Goal: Task Accomplishment & Management: Use online tool/utility

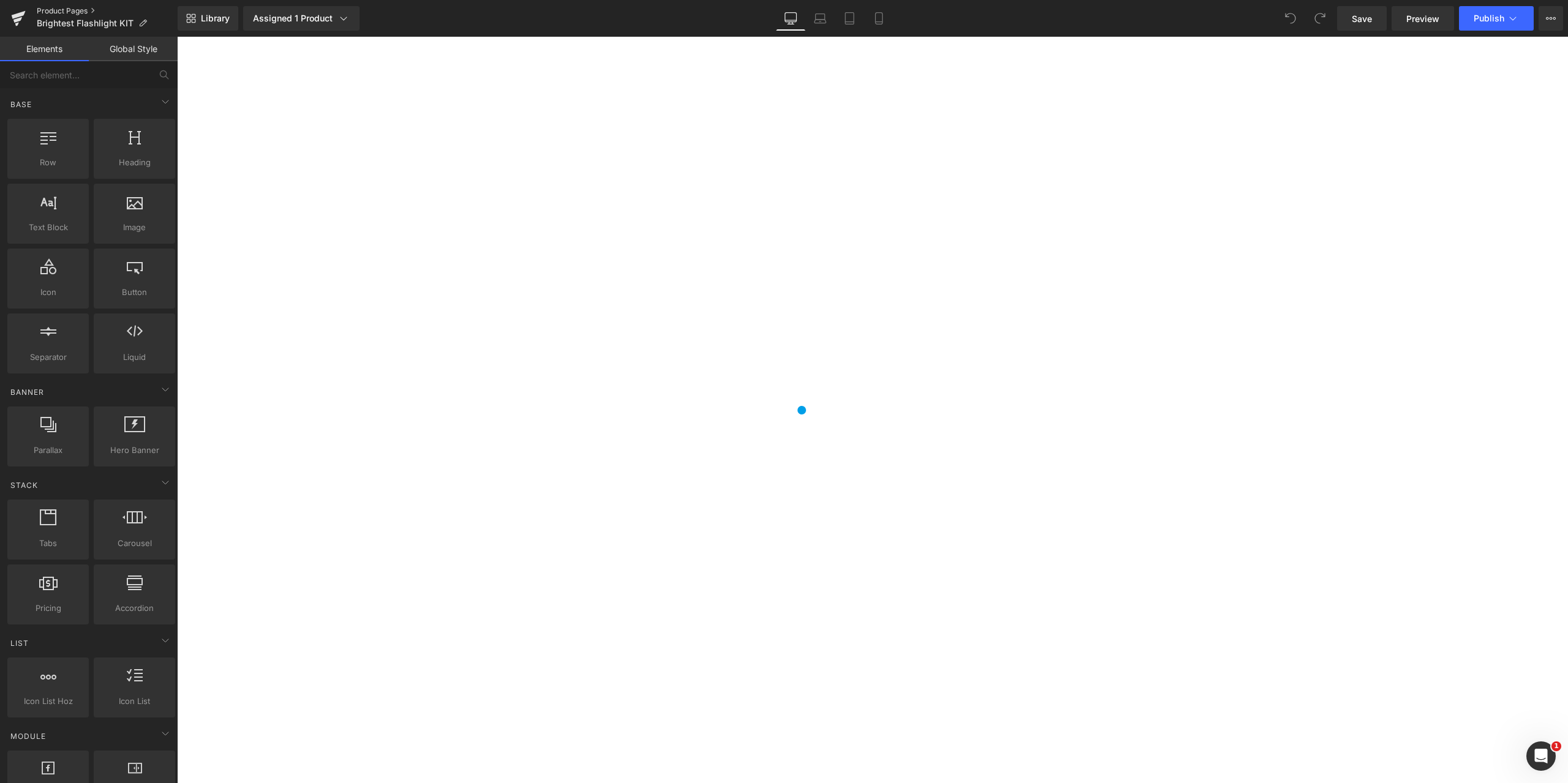
click at [69, 8] on link "Product Pages" at bounding box center [107, 11] width 141 height 10
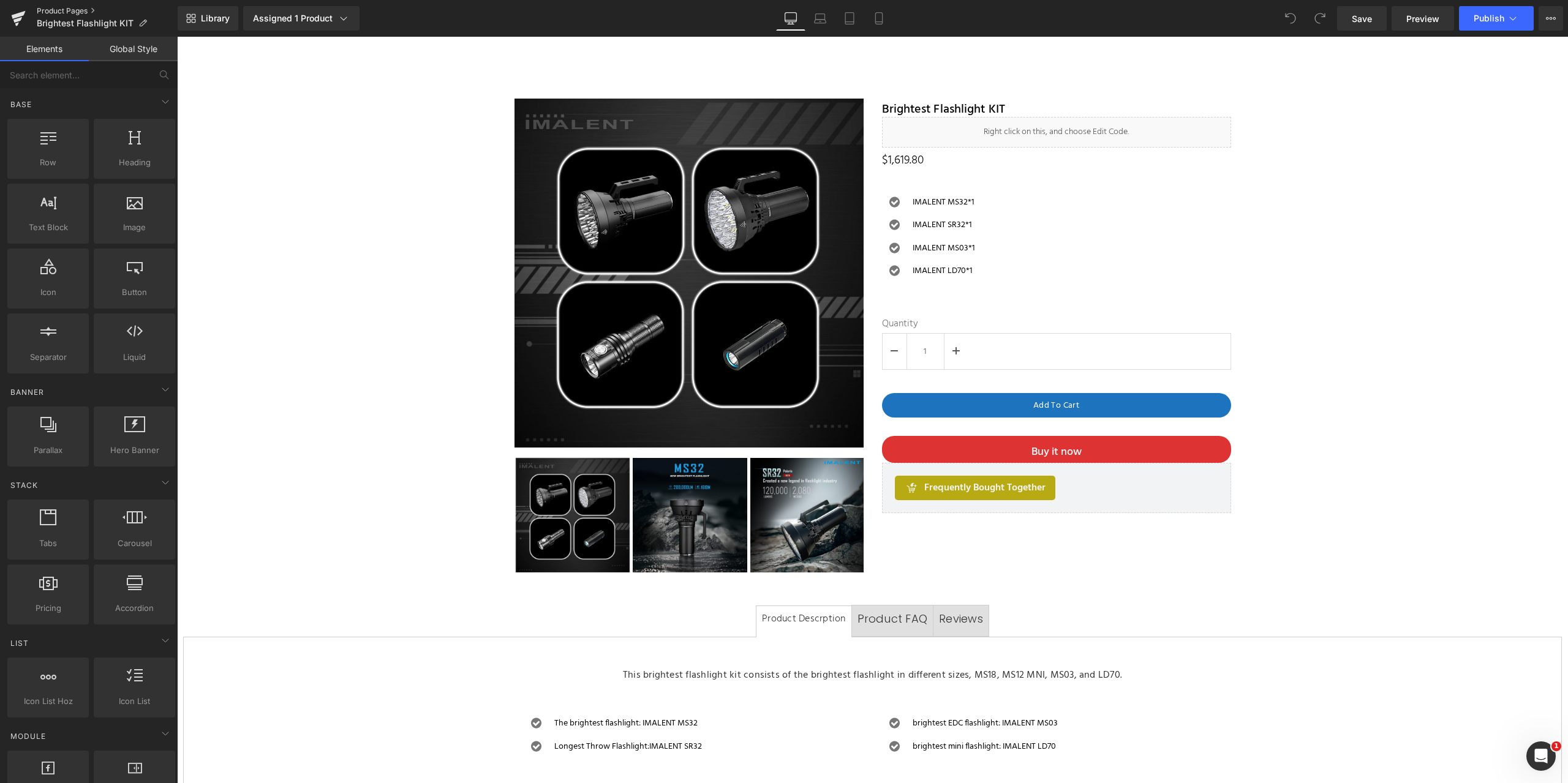
click at [70, 10] on link "Product Pages" at bounding box center [107, 11] width 141 height 10
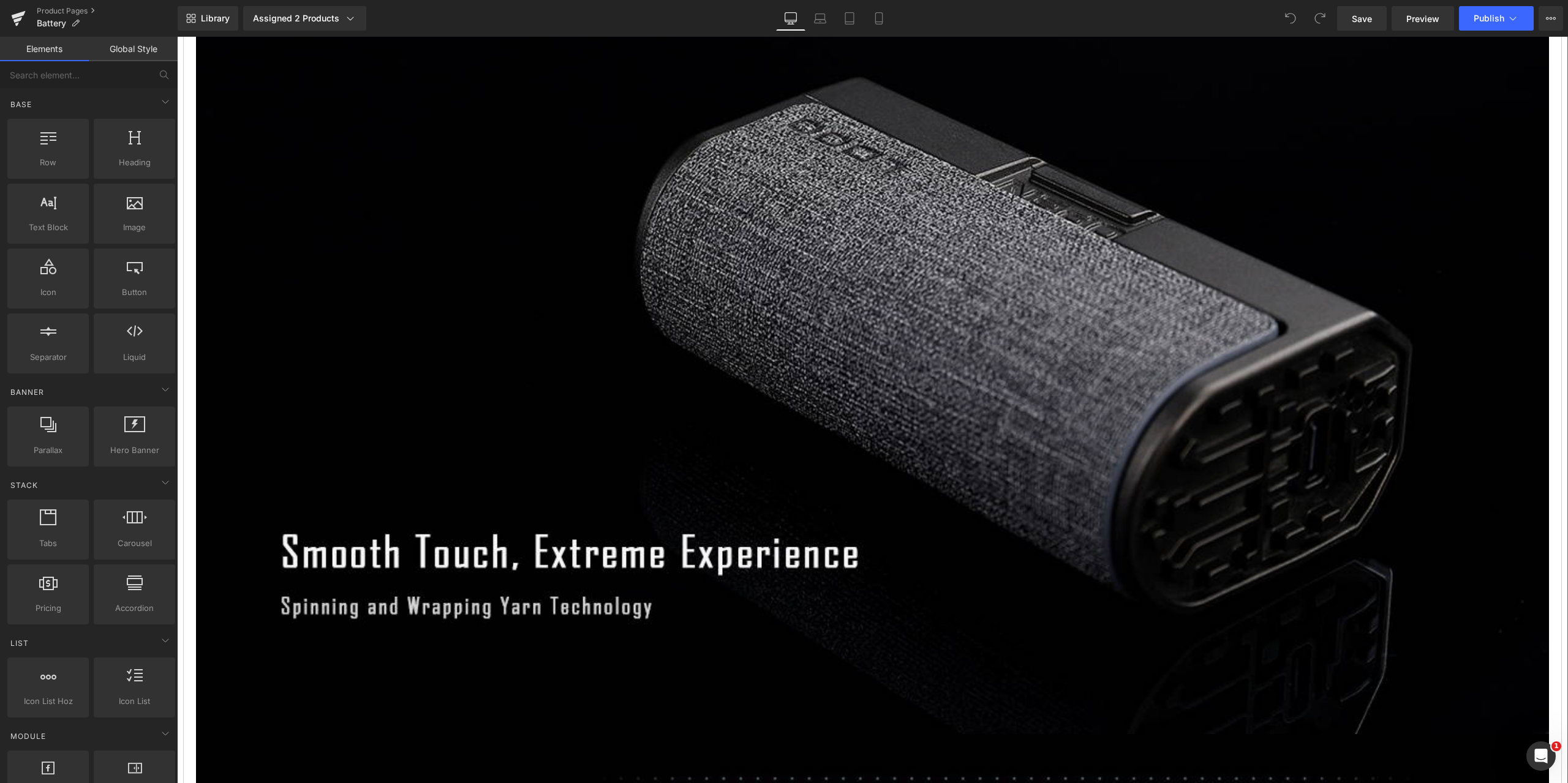
scroll to position [5879, 0]
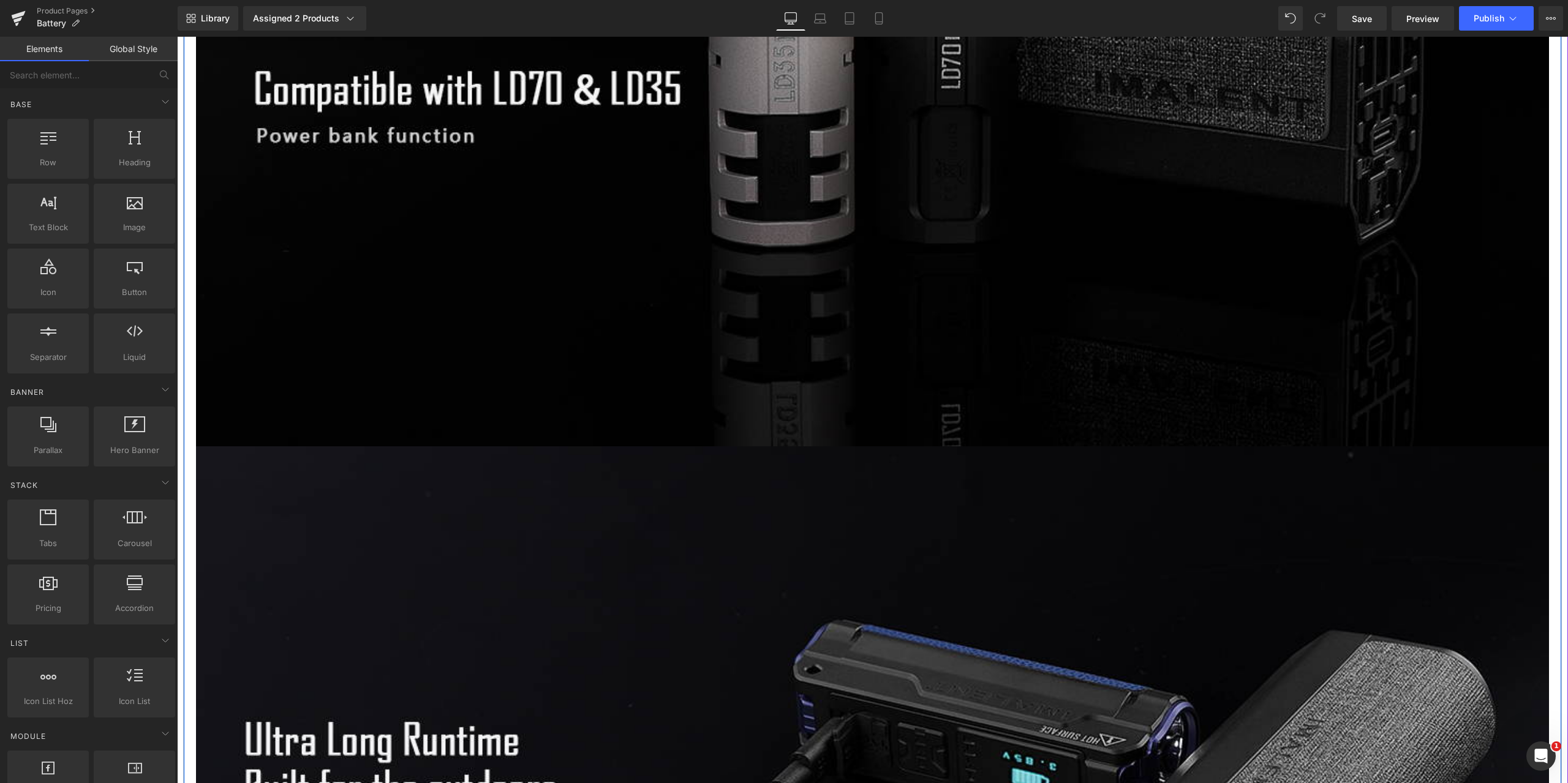
scroll to position [2940, 0]
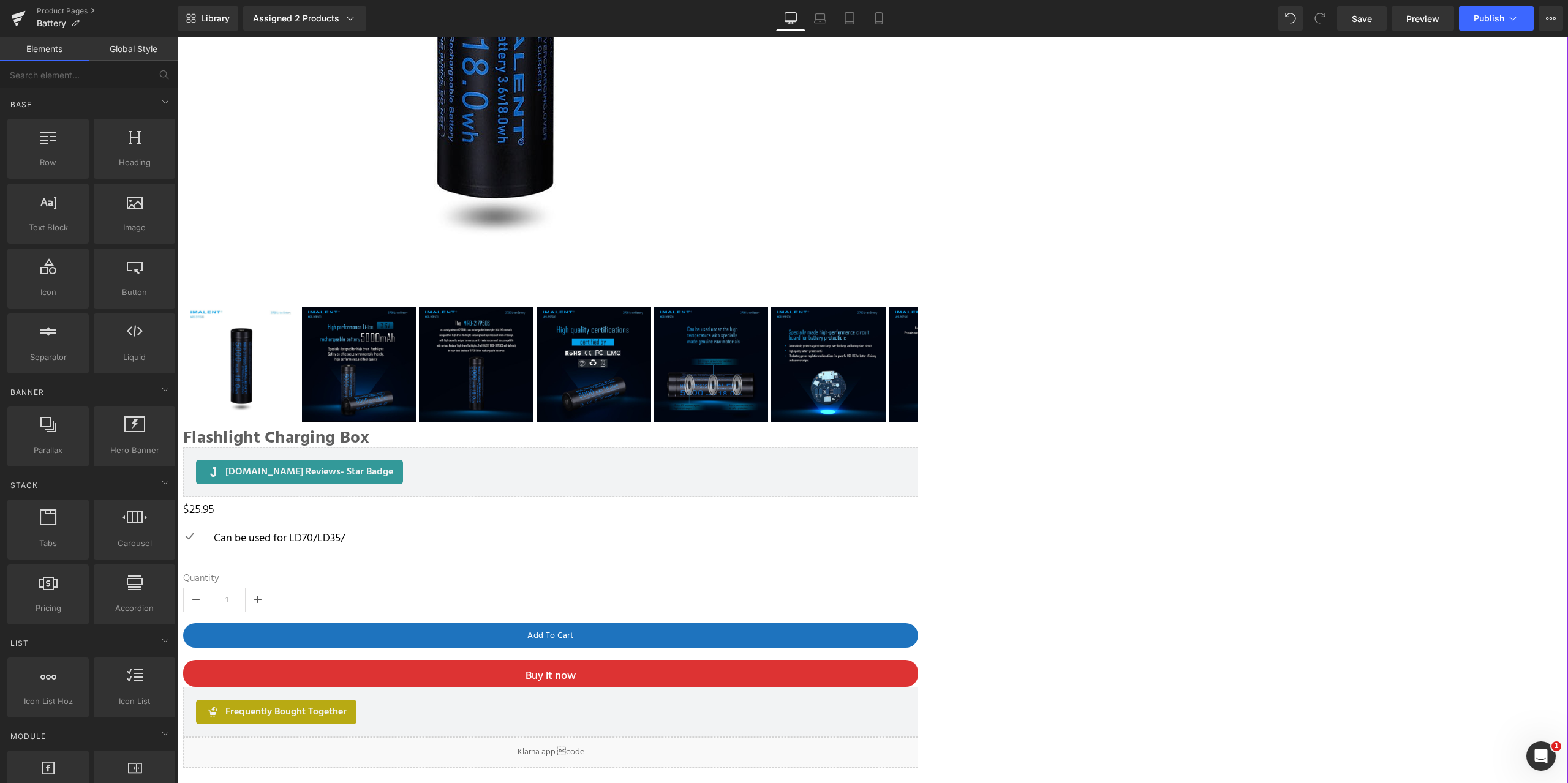
scroll to position [613, 0]
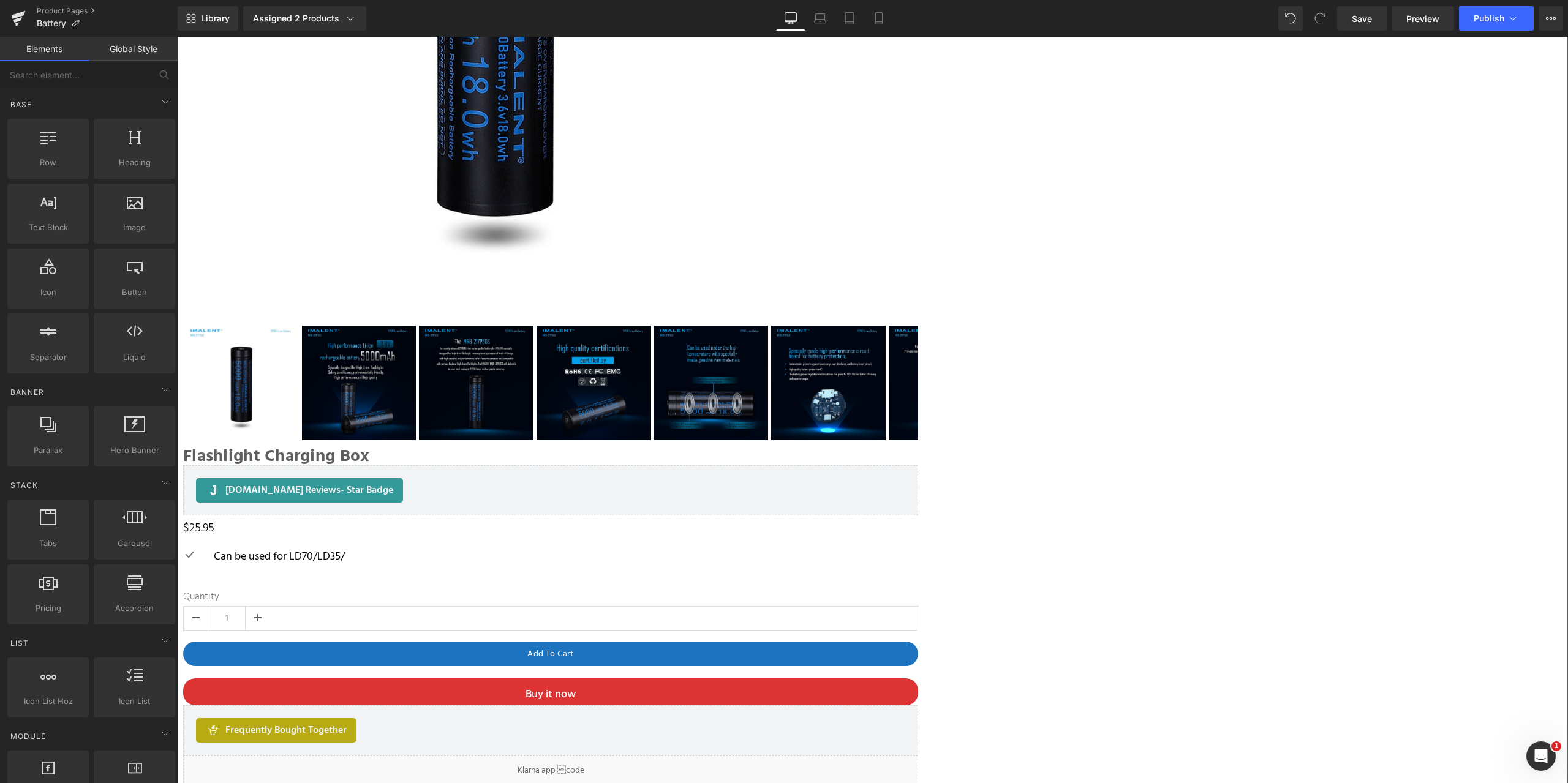
scroll to position [288, 0]
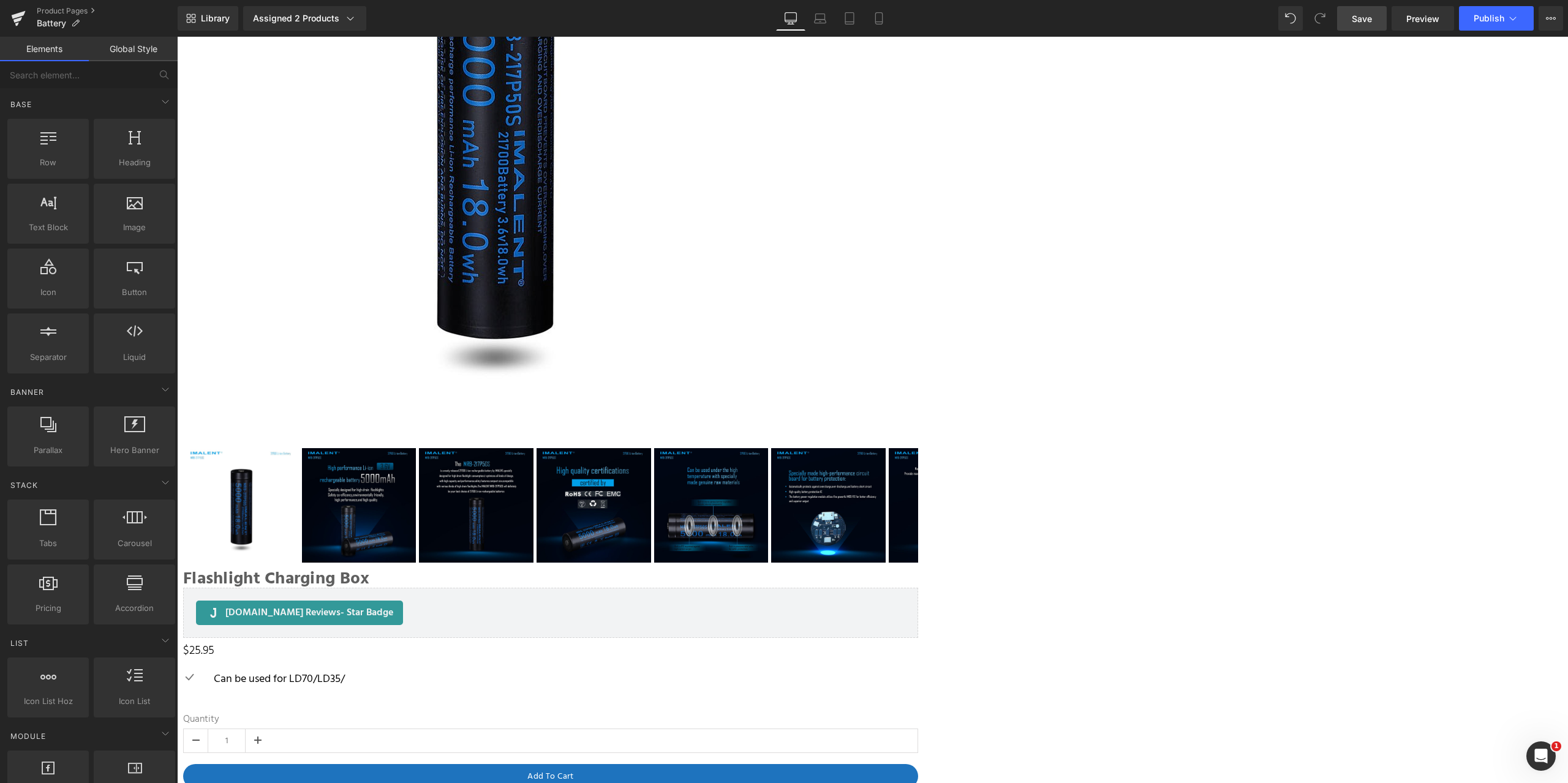
click at [1366, 16] on span "Save" at bounding box center [1362, 18] width 20 height 13
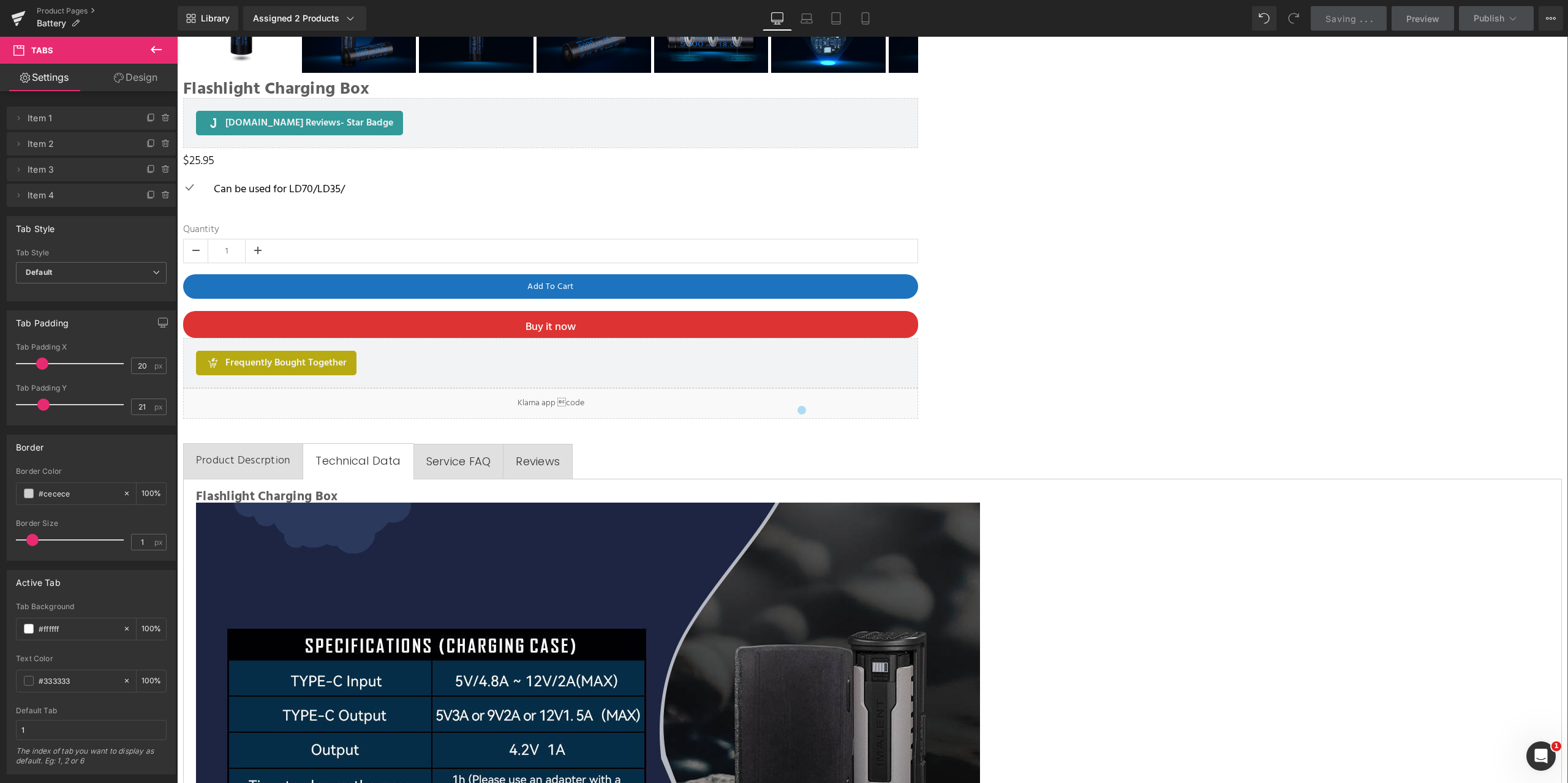
scroll to position [533, 0]
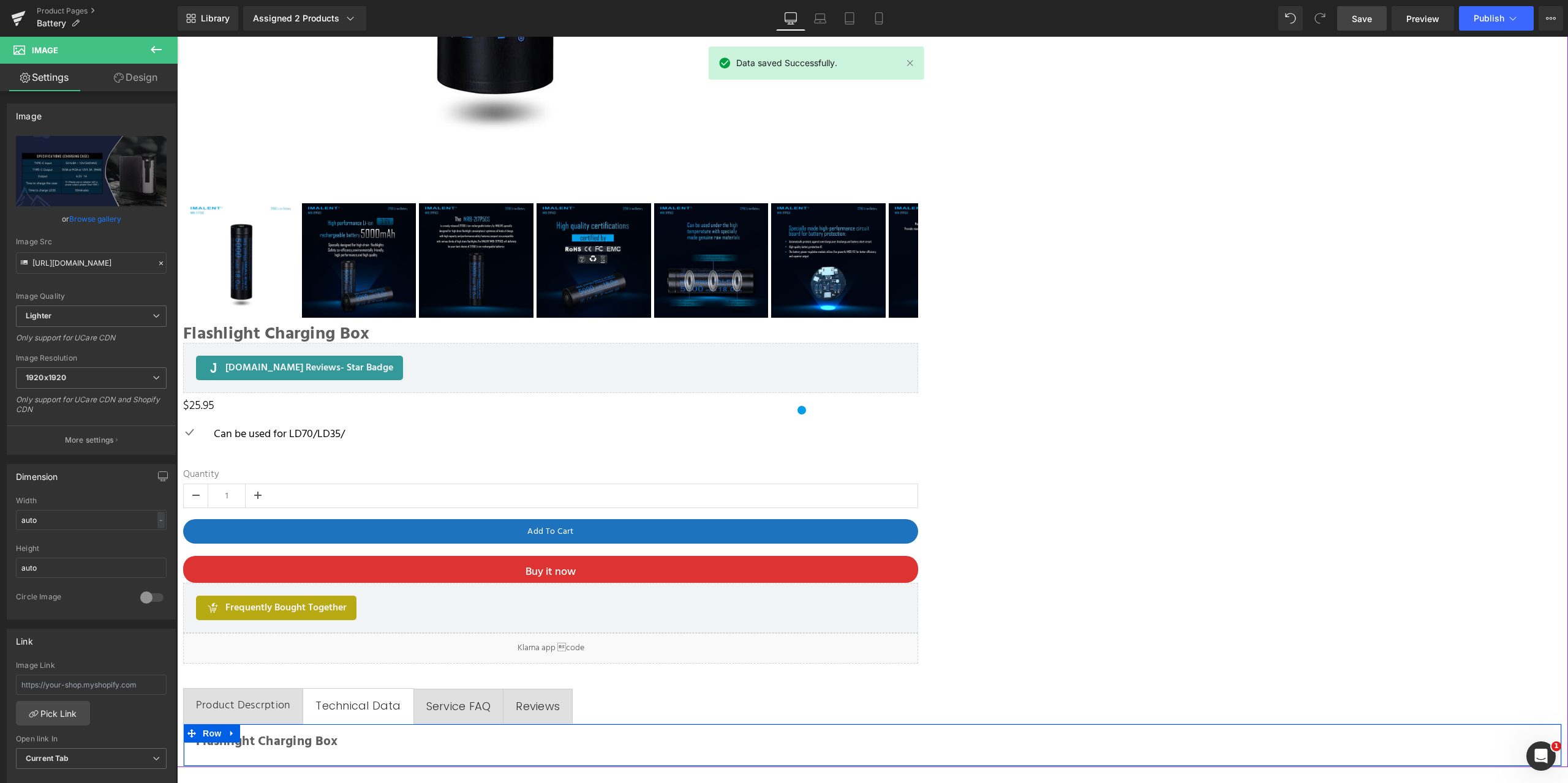
scroll to position [416, 0]
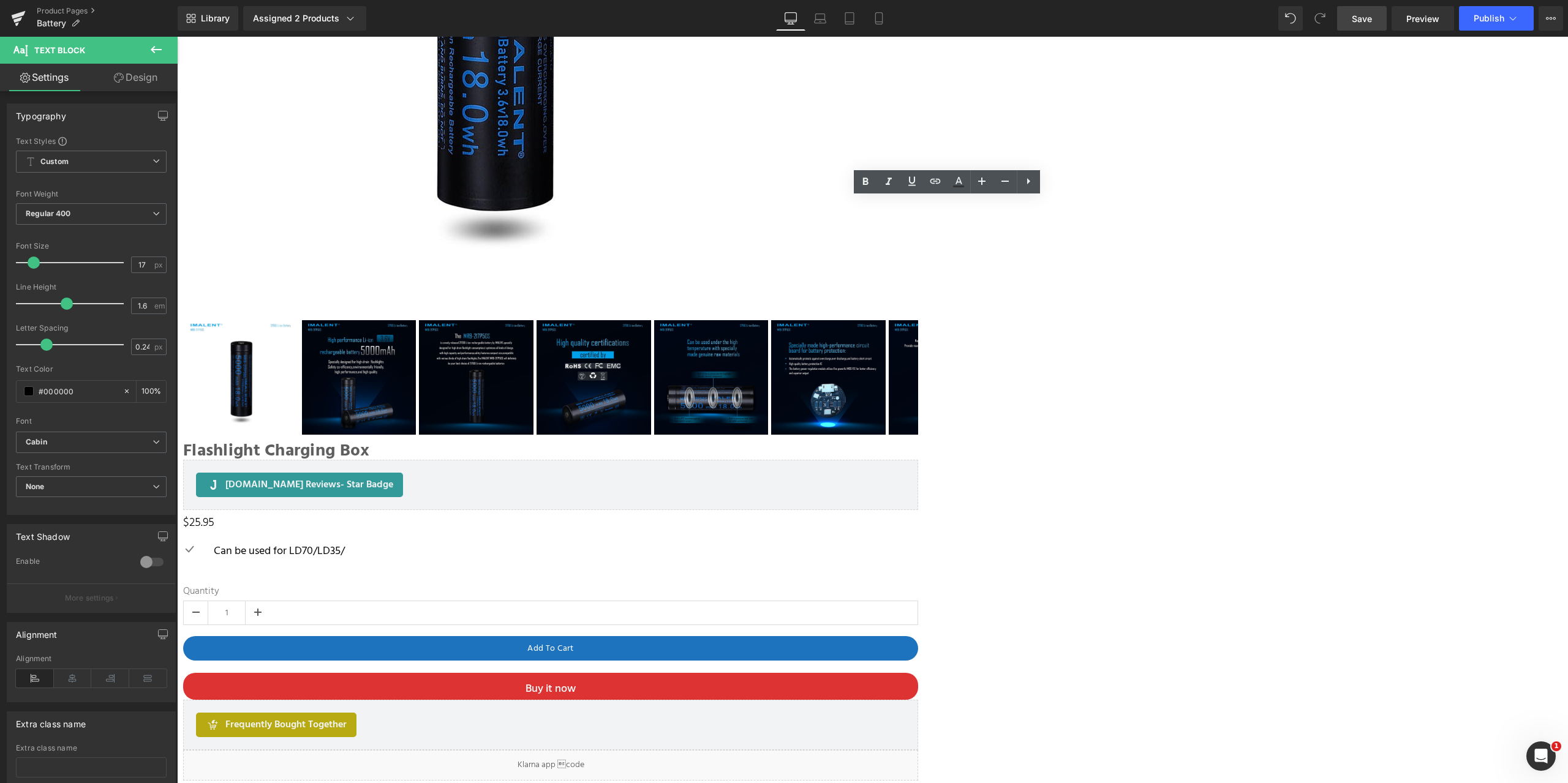
click at [177, 37] on div at bounding box center [177, 37] width 0 height 0
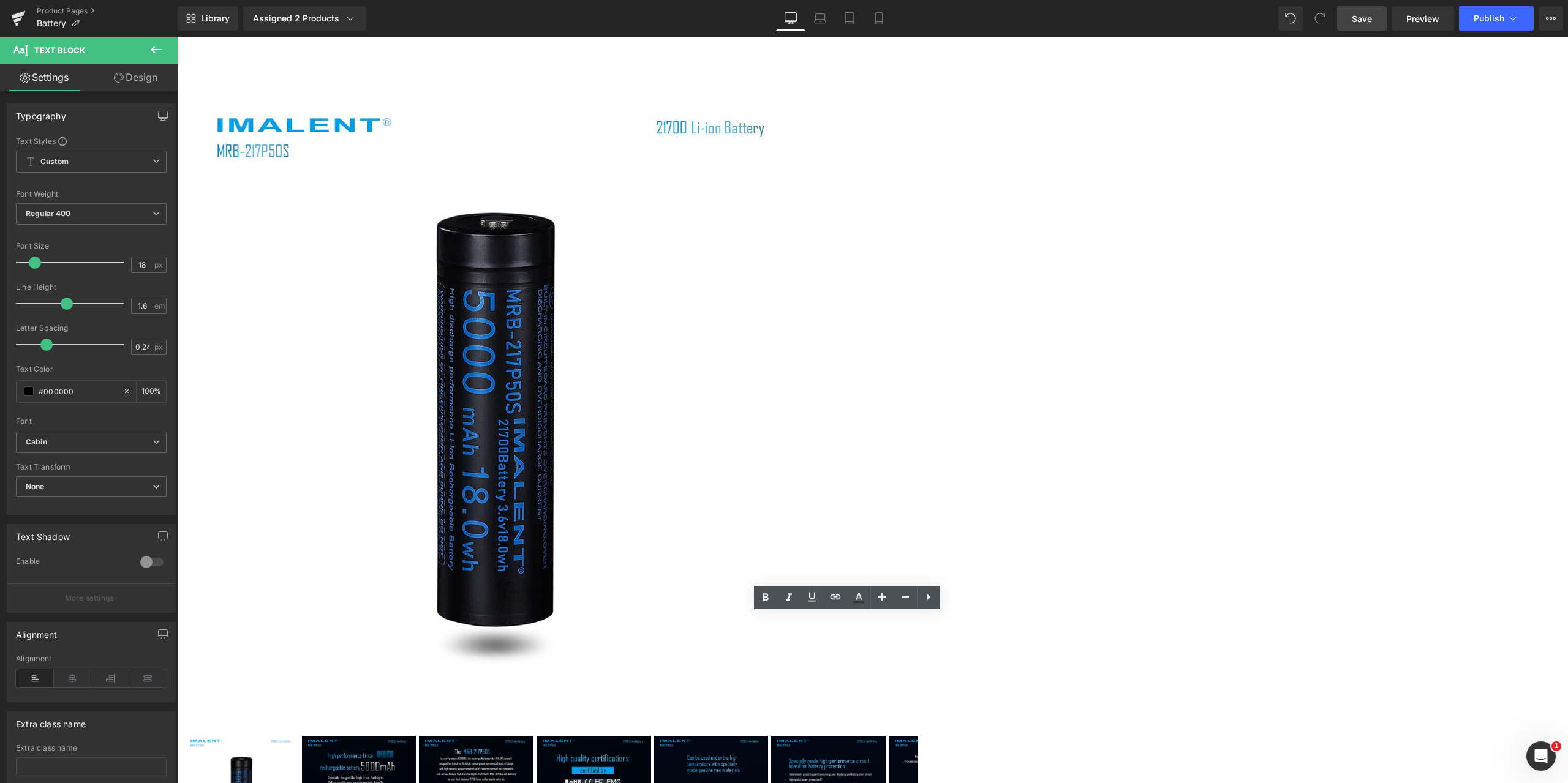
scroll to position [61, 0]
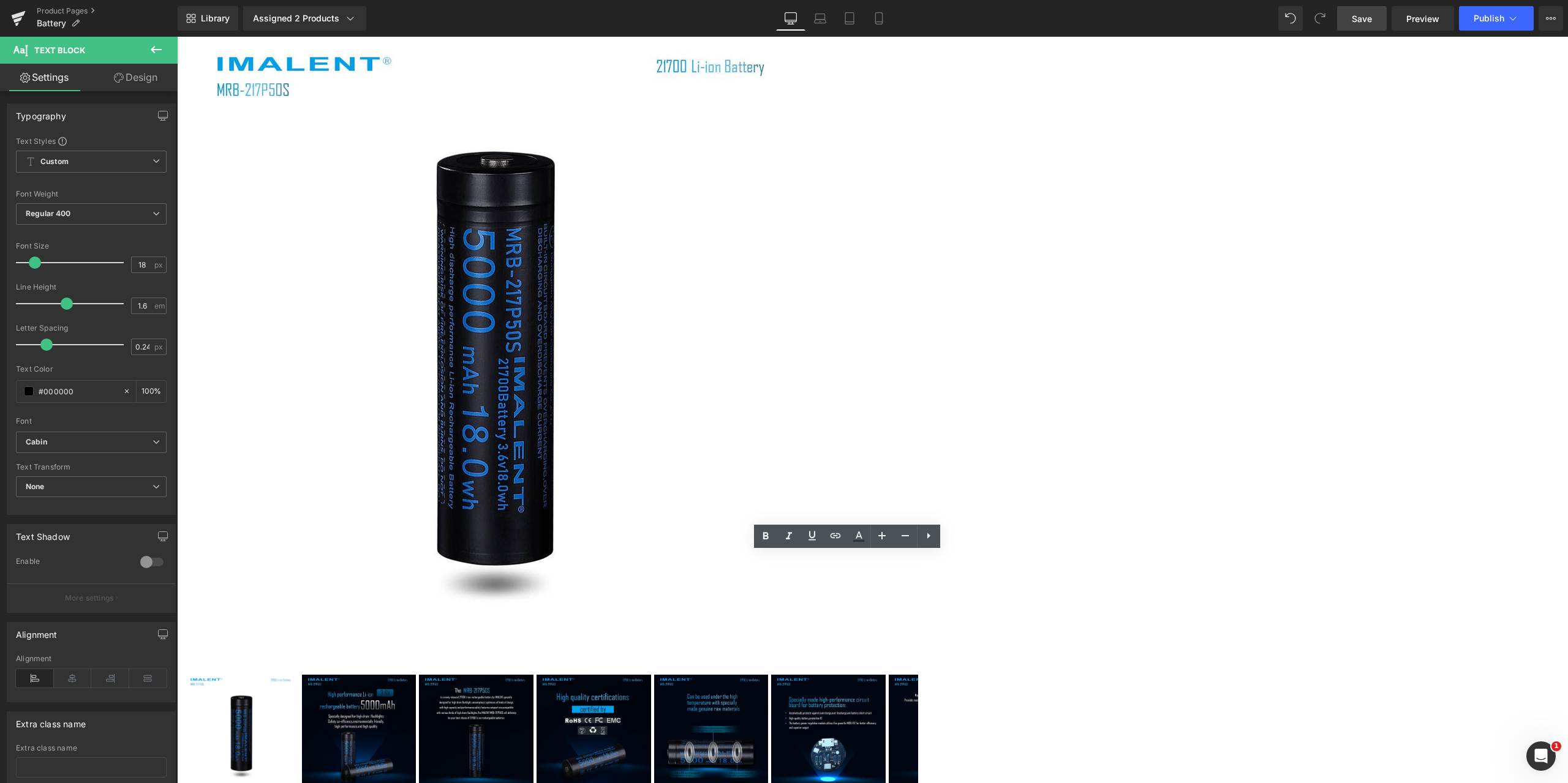
click at [1356, 22] on span "Save" at bounding box center [1362, 18] width 20 height 13
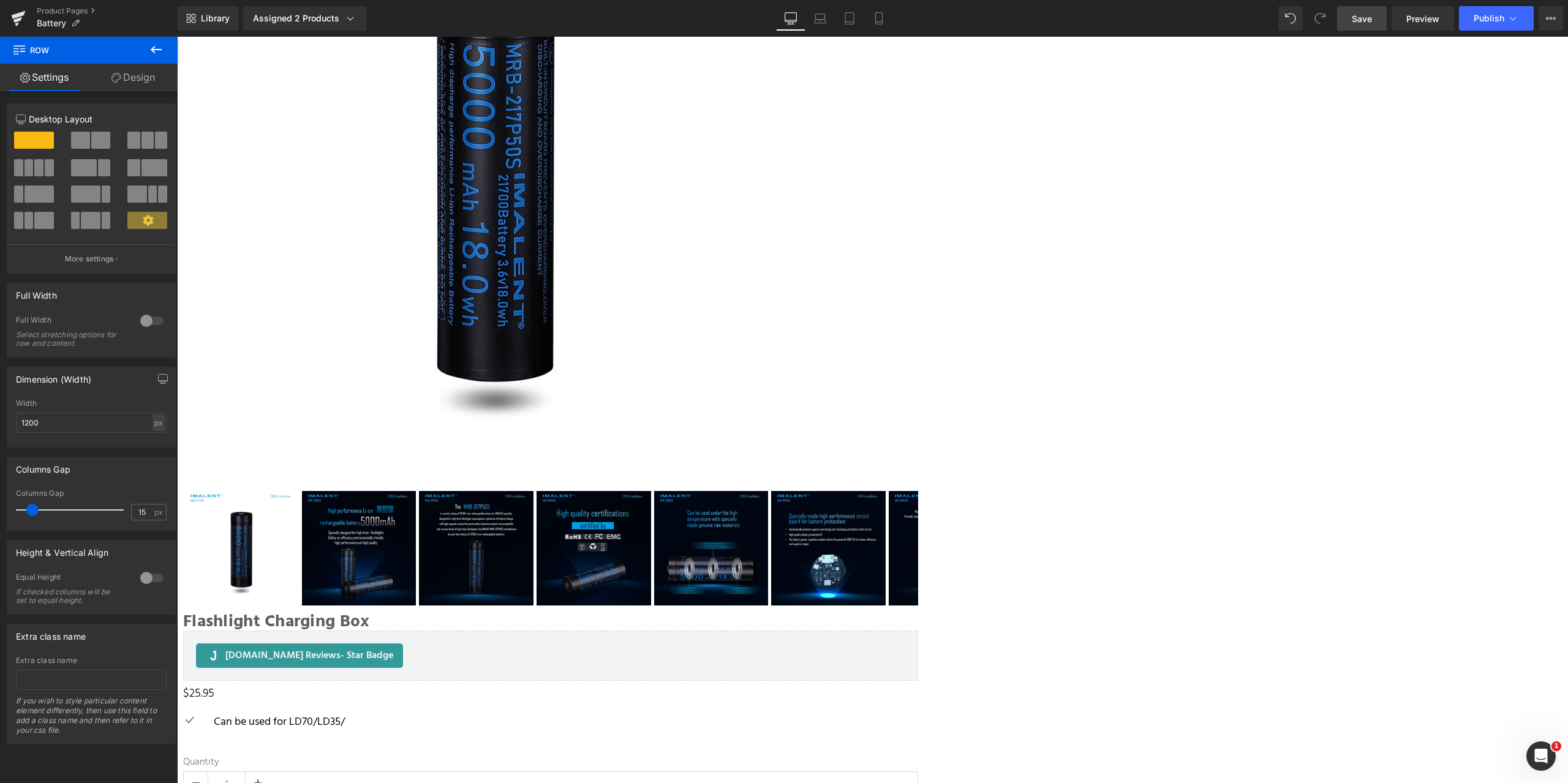
click at [136, 86] on link "Design" at bounding box center [133, 78] width 89 height 28
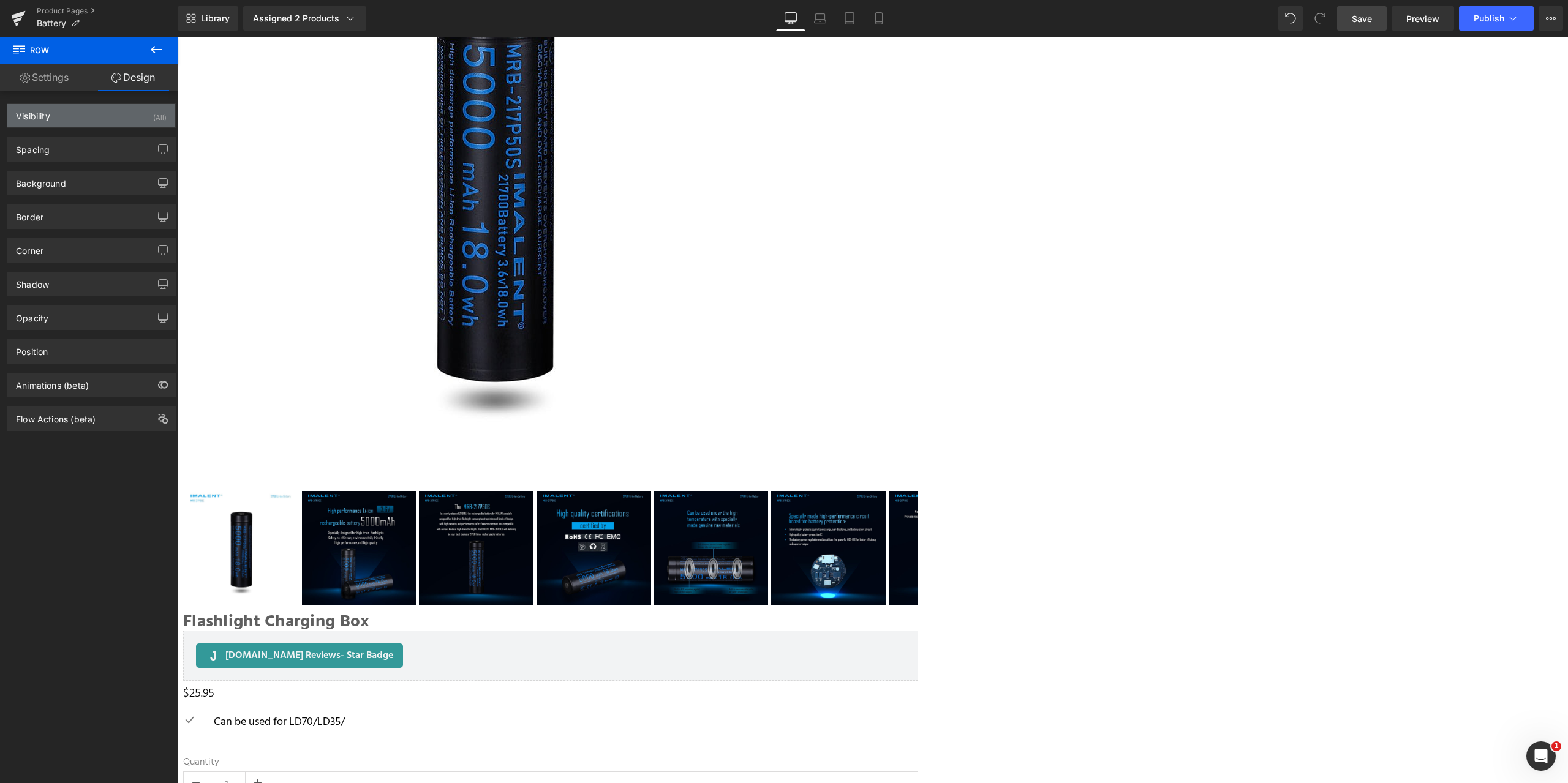
click at [116, 114] on div "Visibility (All)" at bounding box center [92, 116] width 168 height 23
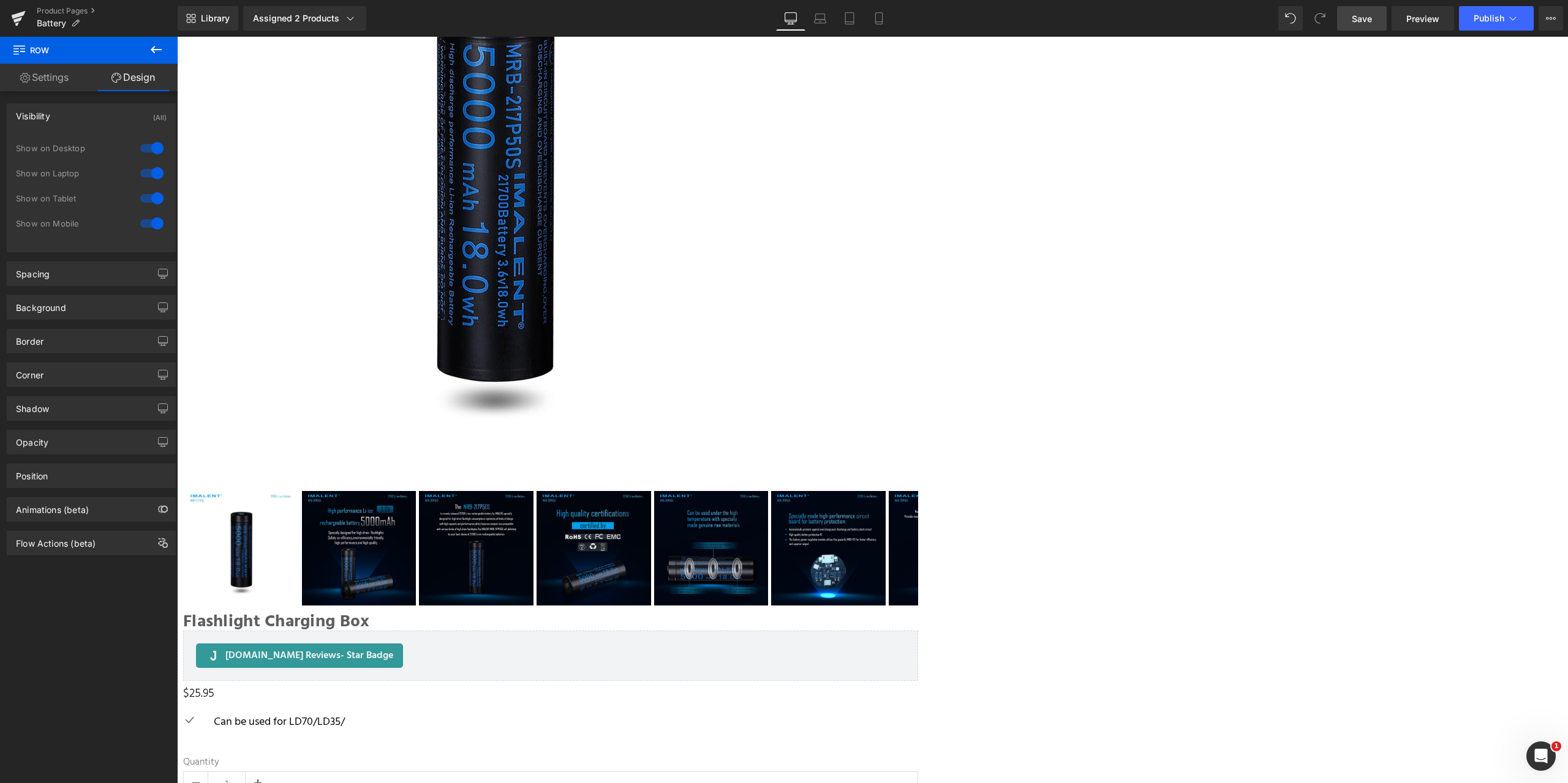
click at [116, 114] on div "Visibility (All)" at bounding box center [92, 116] width 168 height 23
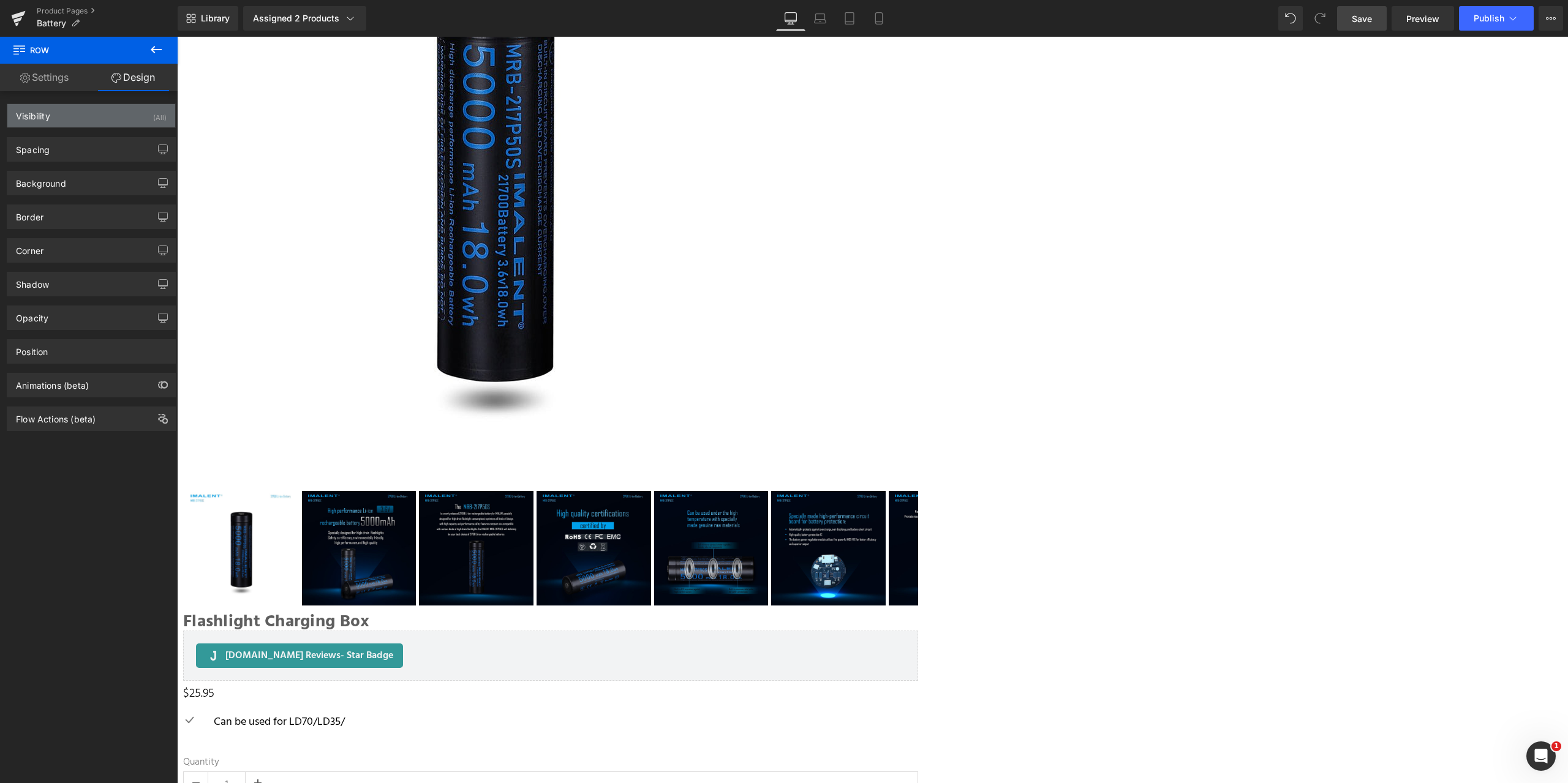
click at [85, 116] on div "Visibility (All)" at bounding box center [92, 116] width 168 height 23
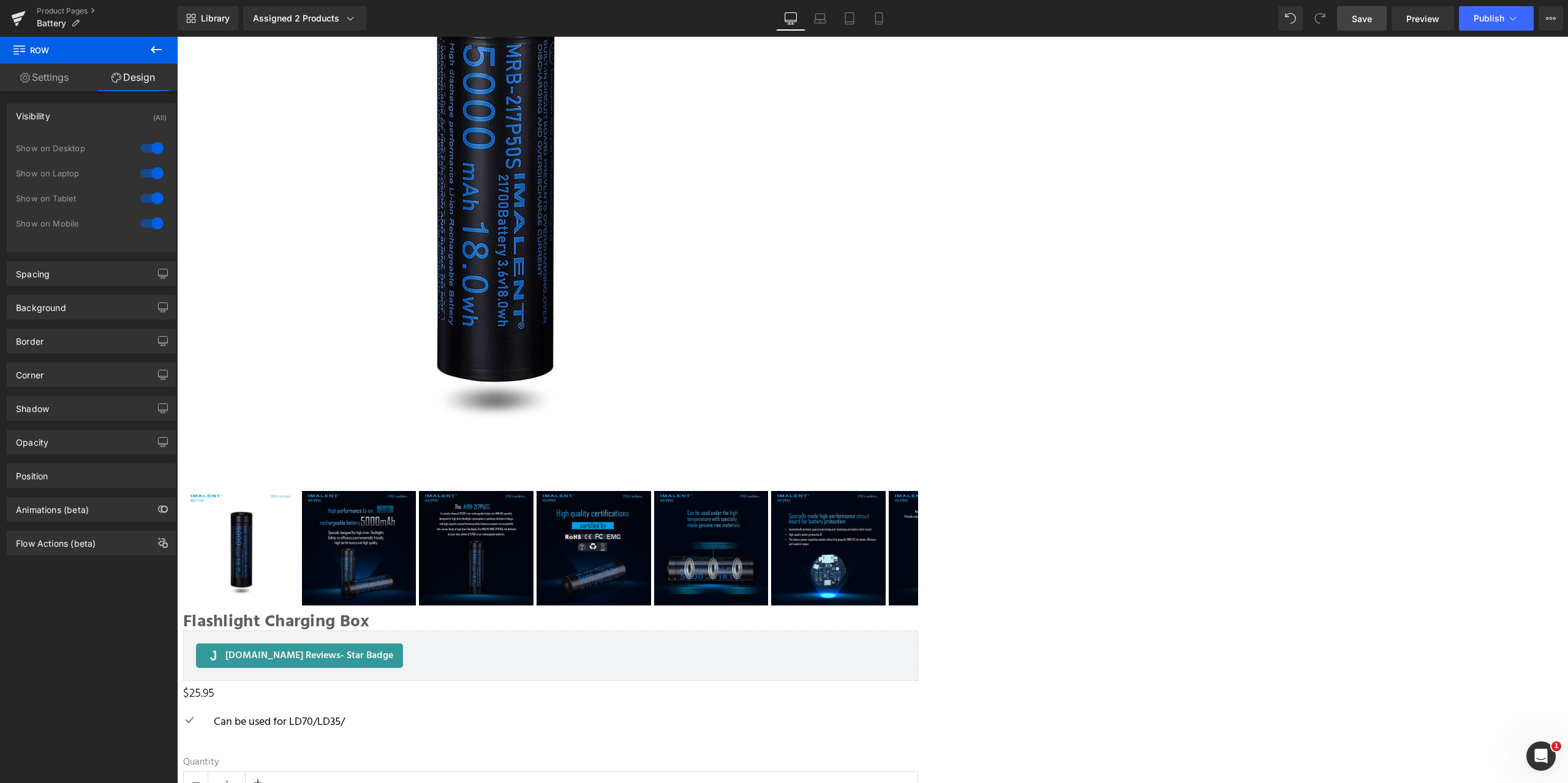
click at [85, 116] on div "Visibility (All)" at bounding box center [92, 116] width 168 height 23
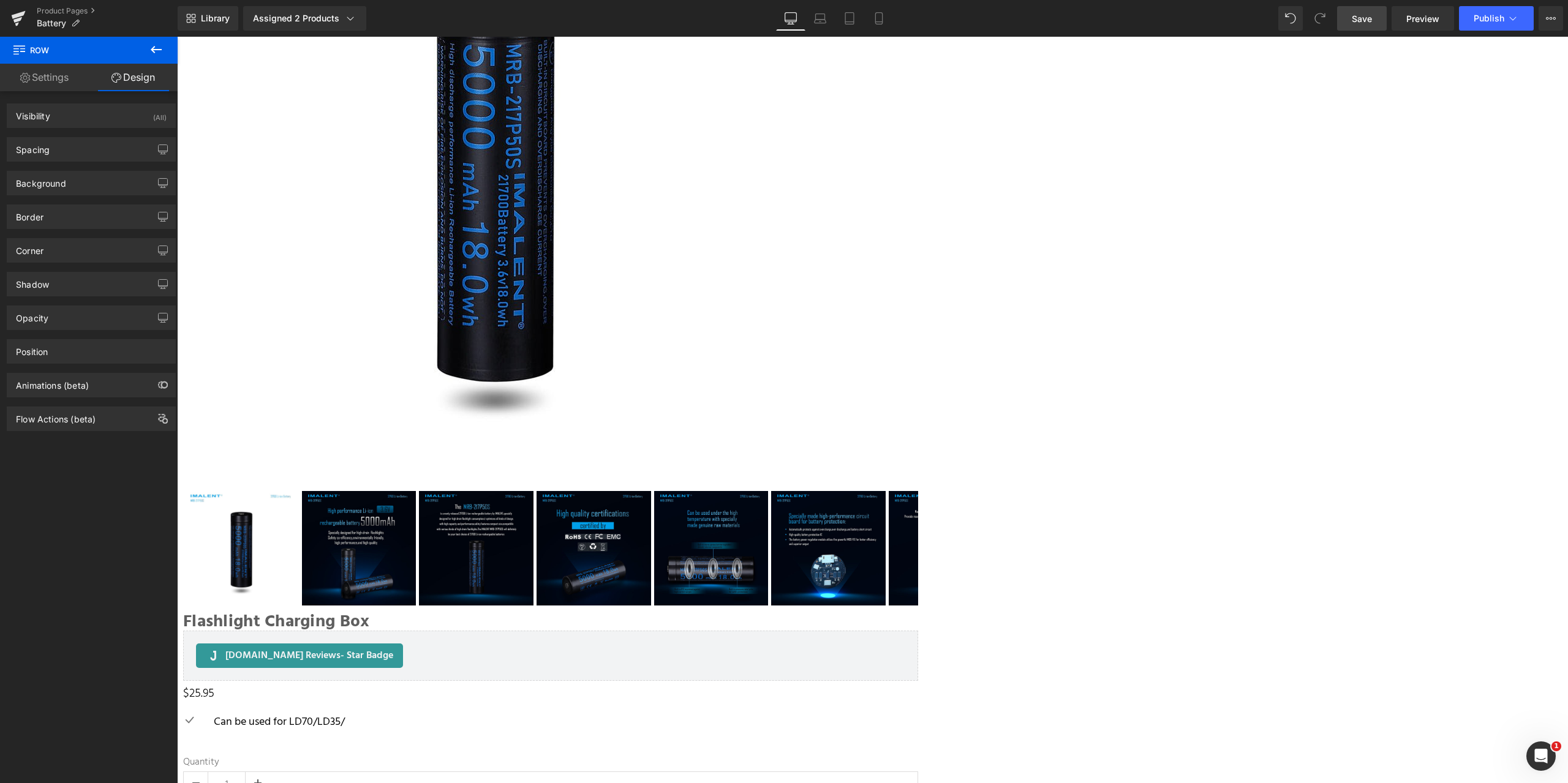
click at [61, 79] on link "Settings" at bounding box center [44, 78] width 89 height 28
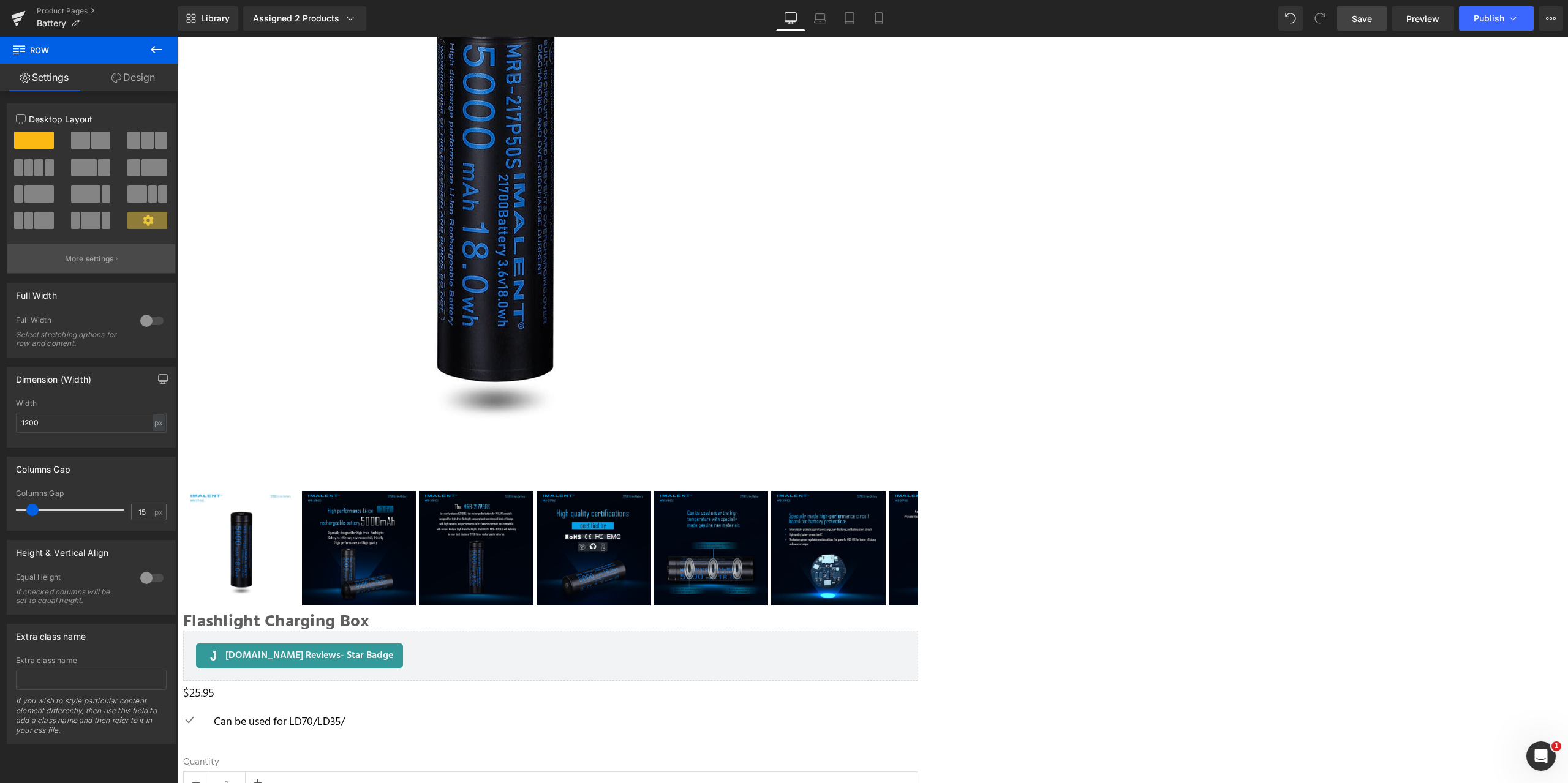
click at [103, 256] on p "More settings" at bounding box center [89, 259] width 49 height 11
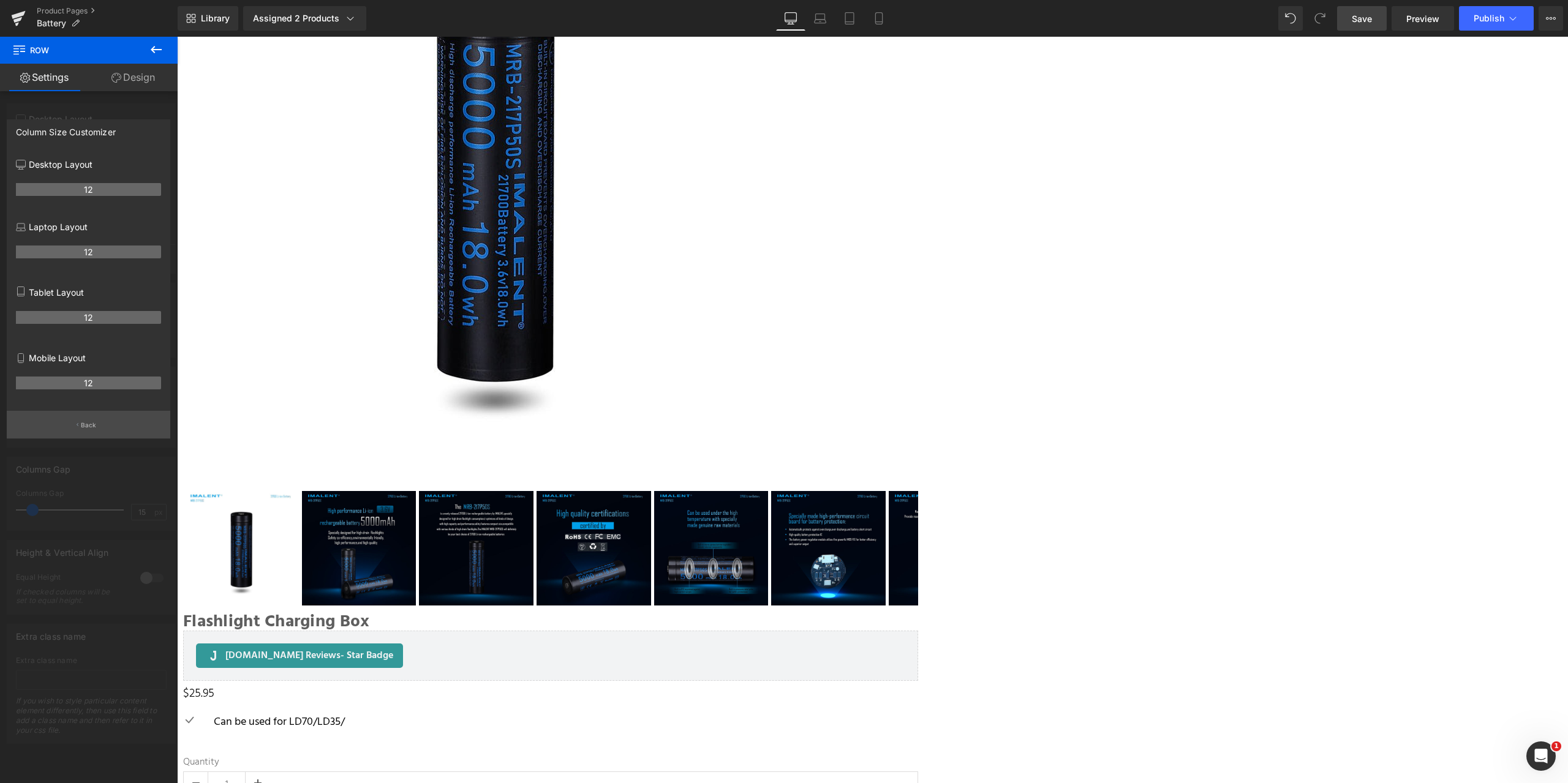
click at [82, 420] on button "Back" at bounding box center [89, 425] width 163 height 28
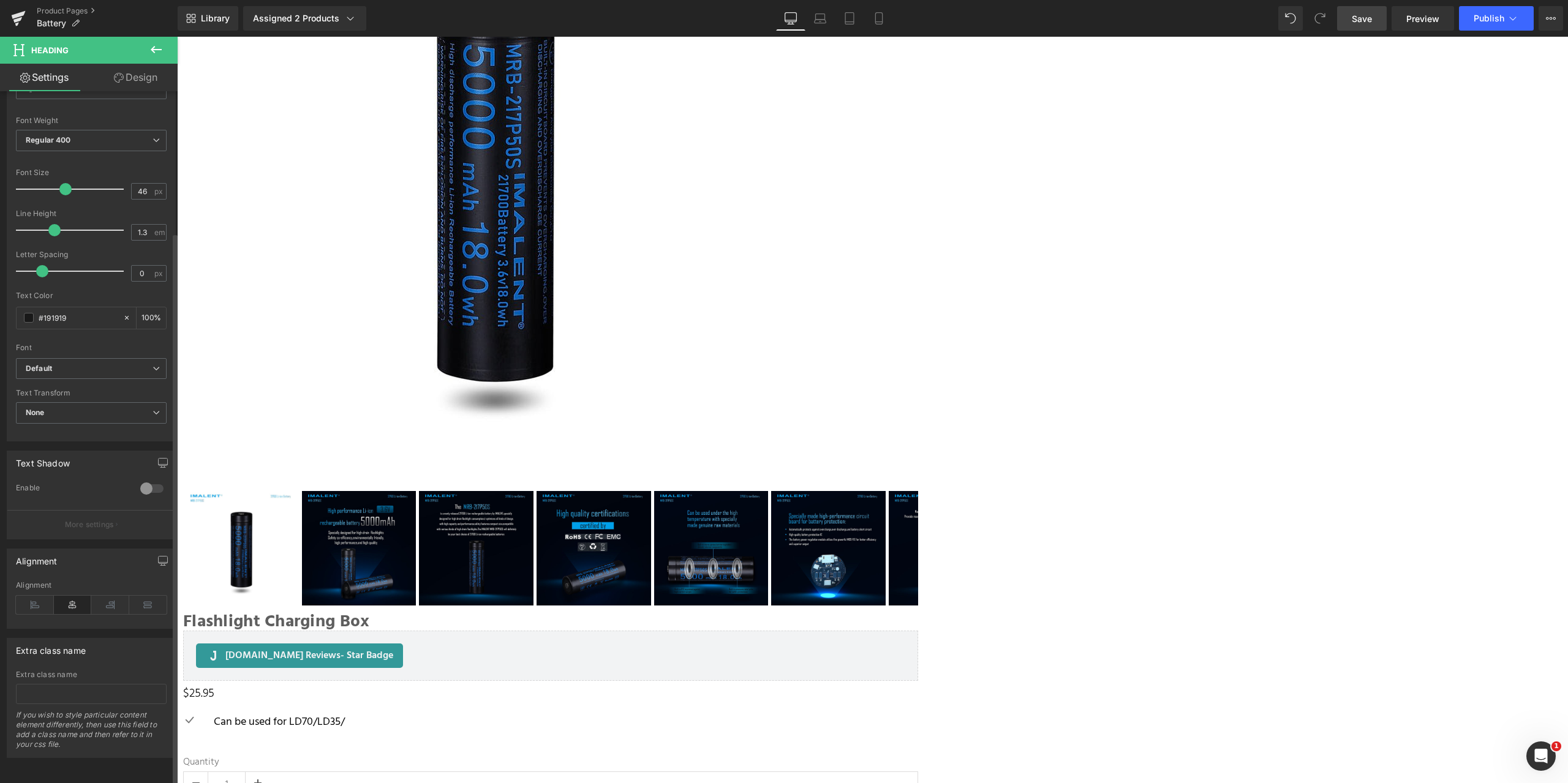
scroll to position [0, 0]
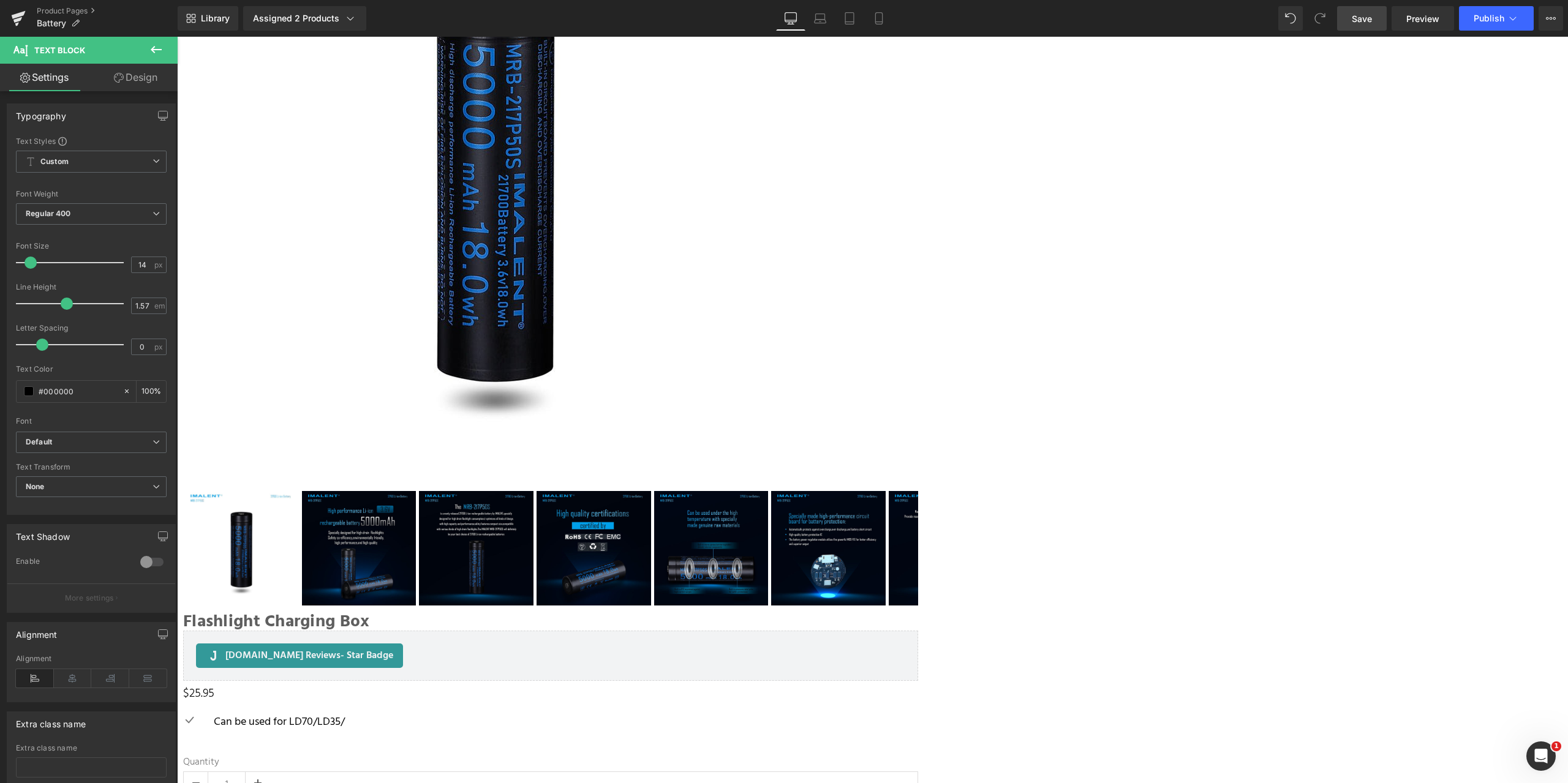
click at [145, 74] on link "Design" at bounding box center [135, 78] width 89 height 28
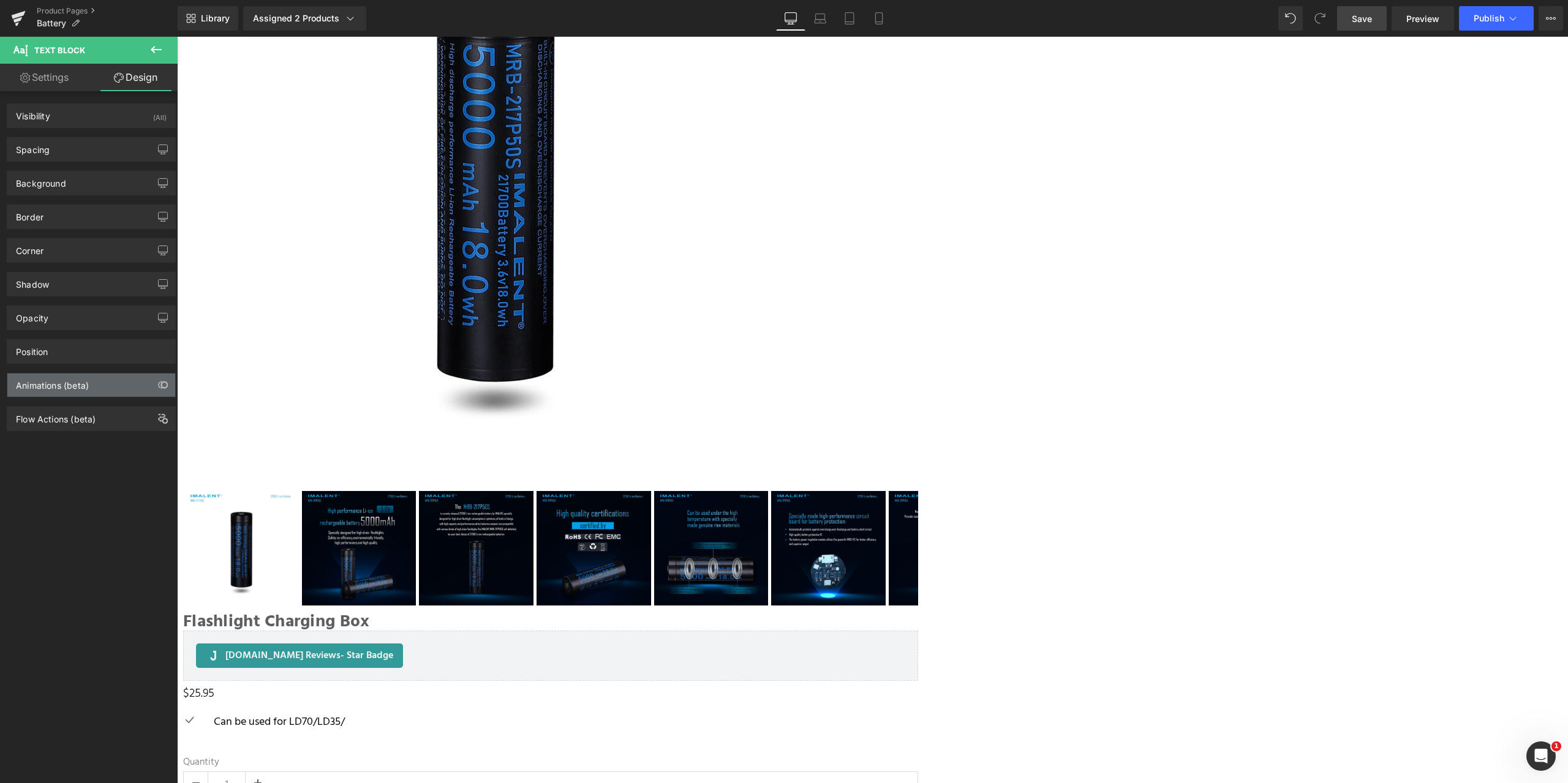
click at [108, 386] on div "Animations (beta)" at bounding box center [92, 385] width 168 height 23
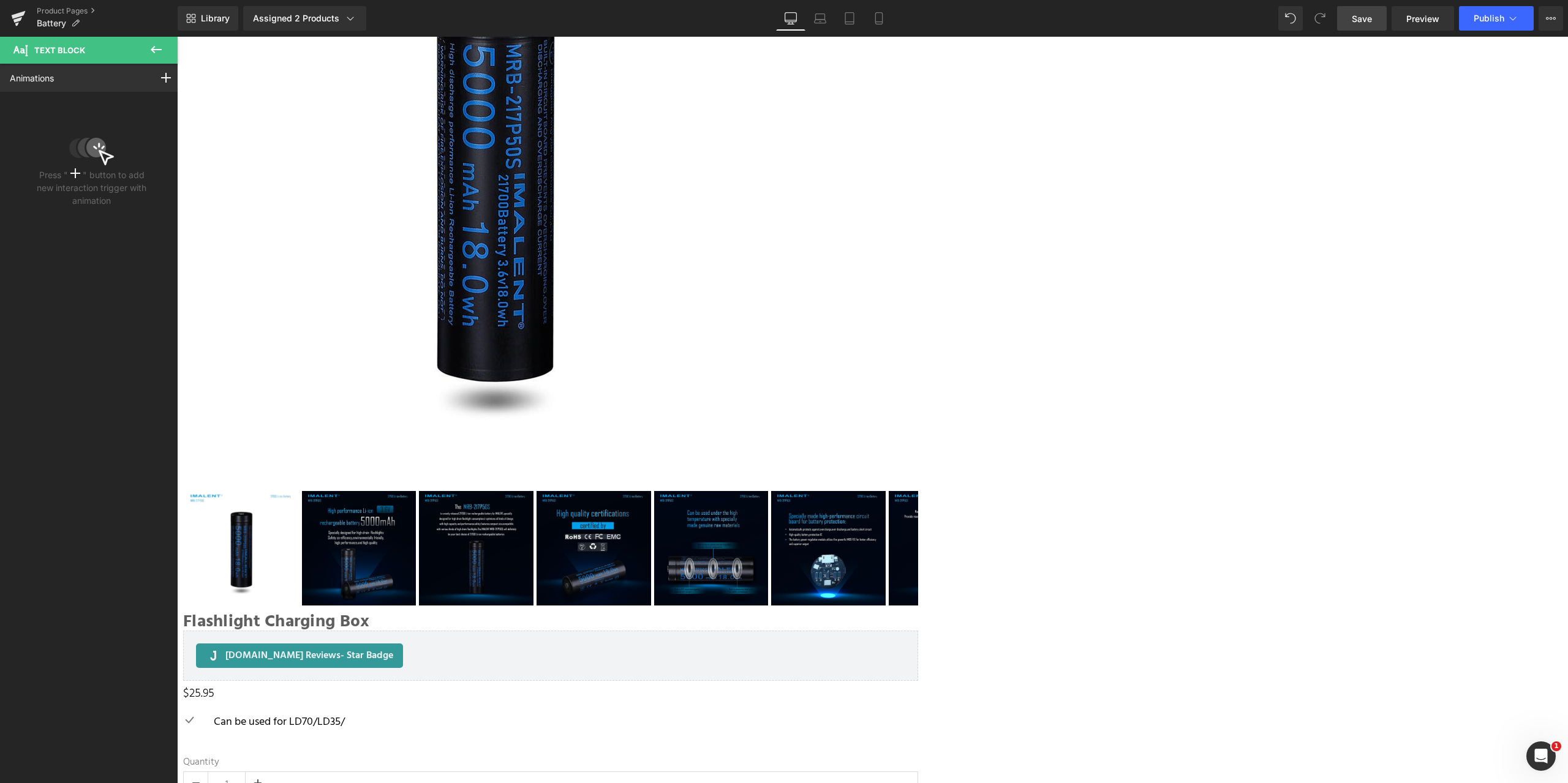
click at [153, 52] on icon at bounding box center [156, 50] width 11 height 8
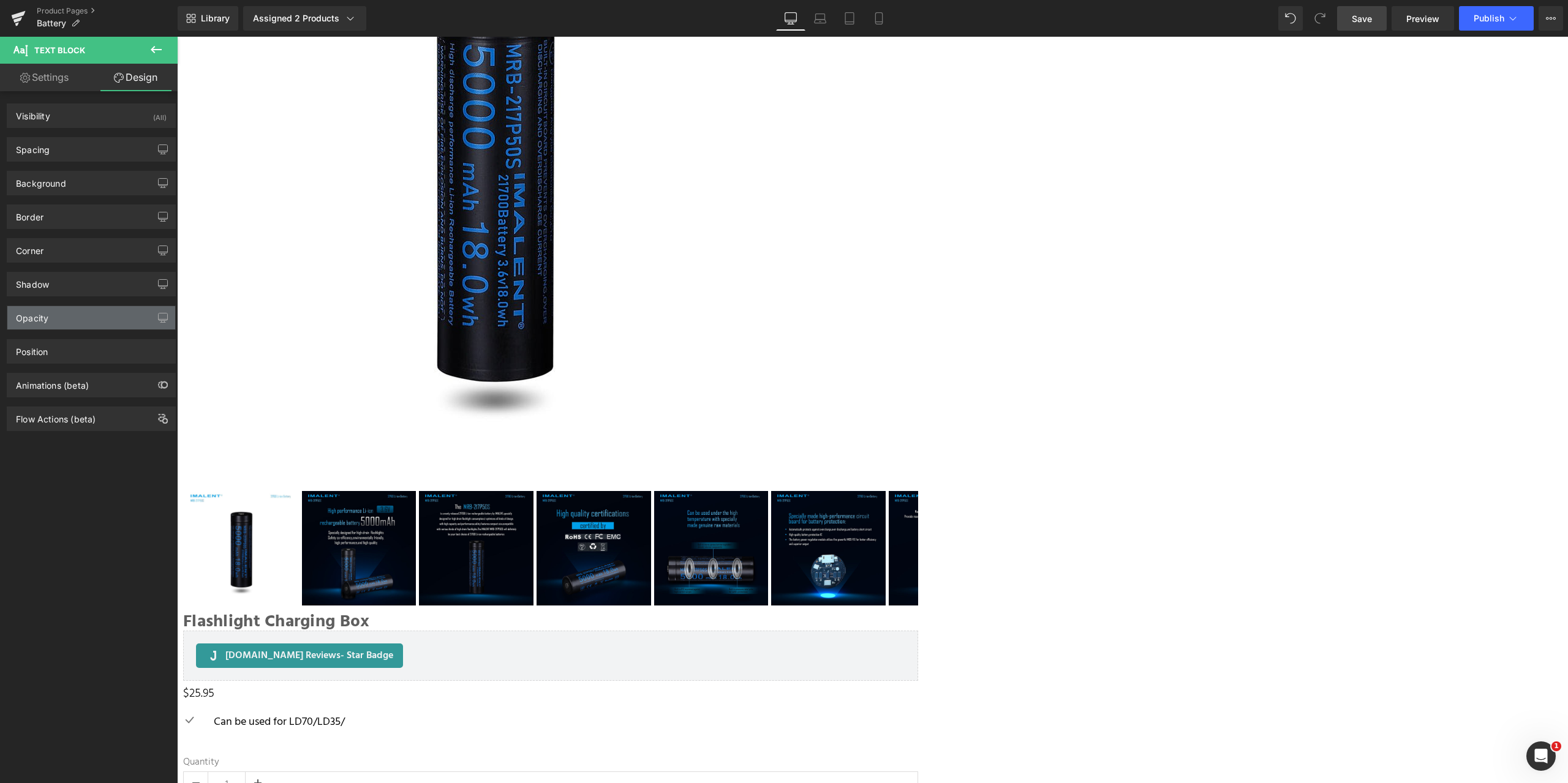
click at [72, 318] on div "Opacity" at bounding box center [92, 318] width 168 height 23
click at [93, 143] on div "Spacing" at bounding box center [92, 150] width 168 height 23
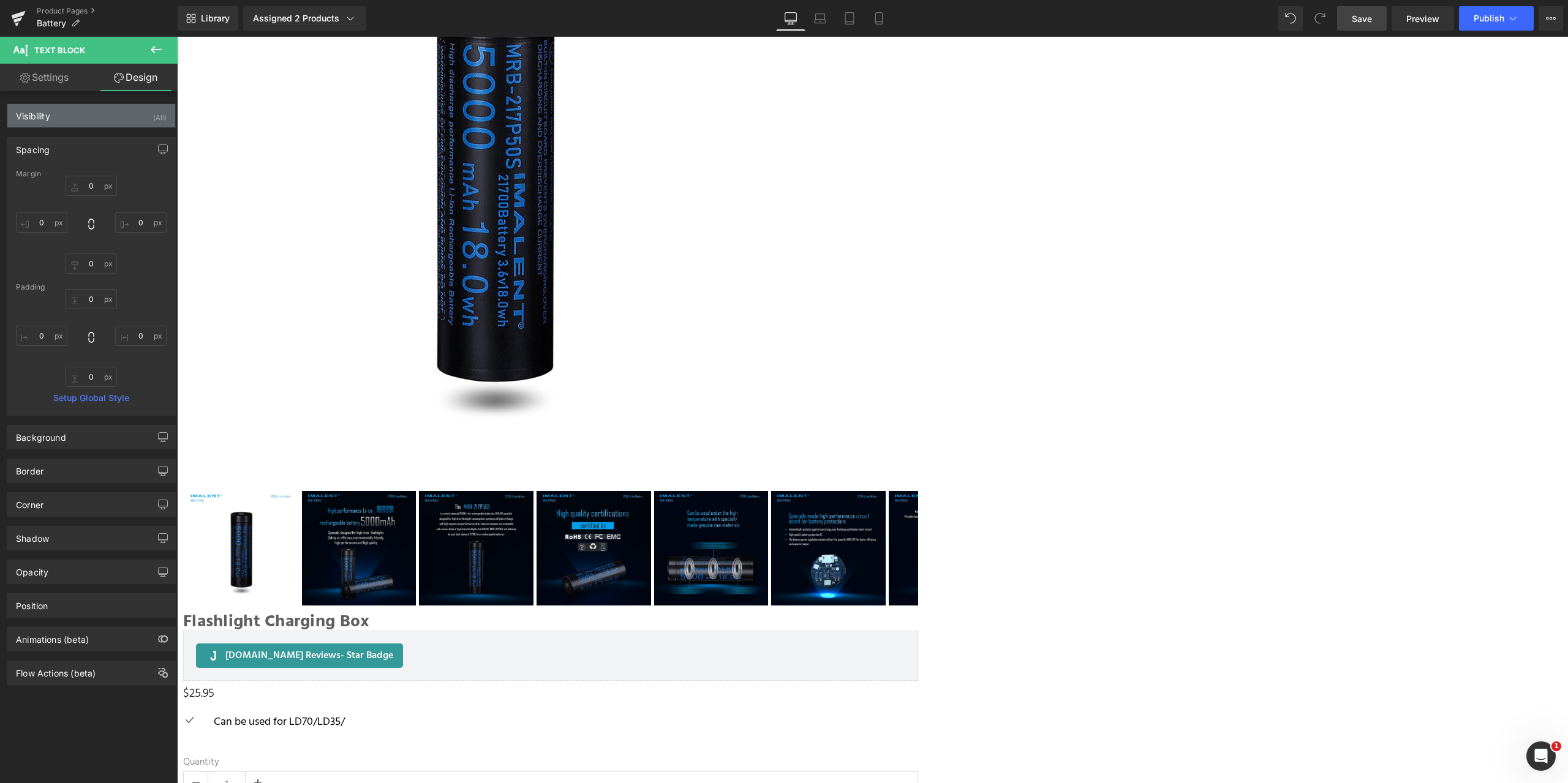
click at [90, 113] on div "Visibility (All)" at bounding box center [92, 116] width 168 height 23
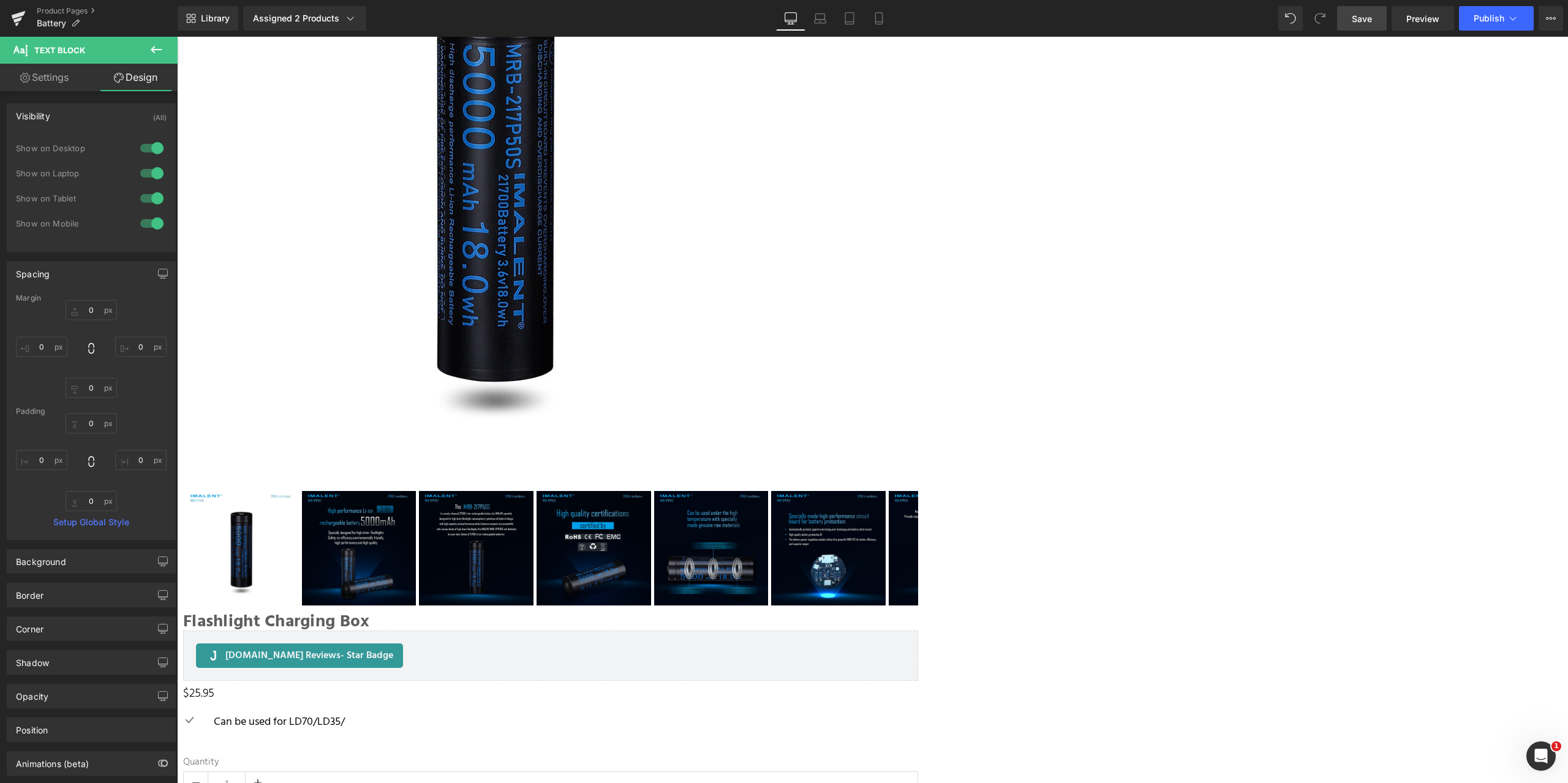
click at [59, 69] on link "Settings" at bounding box center [44, 78] width 89 height 28
type input "100"
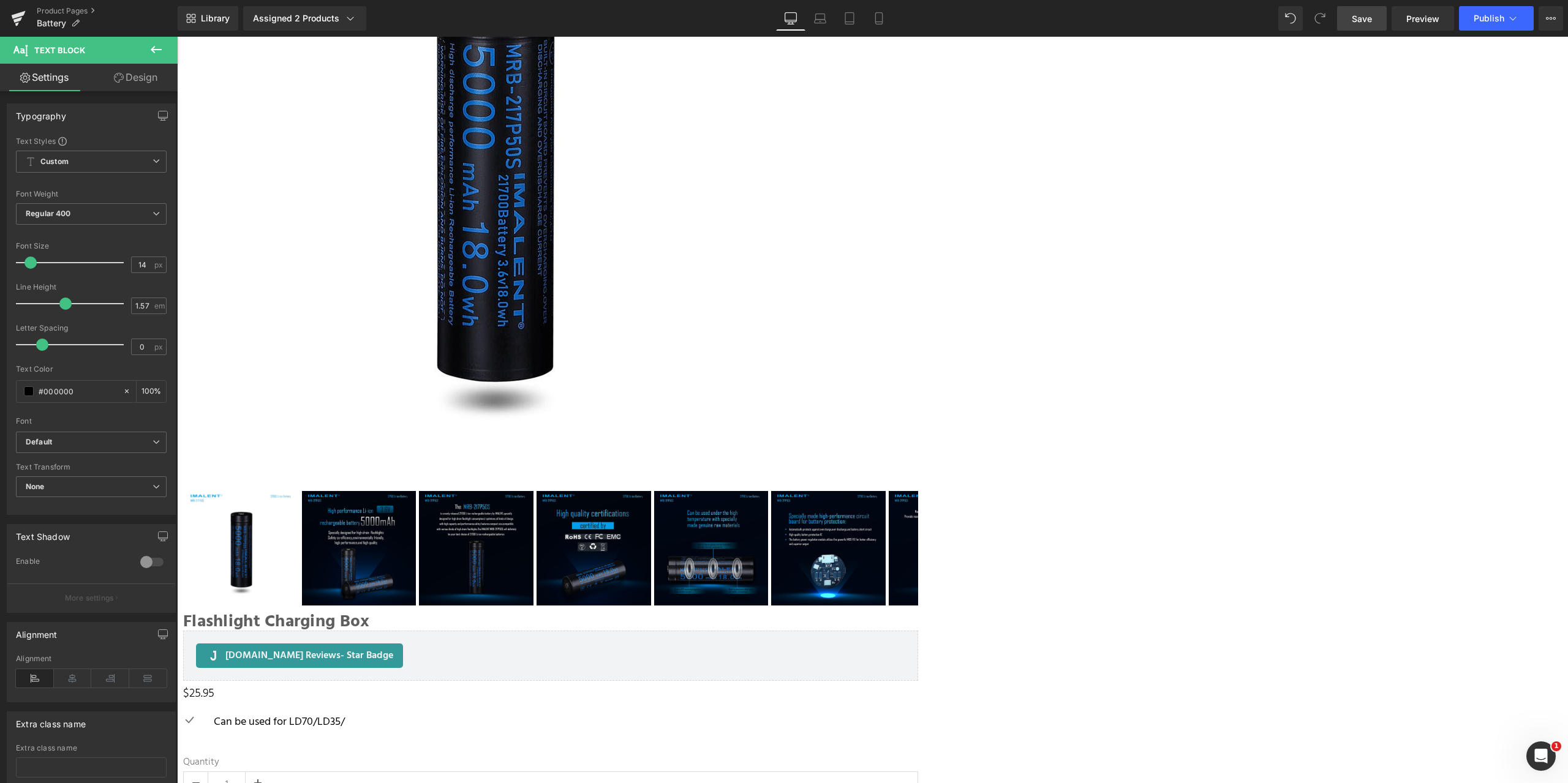
click at [154, 44] on icon at bounding box center [156, 49] width 15 height 15
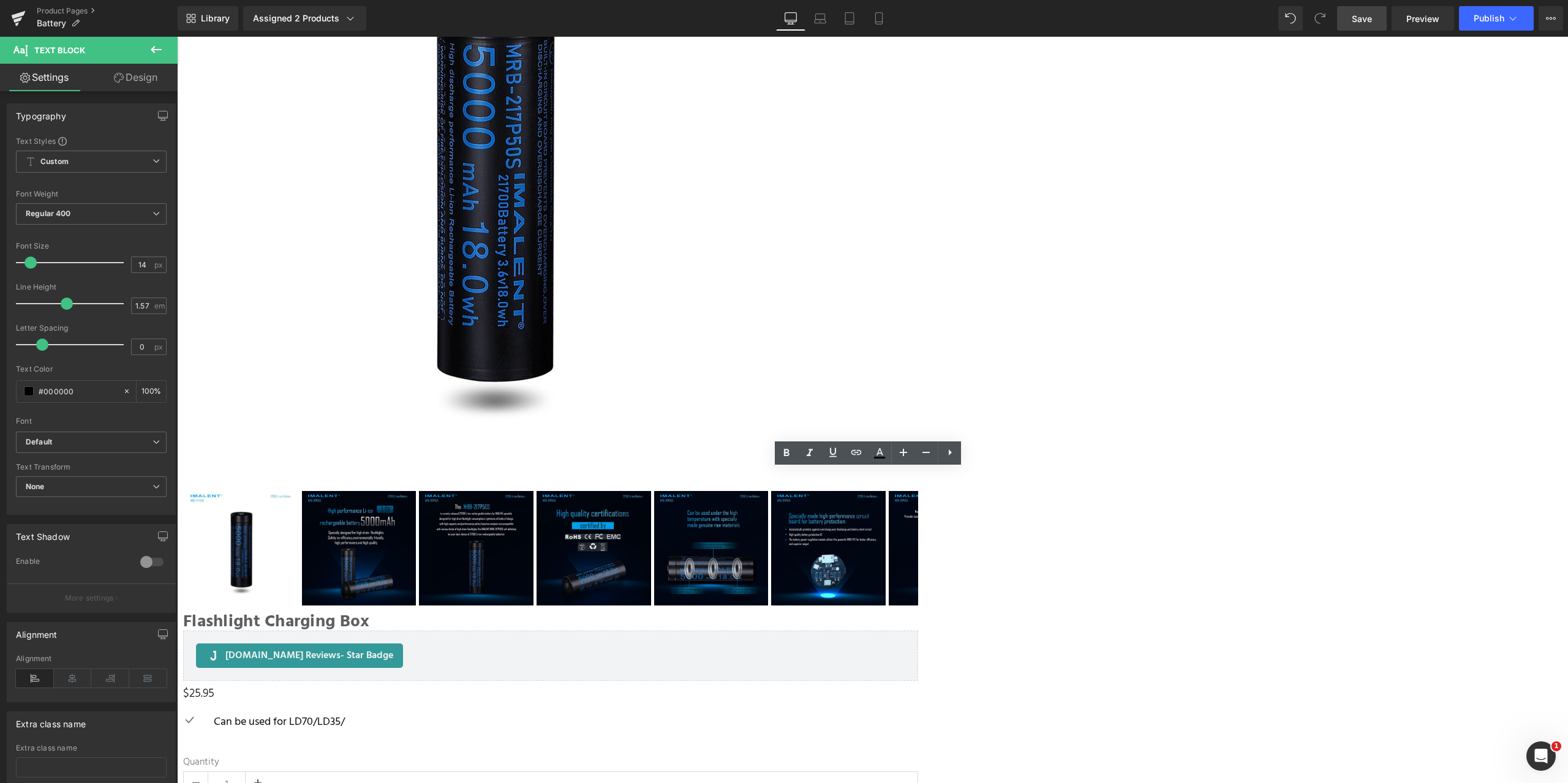
drag, startPoint x: 906, startPoint y: 499, endPoint x: 509, endPoint y: 482, distance: 397.4
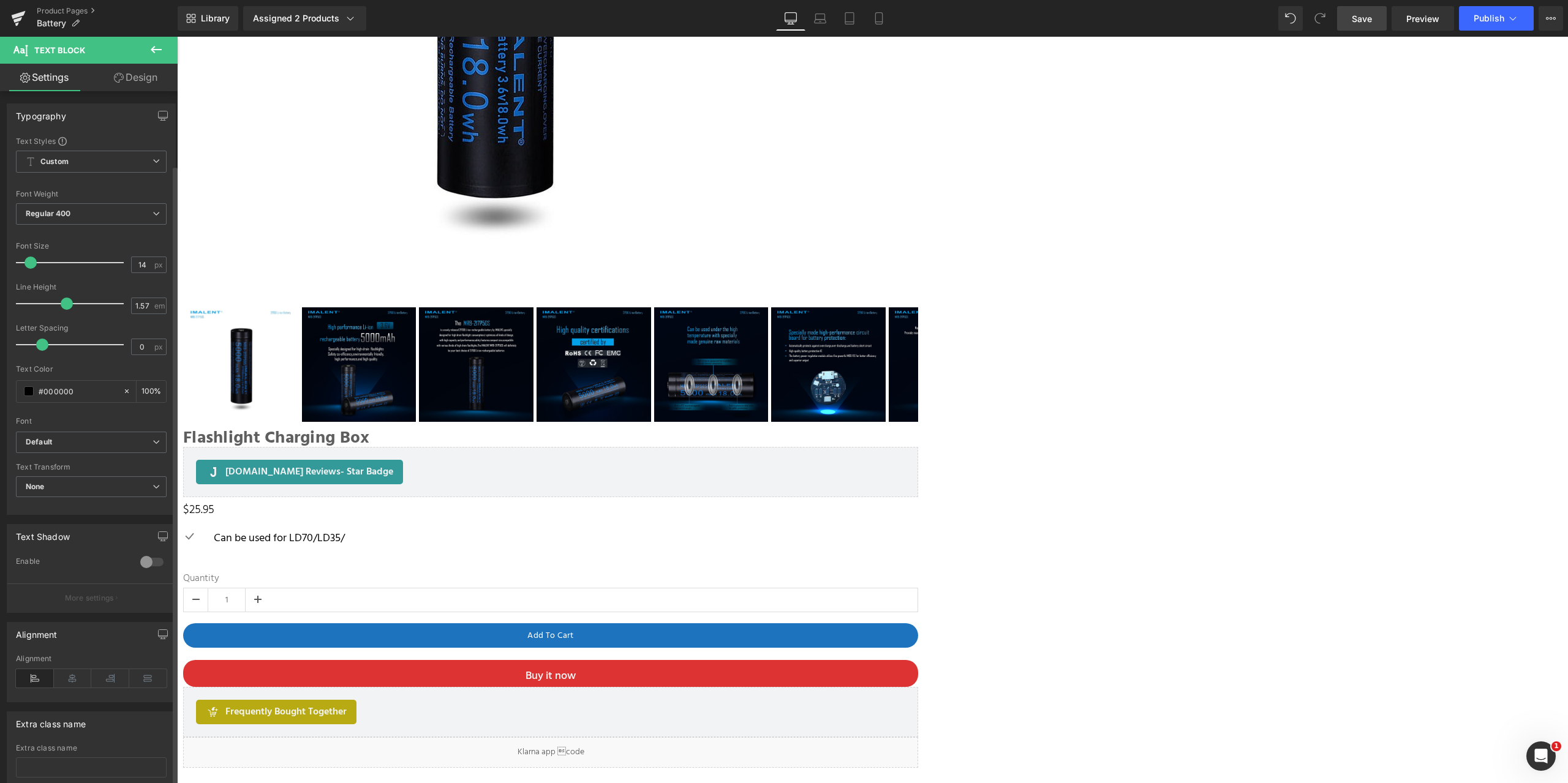
scroll to position [82, 0]
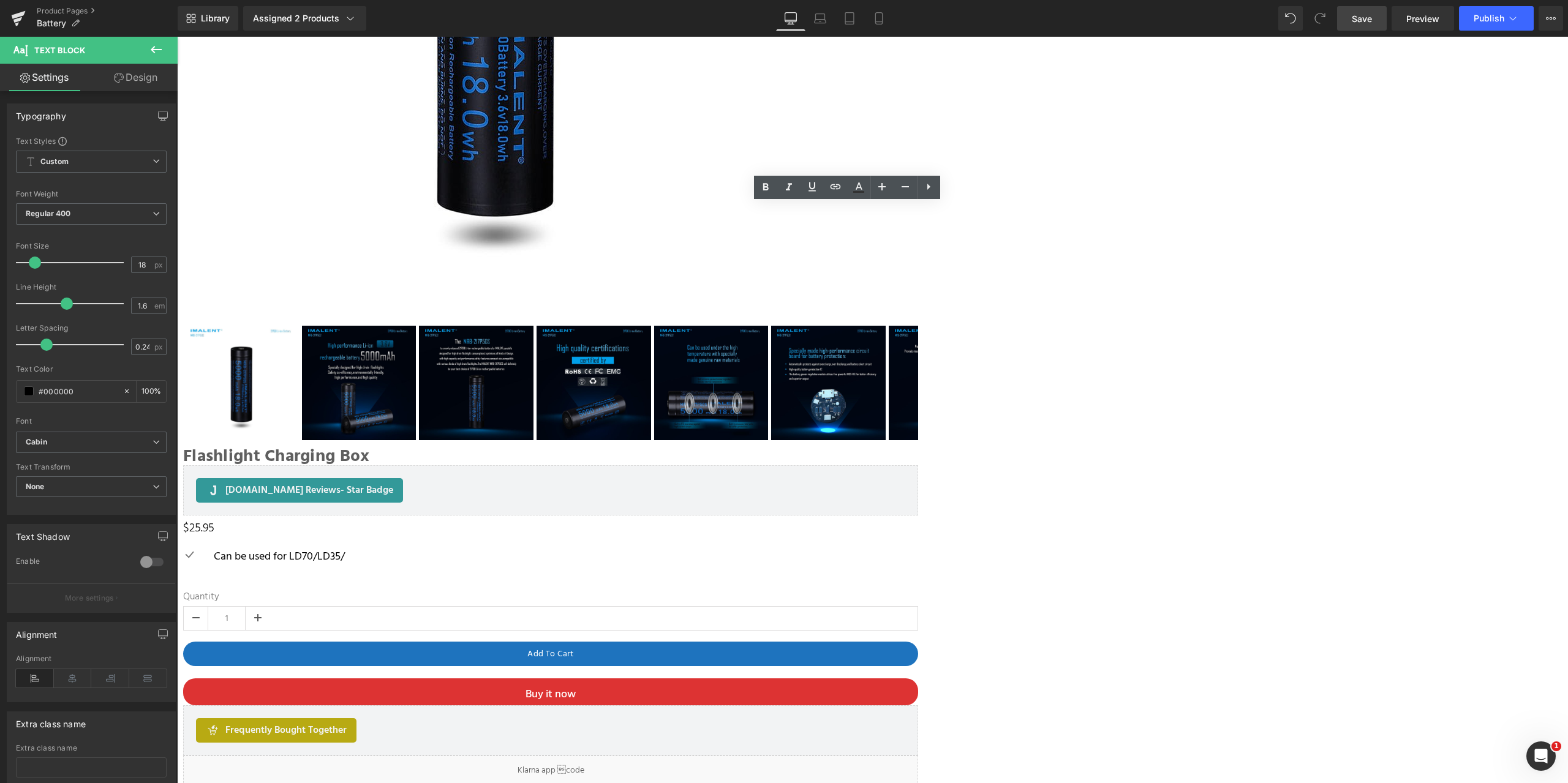
click at [1359, 19] on span "Save" at bounding box center [1362, 18] width 20 height 13
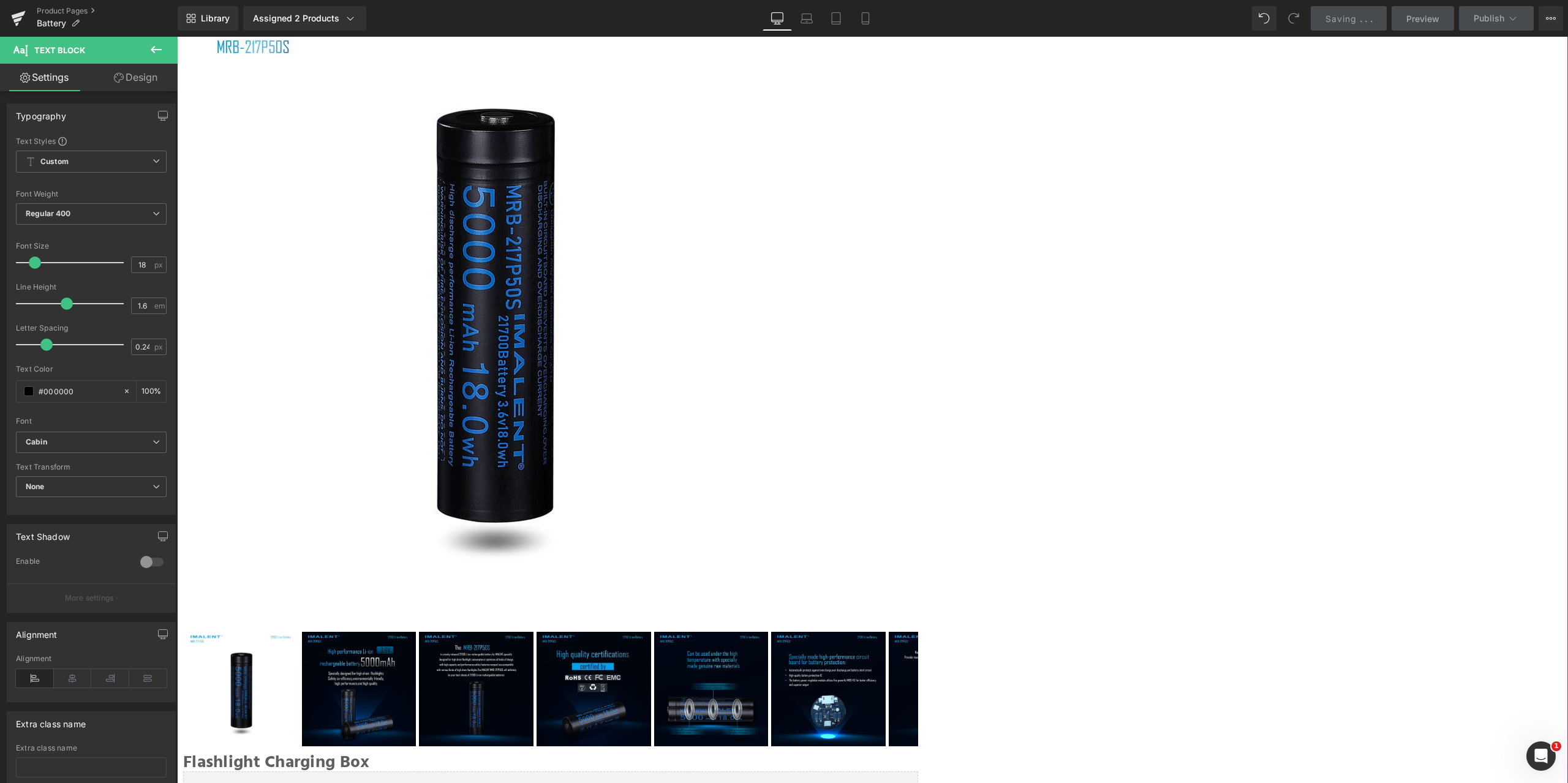
scroll to position [0, 0]
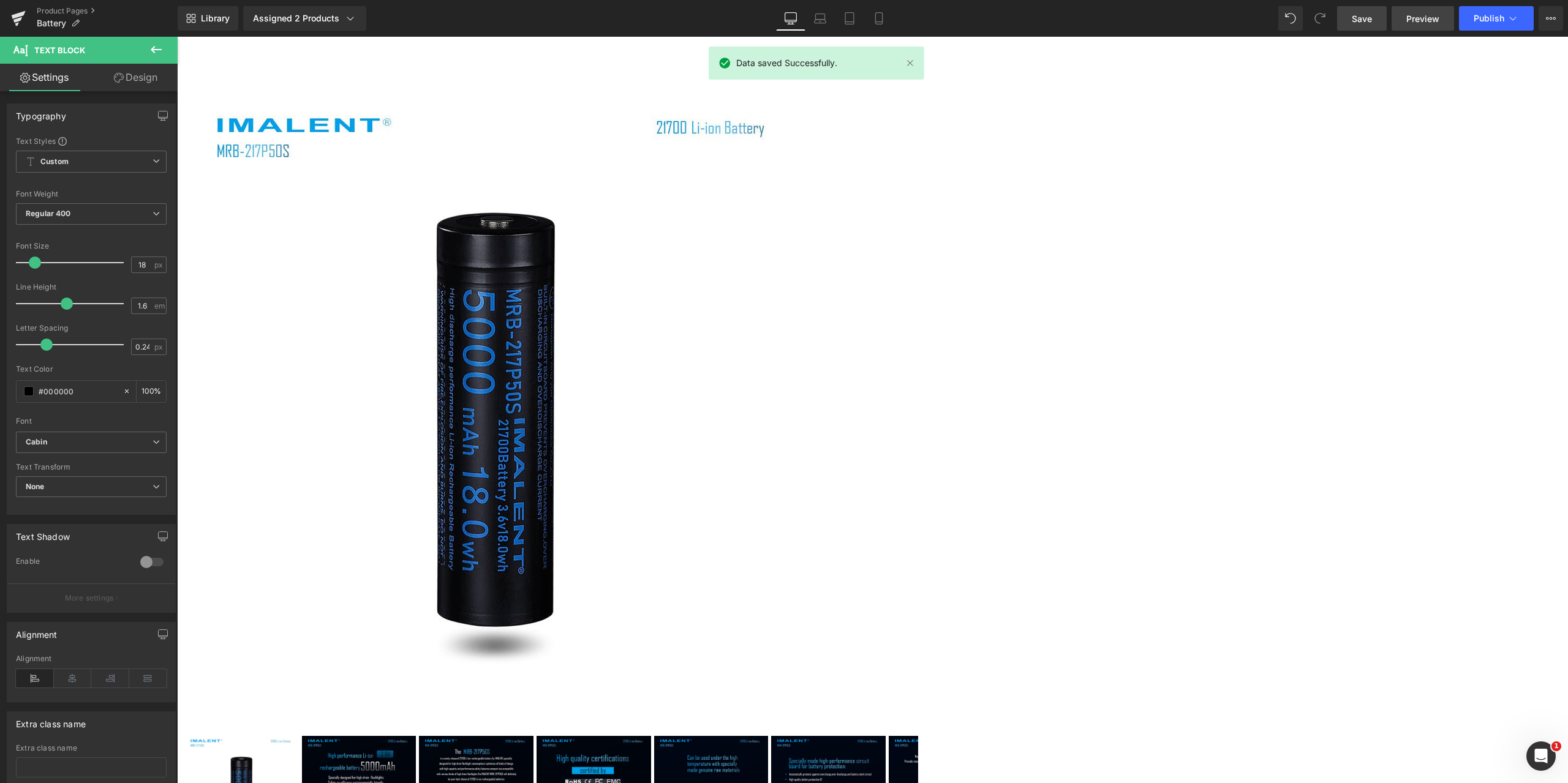
click at [1417, 24] on span "Preview" at bounding box center [1423, 18] width 33 height 13
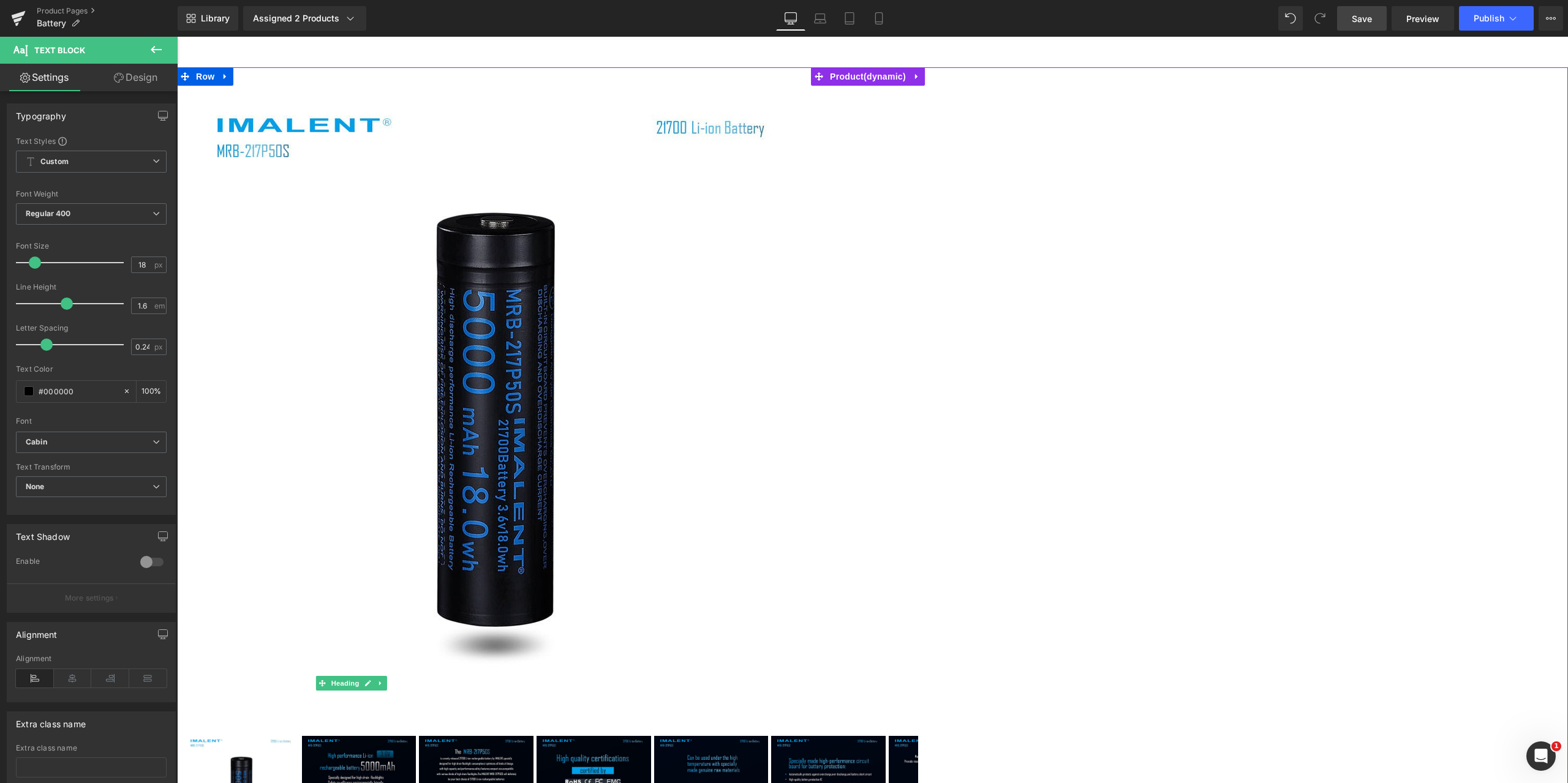
click at [362, 676] on span "Heading" at bounding box center [345, 683] width 33 height 15
click at [375, 676] on link at bounding box center [368, 683] width 13 height 15
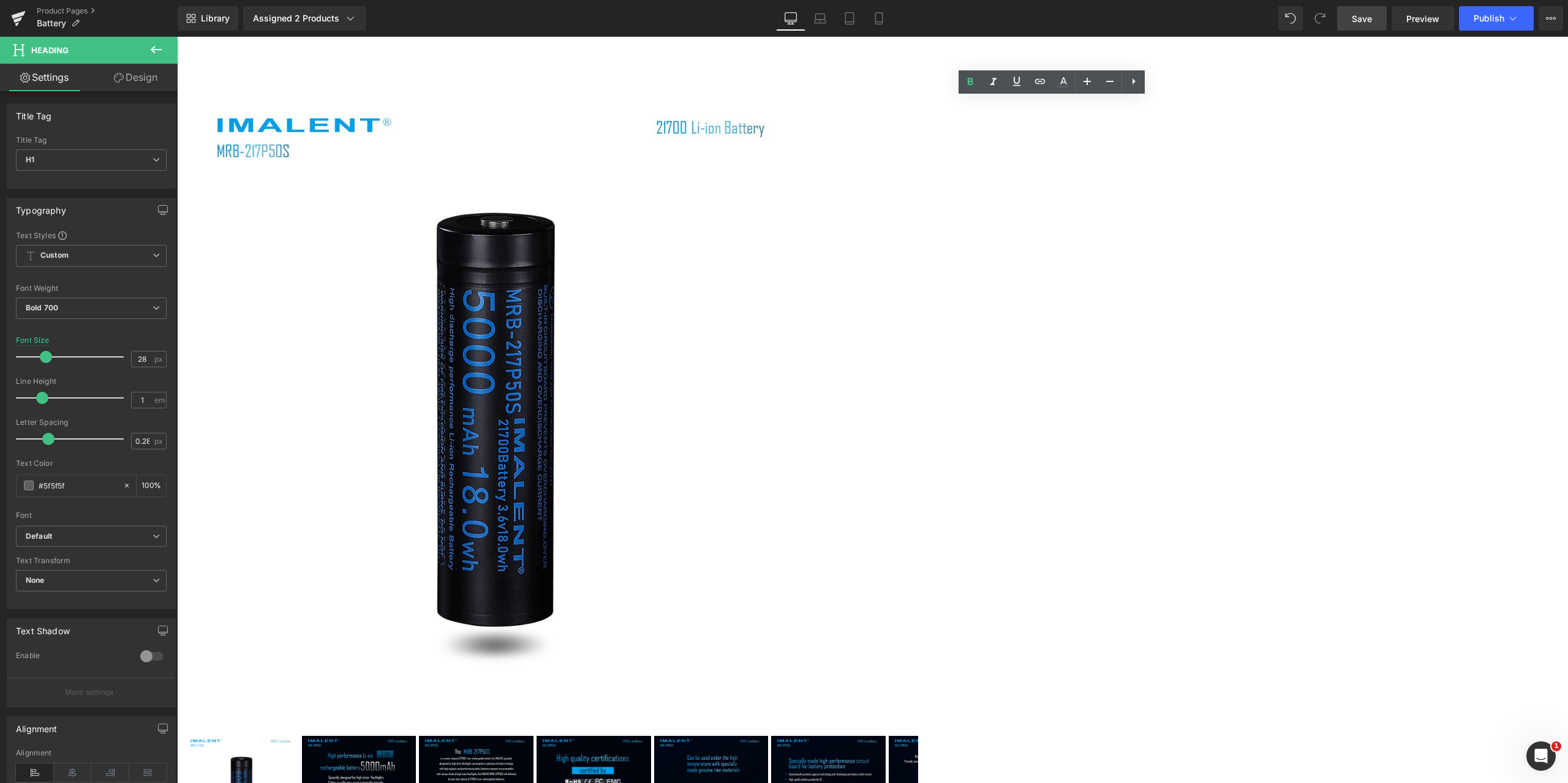
drag, startPoint x: 1080, startPoint y: 106, endPoint x: 915, endPoint y: 98, distance: 165.2
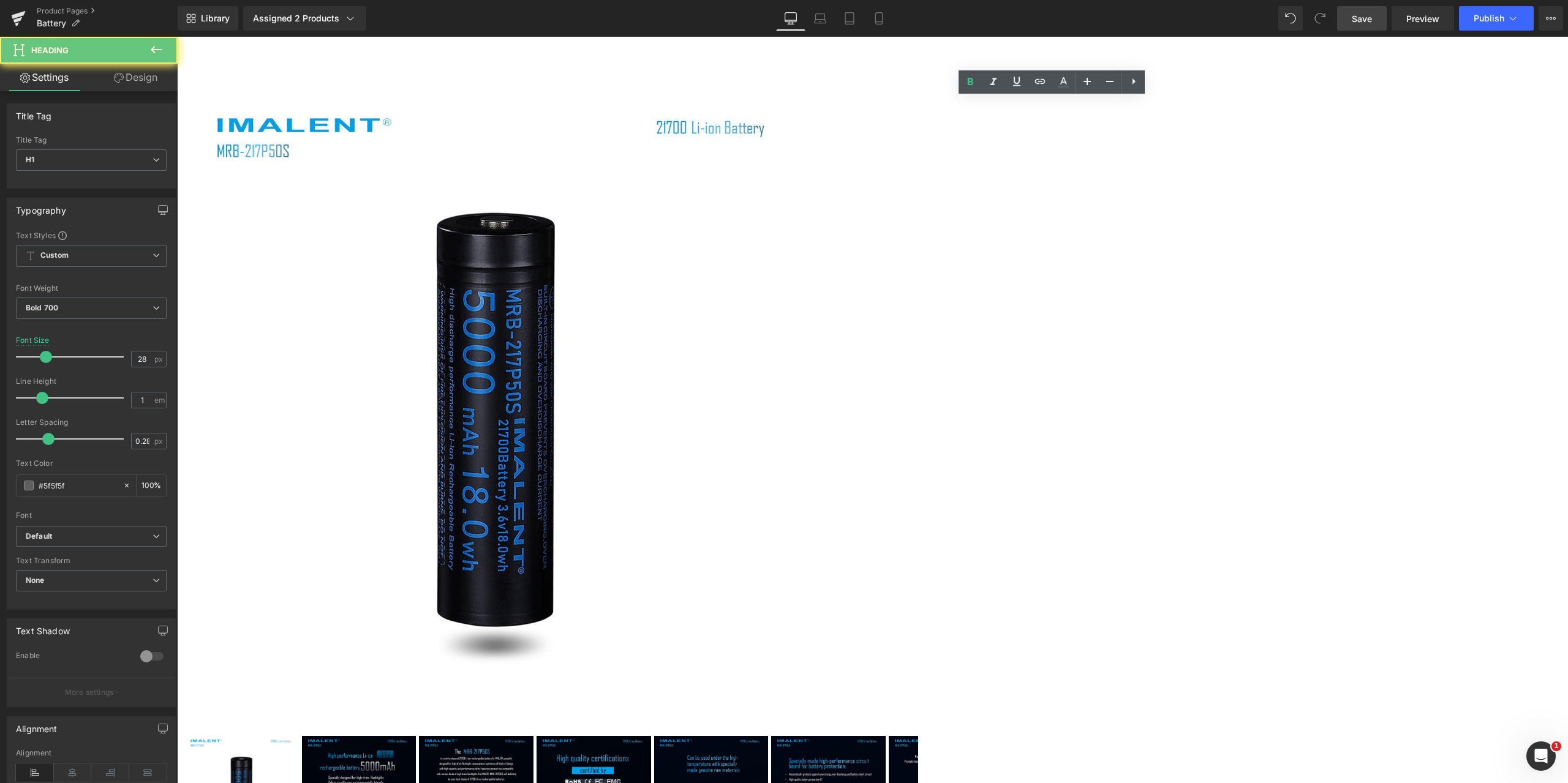
drag, startPoint x: 1035, startPoint y: 112, endPoint x: 831, endPoint y: 96, distance: 204.6
click at [831, 96] on div "25% Off (P) Image ‹" at bounding box center [551, 644] width 735 height 1117
click at [1134, 79] on icon at bounding box center [1133, 81] width 15 height 15
click at [1132, 82] on icon at bounding box center [1133, 81] width 15 height 15
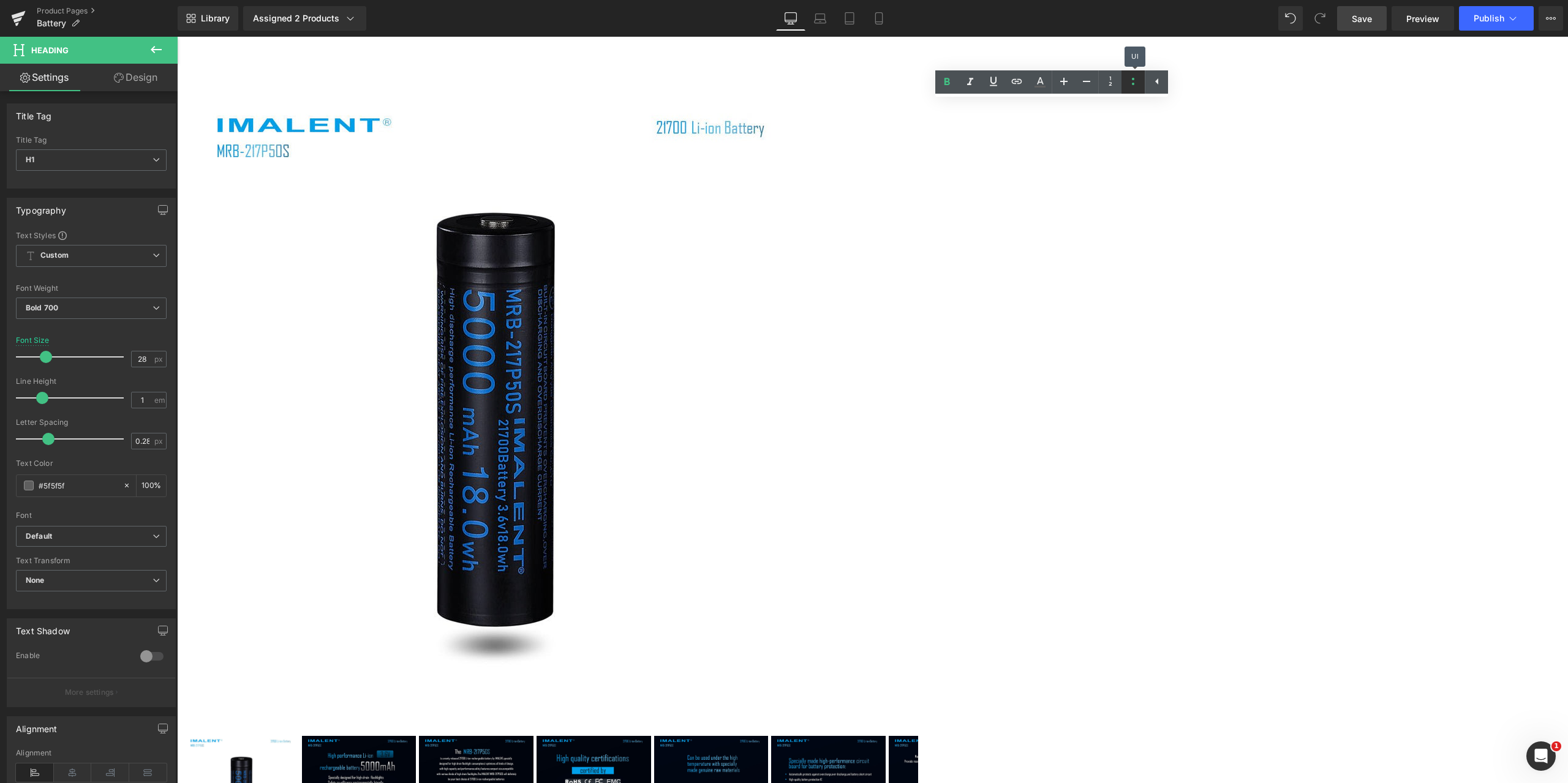
click at [1132, 82] on icon at bounding box center [1133, 81] width 15 height 15
click at [159, 49] on icon at bounding box center [156, 49] width 15 height 15
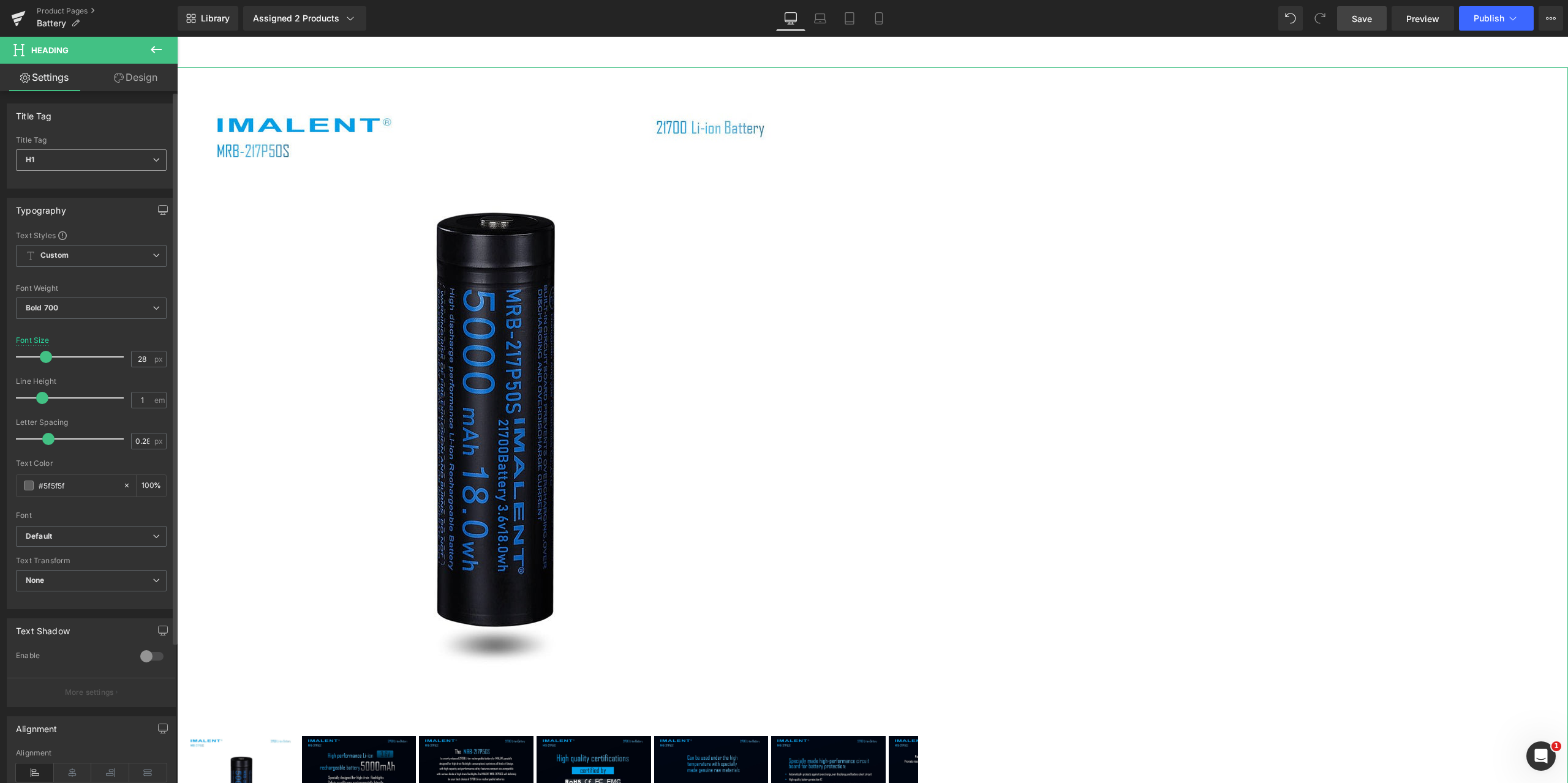
click at [153, 160] on icon at bounding box center [156, 160] width 8 height 8
click at [156, 129] on div "Title Tag H1 H2 H3 H4 H5 H6 Title Tag H1 H1 H2 H3 H4 H5 H6" at bounding box center [89, 146] width 164 height 85
click at [153, 257] on icon at bounding box center [156, 256] width 8 height 8
click at [152, 257] on icon at bounding box center [152, 256] width 8 height 8
click at [158, 208] on icon "button" at bounding box center [163, 210] width 10 height 10
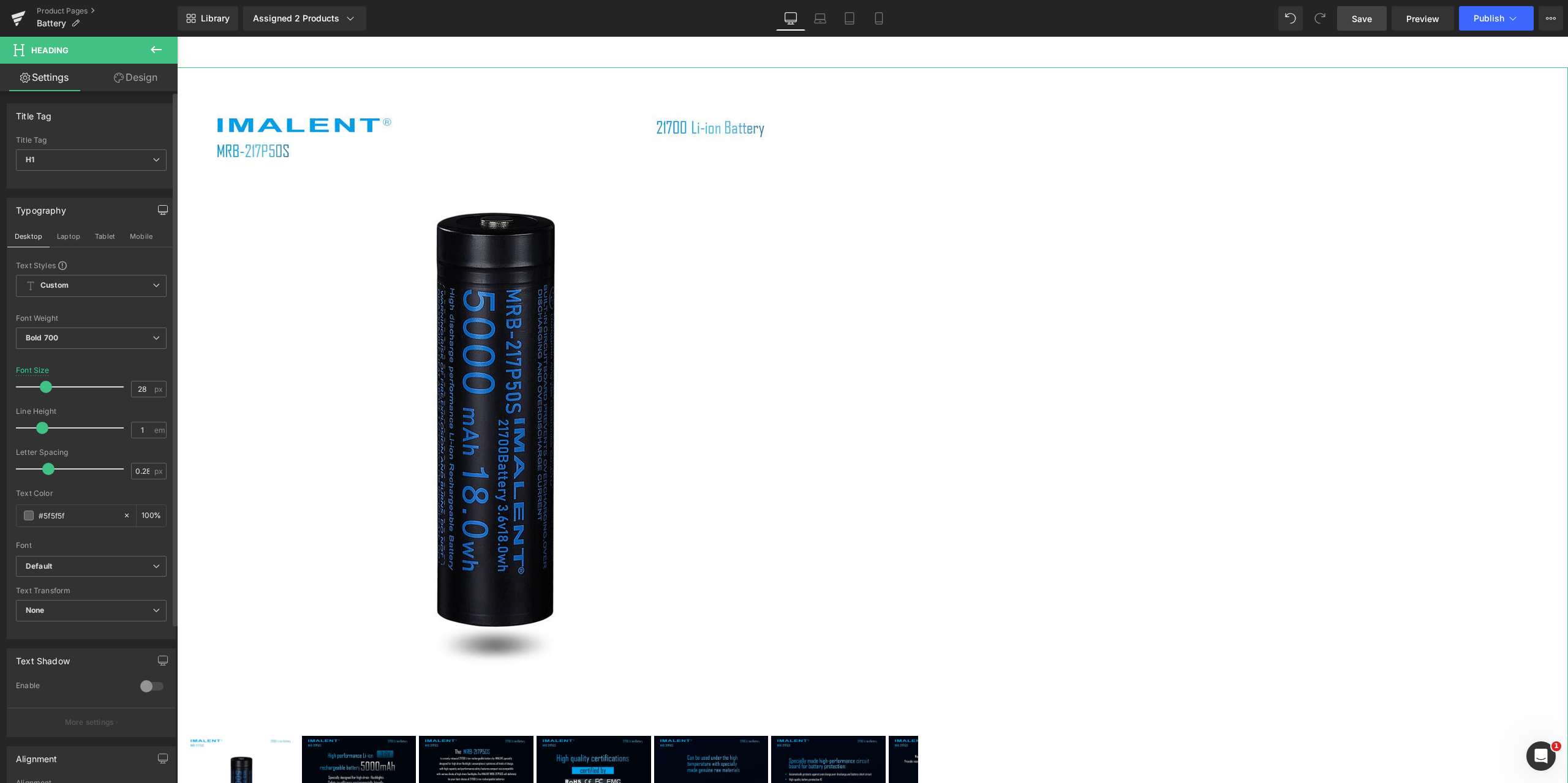
click at [45, 213] on div "Typography" at bounding box center [41, 207] width 50 height 17
click at [157, 157] on span "H1" at bounding box center [91, 160] width 150 height 22
click at [157, 157] on span "H1" at bounding box center [89, 160] width 146 height 22
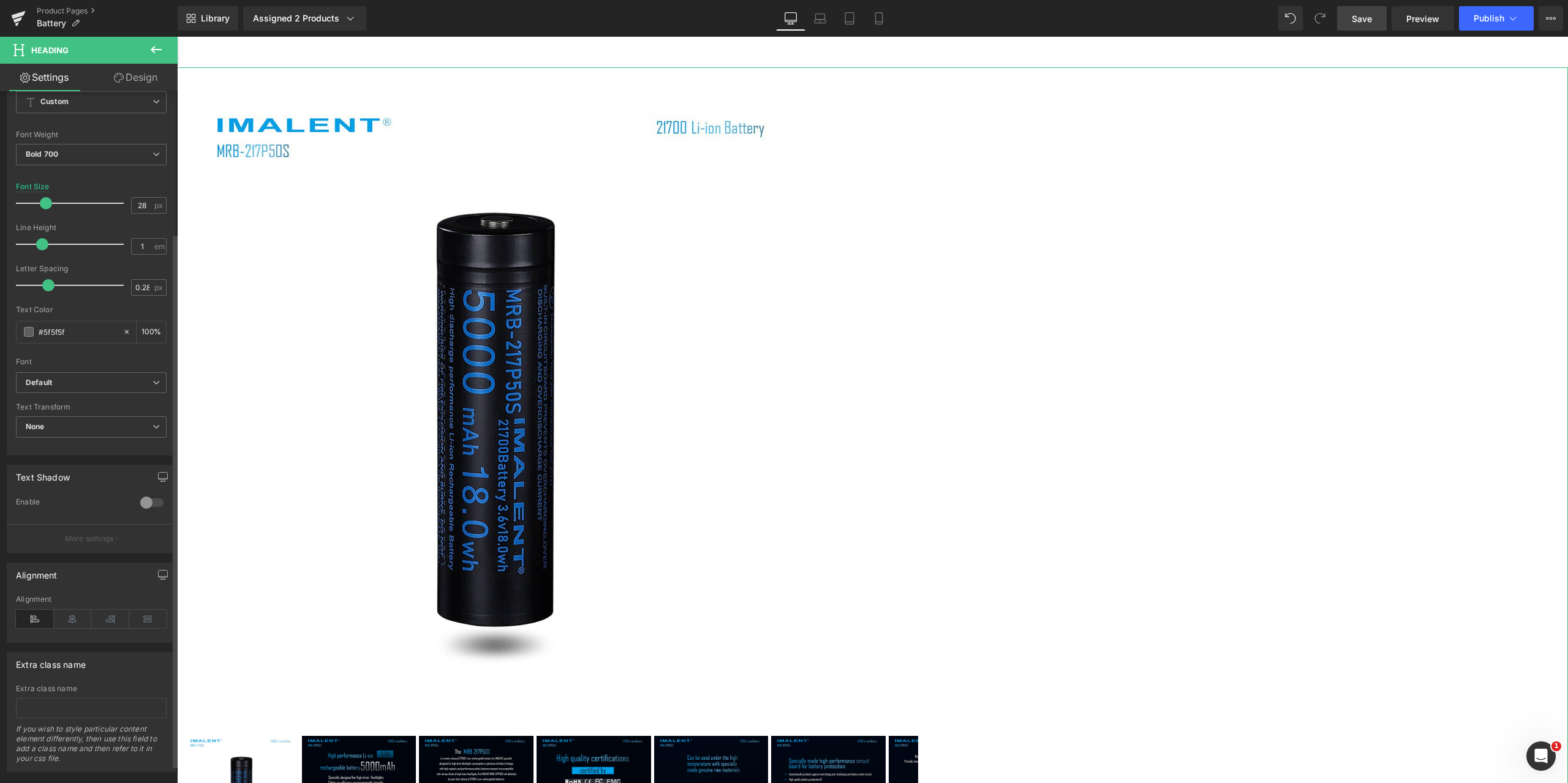
scroll to position [207, 0]
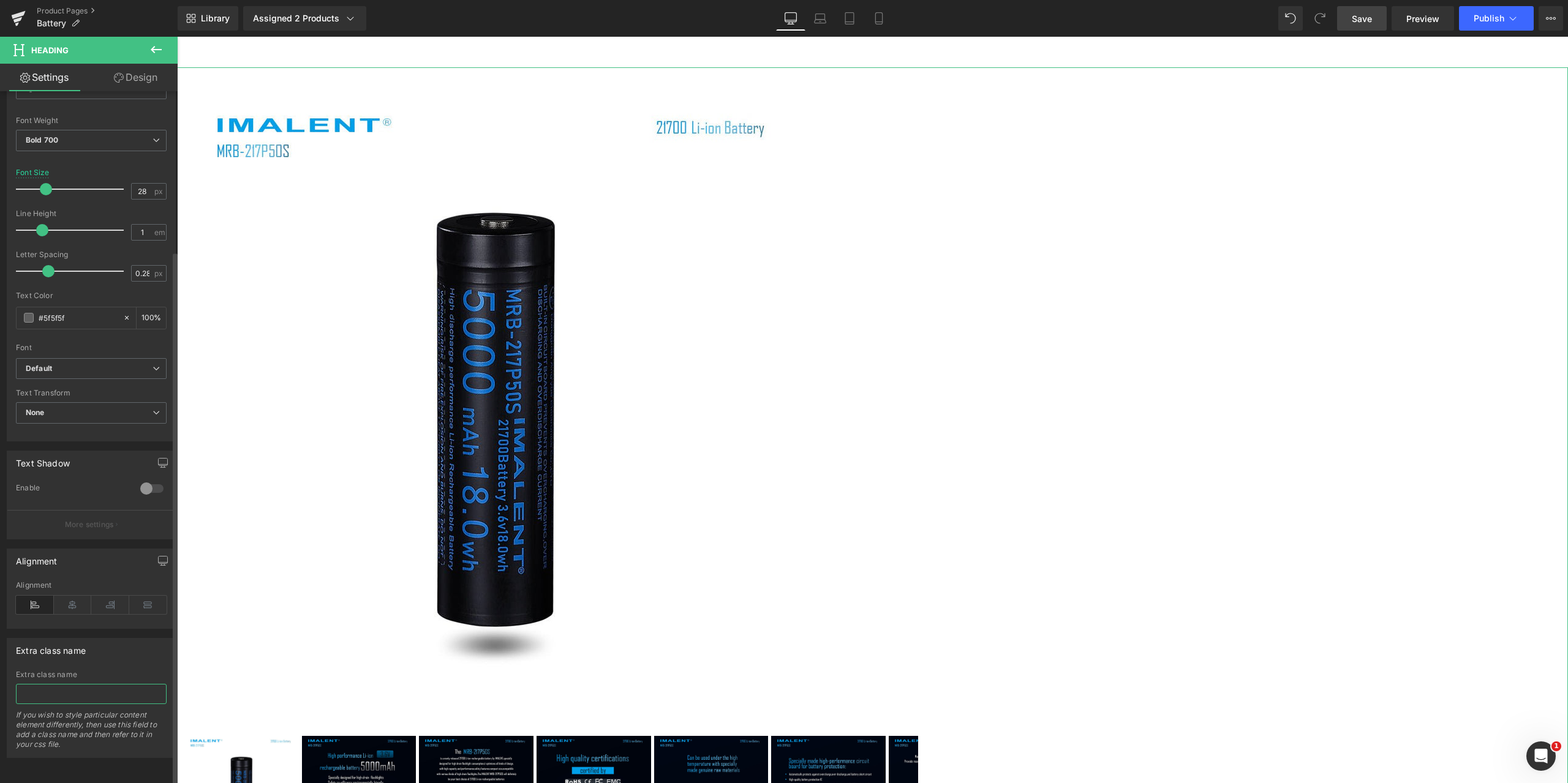
click at [93, 691] on input "text" at bounding box center [91, 694] width 150 height 20
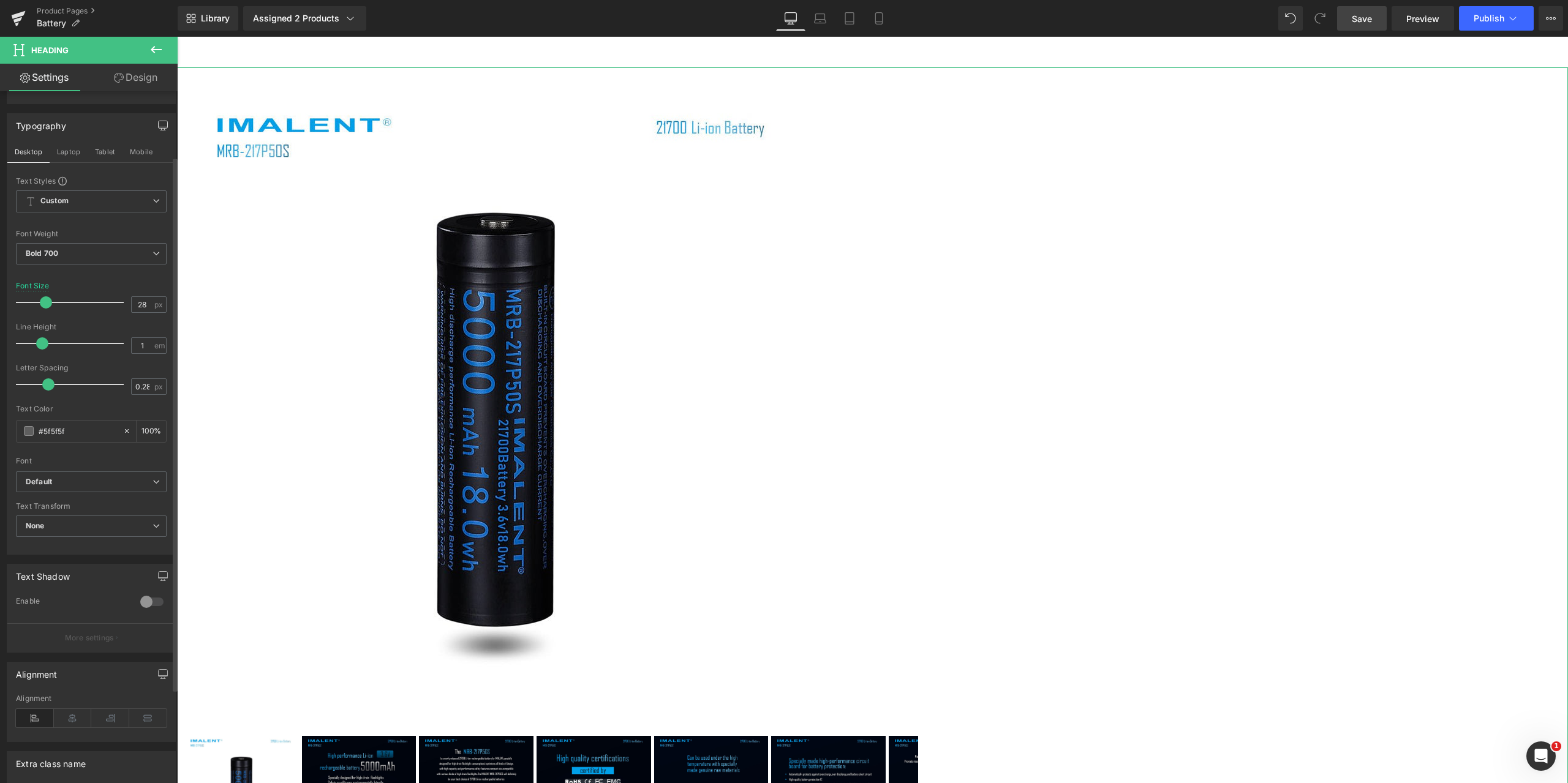
scroll to position [0, 0]
click at [130, 76] on link "Design" at bounding box center [135, 78] width 89 height 28
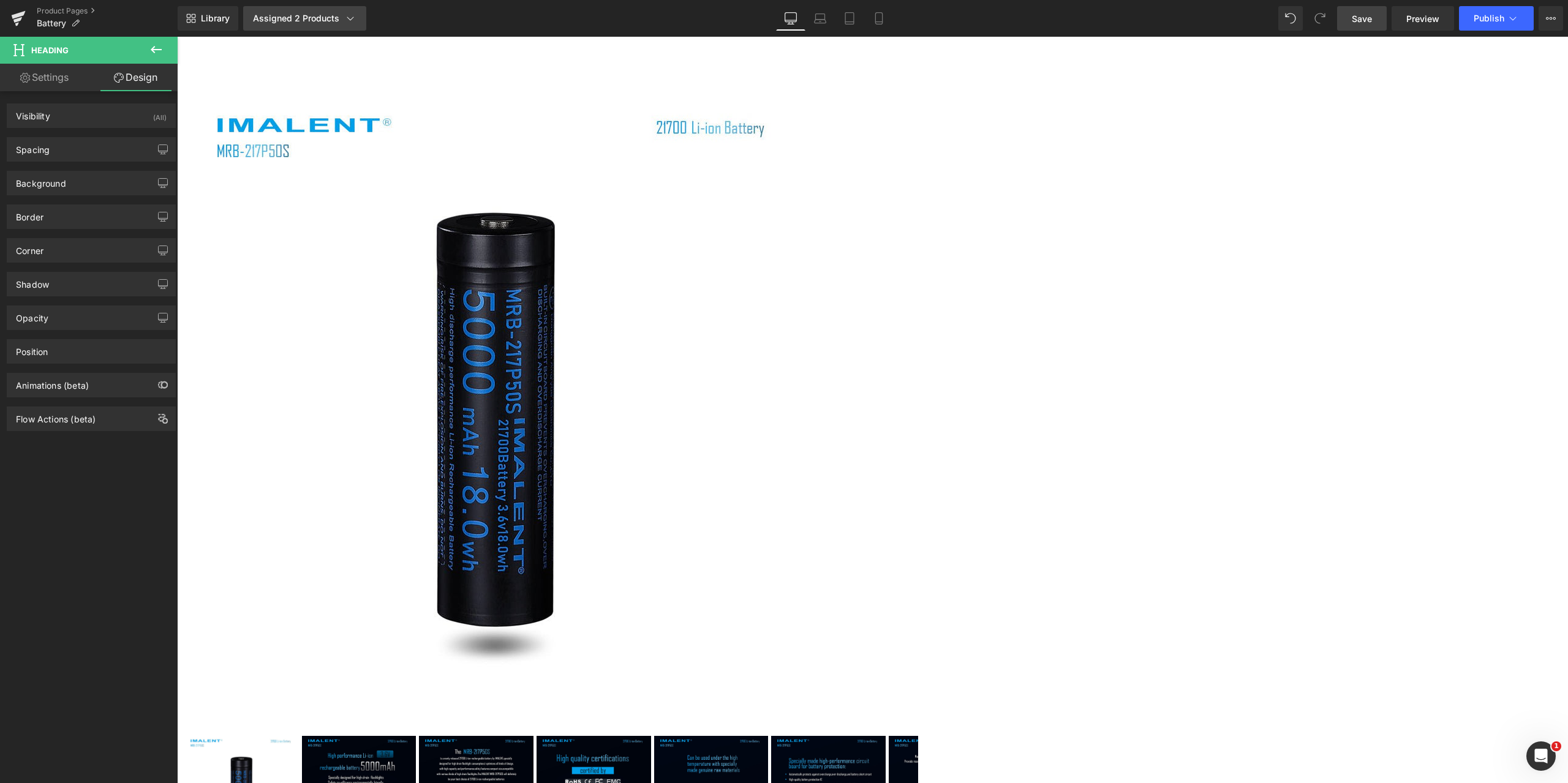
click at [349, 22] on icon at bounding box center [351, 18] width 12 height 12
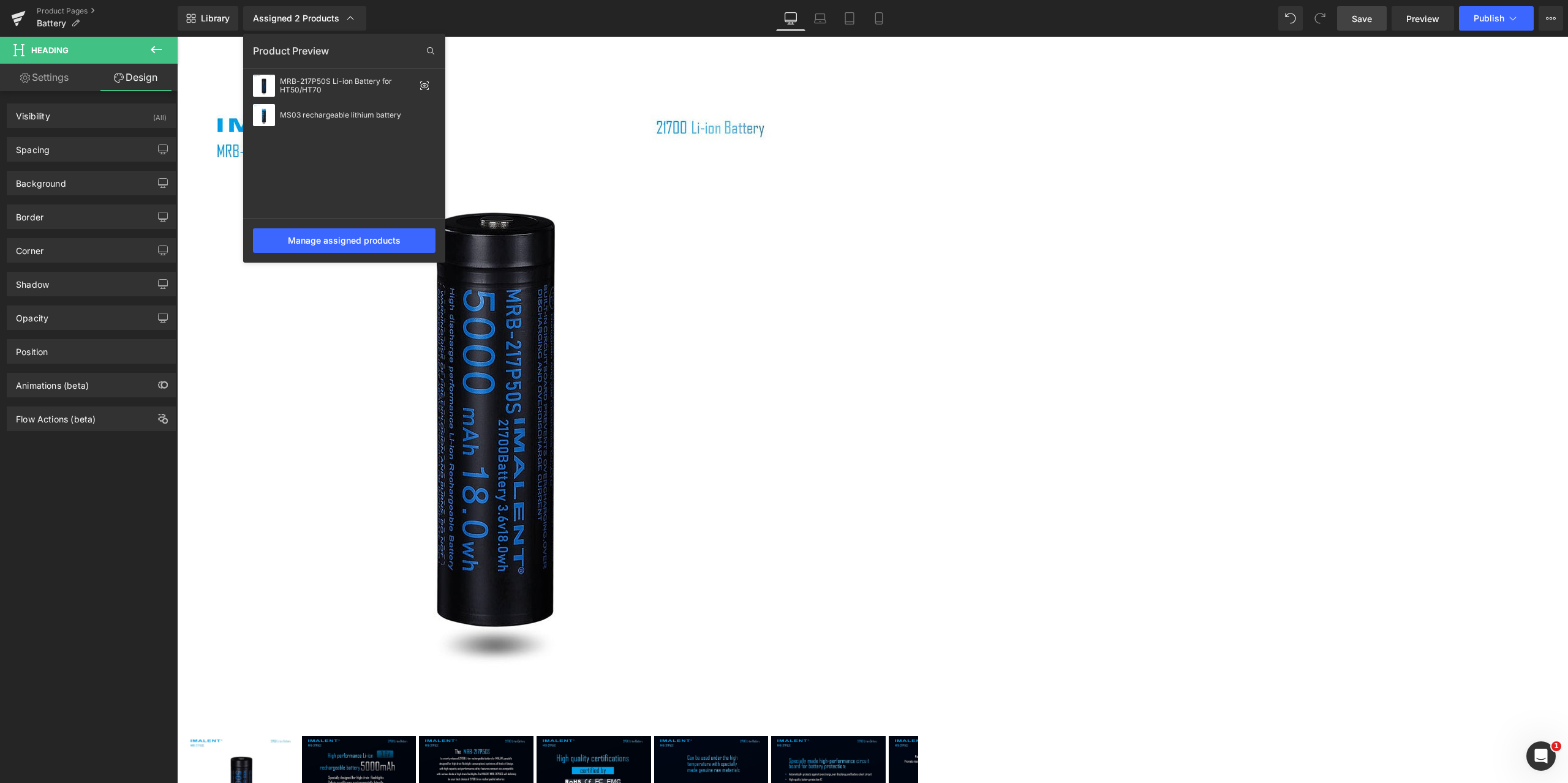
click at [1052, 101] on div at bounding box center [873, 410] width 1391 height 747
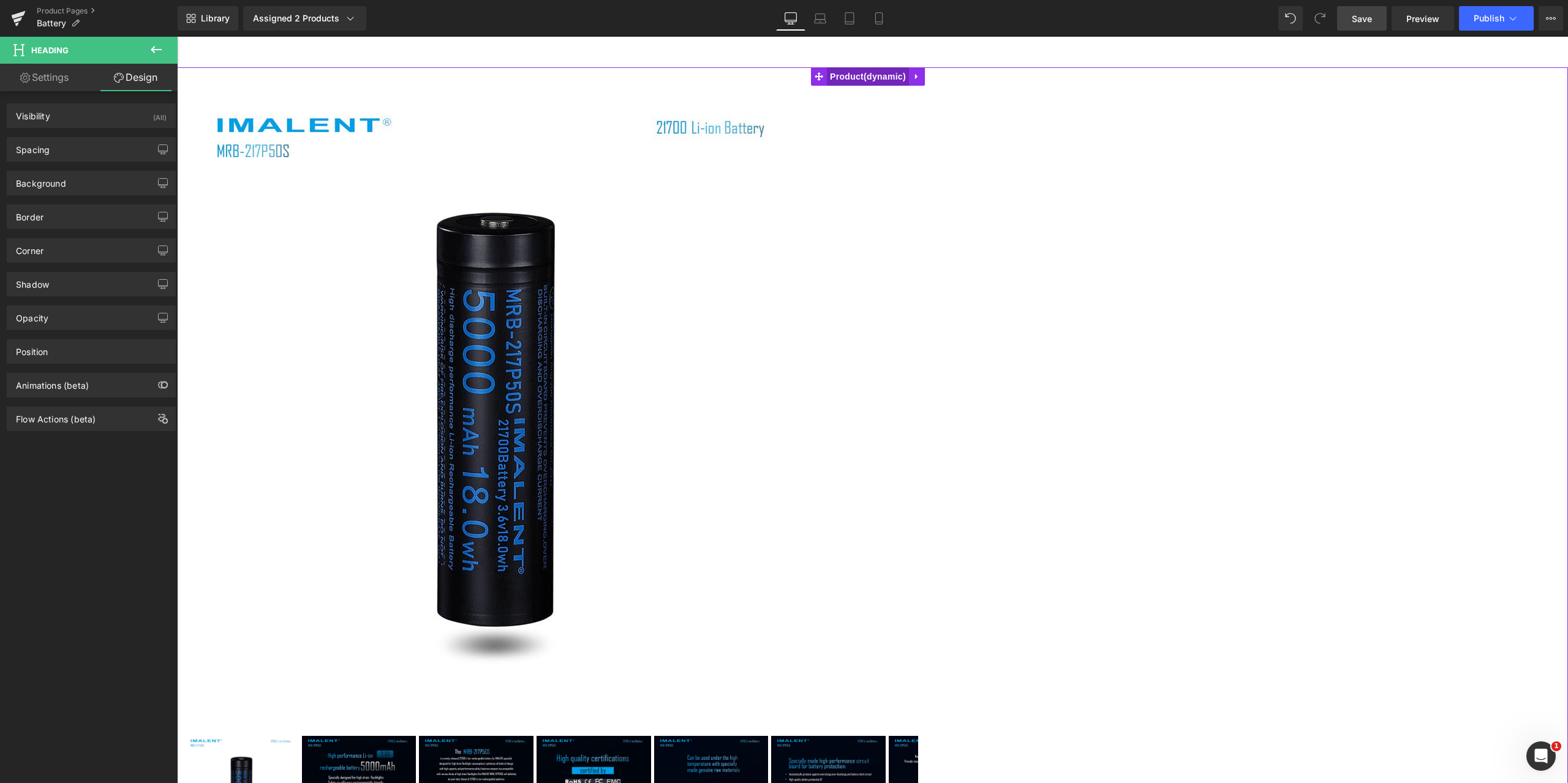
click at [895, 77] on span "Product" at bounding box center [868, 76] width 82 height 18
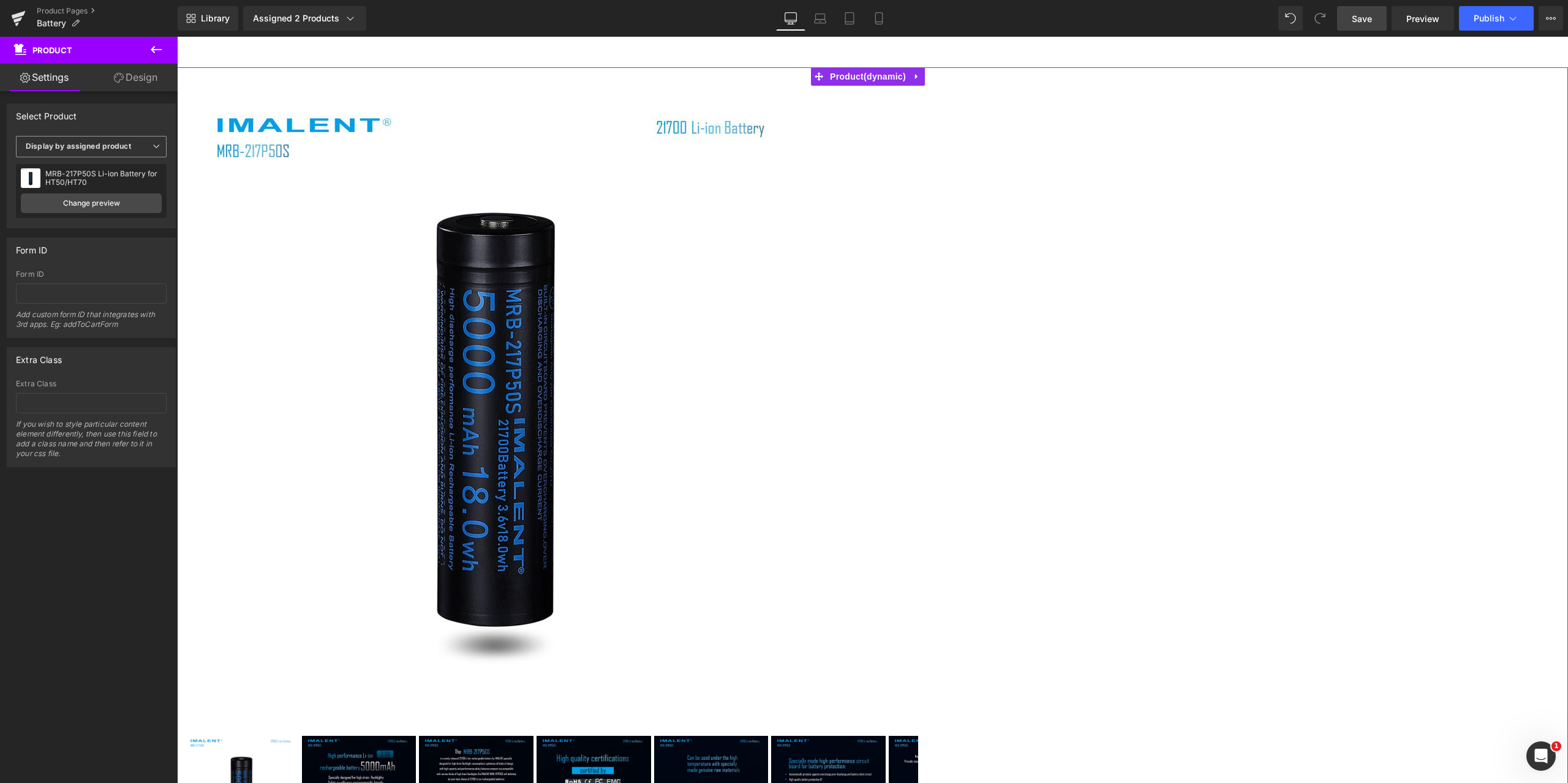
click at [154, 146] on icon at bounding box center [156, 146] width 8 height 8
click at [107, 187] on li "Select manually" at bounding box center [89, 184] width 146 height 18
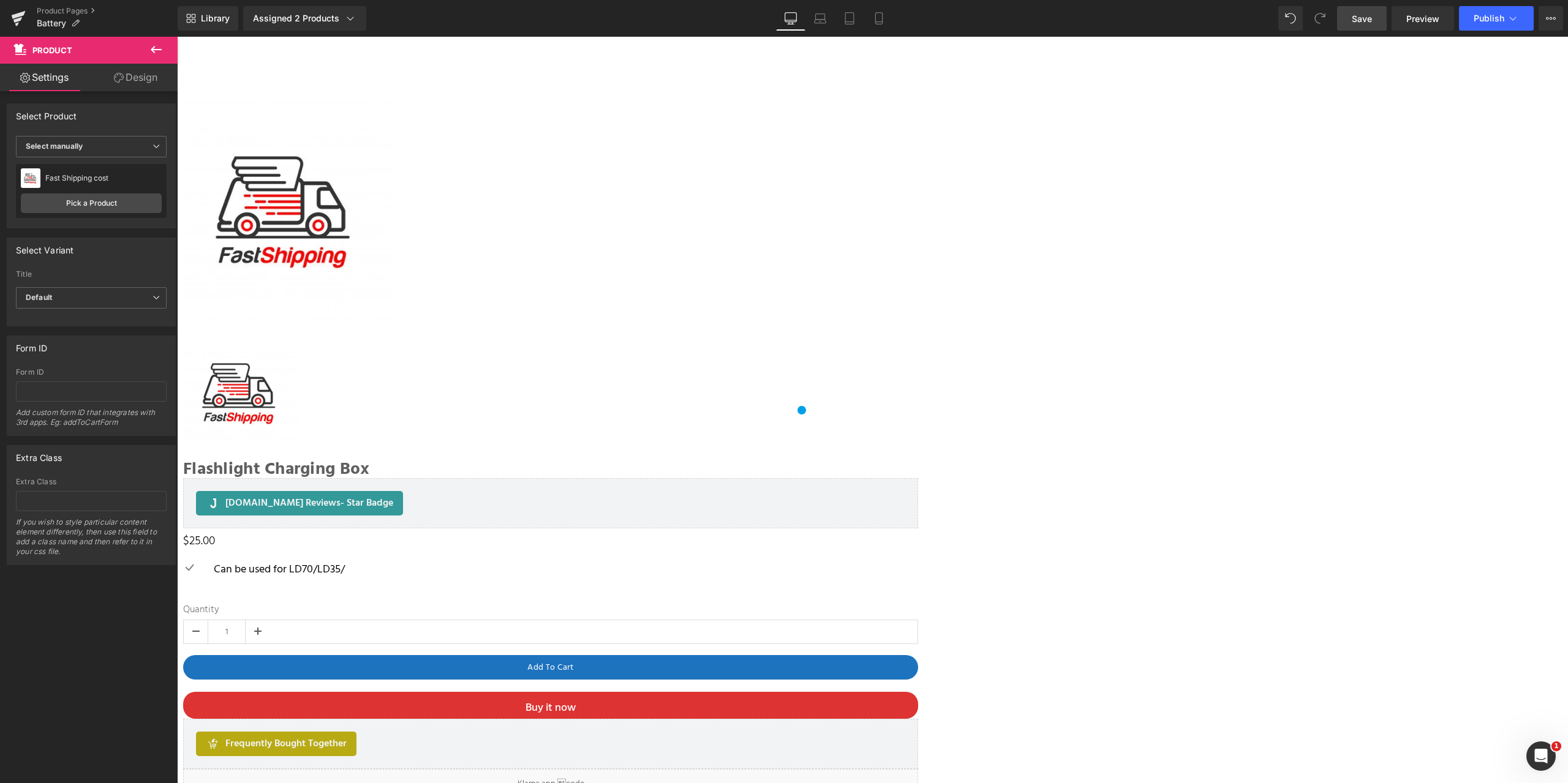
click at [89, 259] on div "Select Variant" at bounding box center [92, 250] width 168 height 23
click at [153, 146] on icon at bounding box center [156, 146] width 8 height 8
click at [106, 203] on link "Pick a Product" at bounding box center [89, 203] width 136 height 19
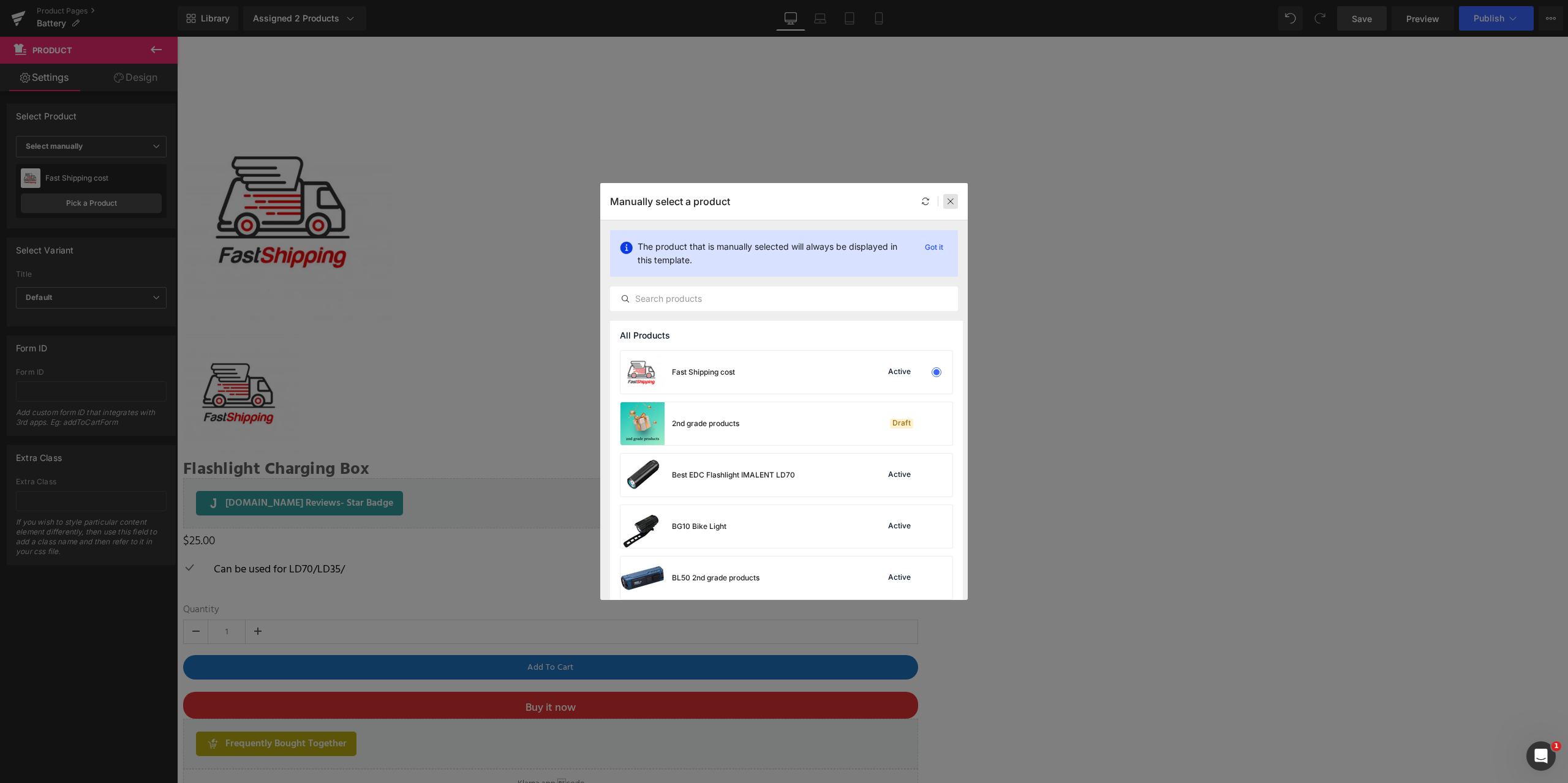
drag, startPoint x: 947, startPoint y: 203, endPoint x: 760, endPoint y: 166, distance: 190.6
click at [947, 203] on icon at bounding box center [951, 201] width 8 height 8
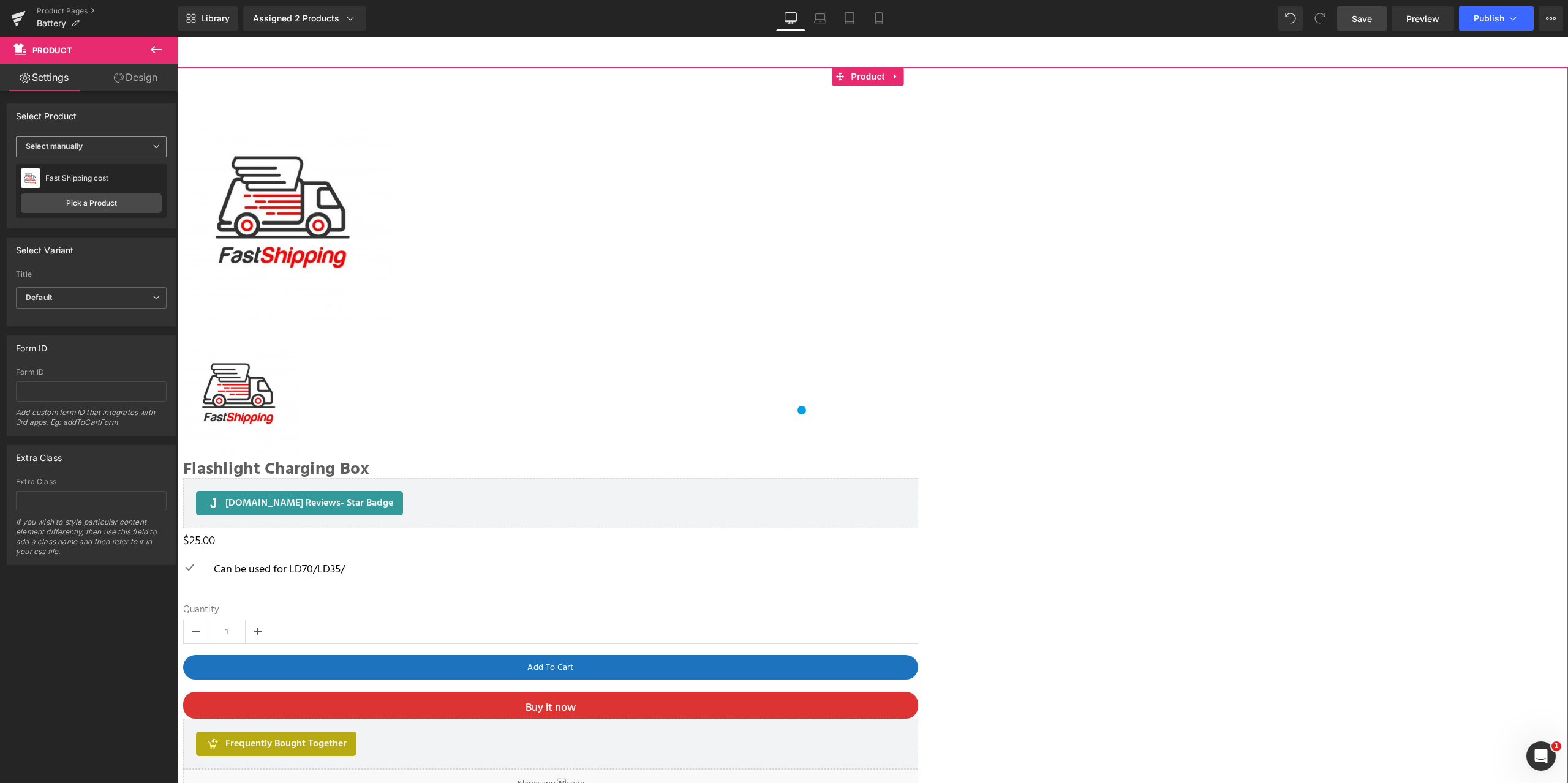
click at [153, 144] on icon at bounding box center [156, 146] width 8 height 8
click at [101, 162] on div "Display by assigned product" at bounding box center [85, 166] width 100 height 8
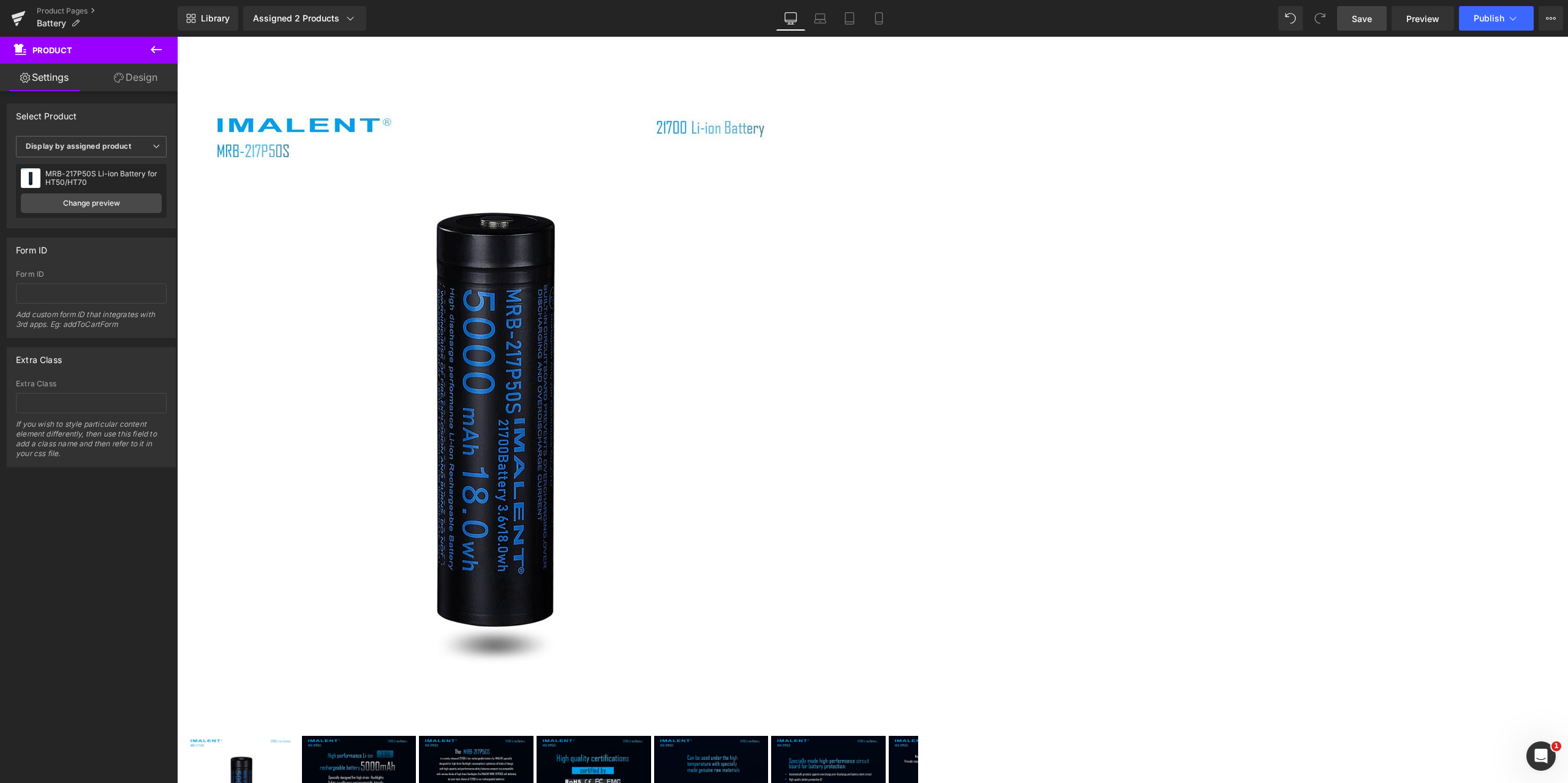
click at [96, 246] on div "Form ID" at bounding box center [92, 250] width 168 height 23
click at [97, 180] on div "MRB-217P50S Li-ion Battery for HT50/HT70" at bounding box center [103, 178] width 116 height 17
click at [93, 201] on link "Change preview" at bounding box center [91, 203] width 141 height 19
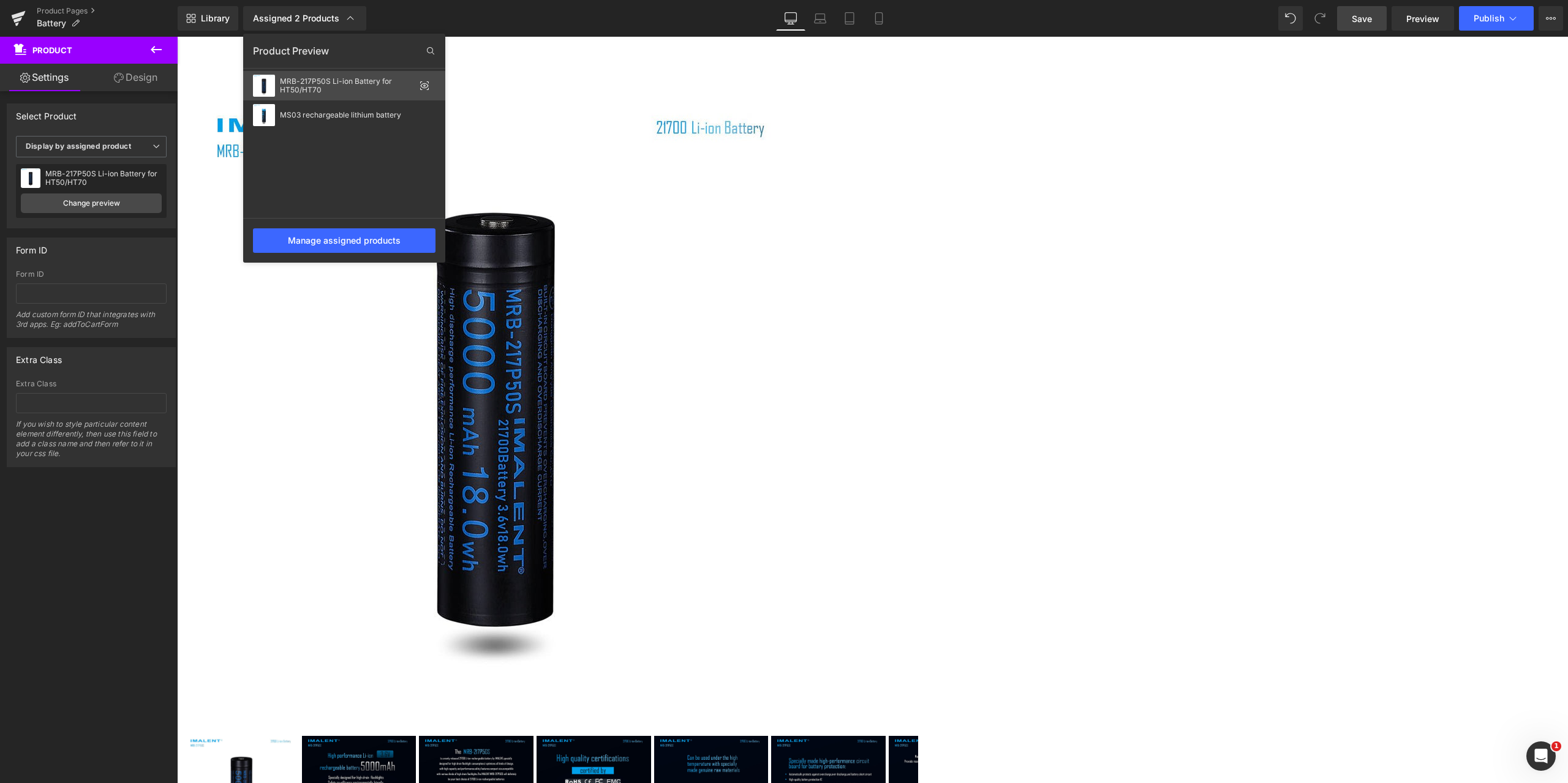
click at [318, 88] on div "MRB-217P50S Li-ion Battery for HT50/HT70" at bounding box center [347, 86] width 135 height 17
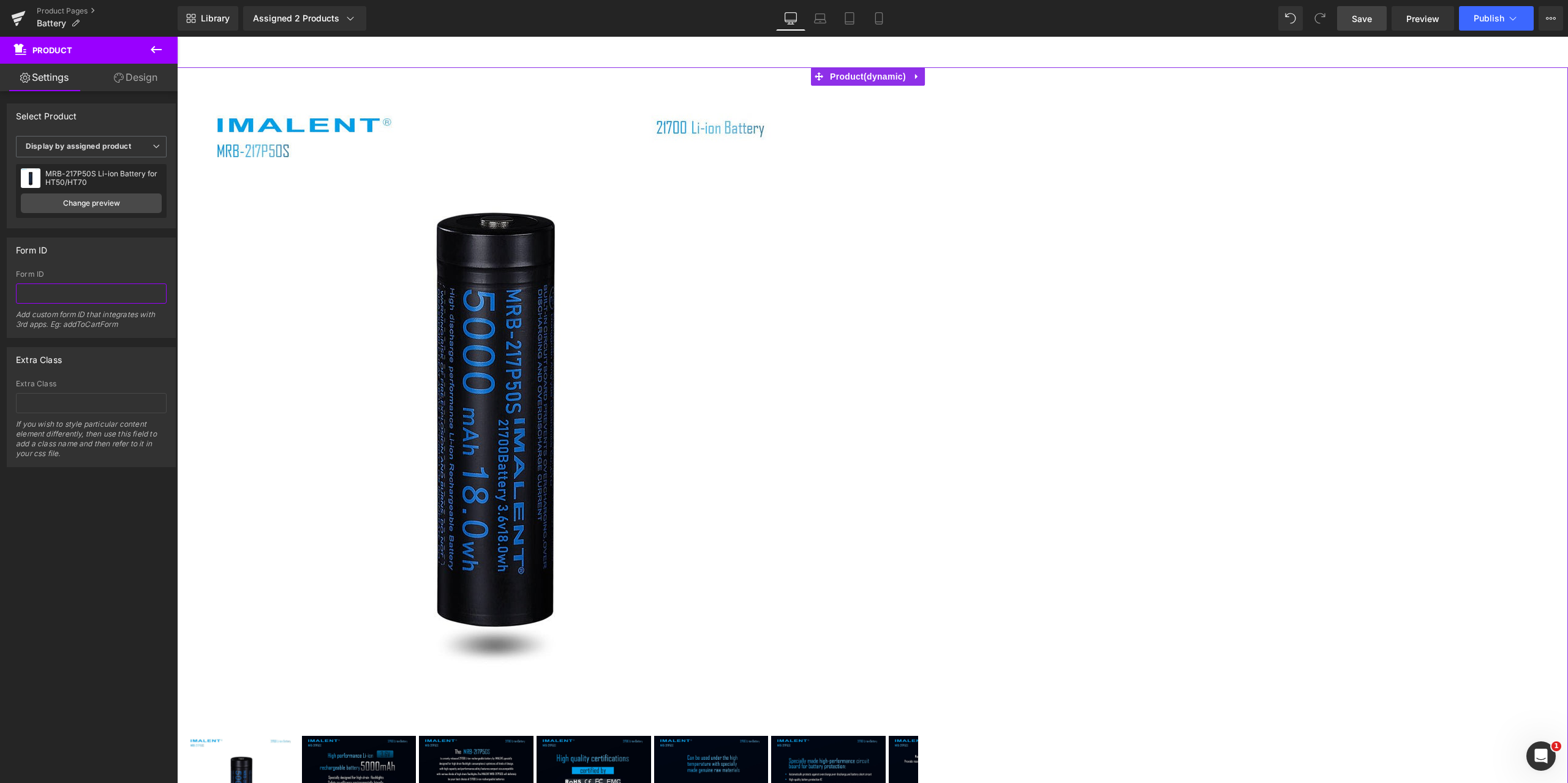
click at [111, 294] on input "text" at bounding box center [91, 294] width 150 height 20
click at [153, 147] on icon at bounding box center [156, 146] width 8 height 8
click at [101, 270] on div "Form ID" at bounding box center [89, 274] width 146 height 8
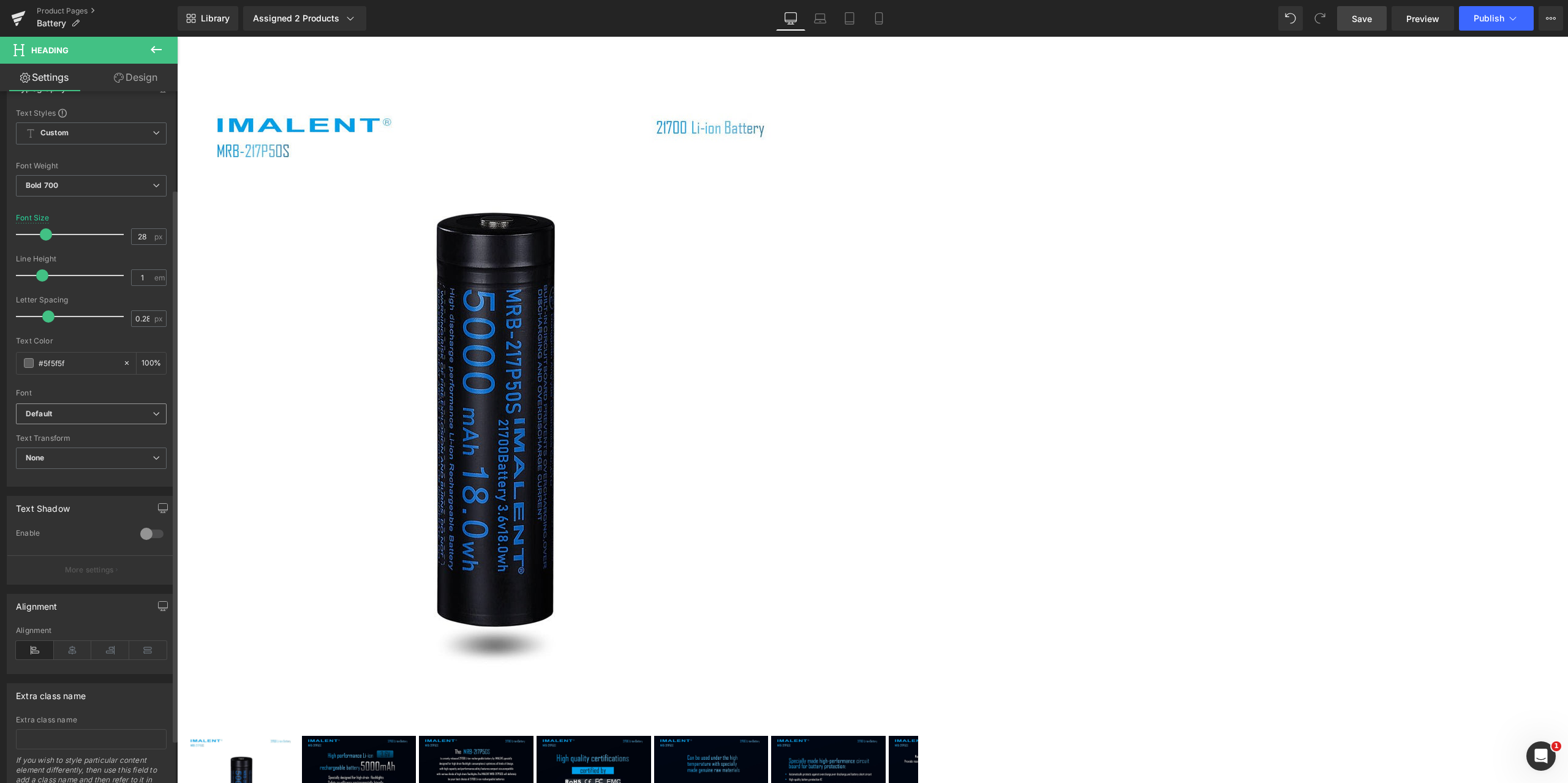
scroll to position [177, 0]
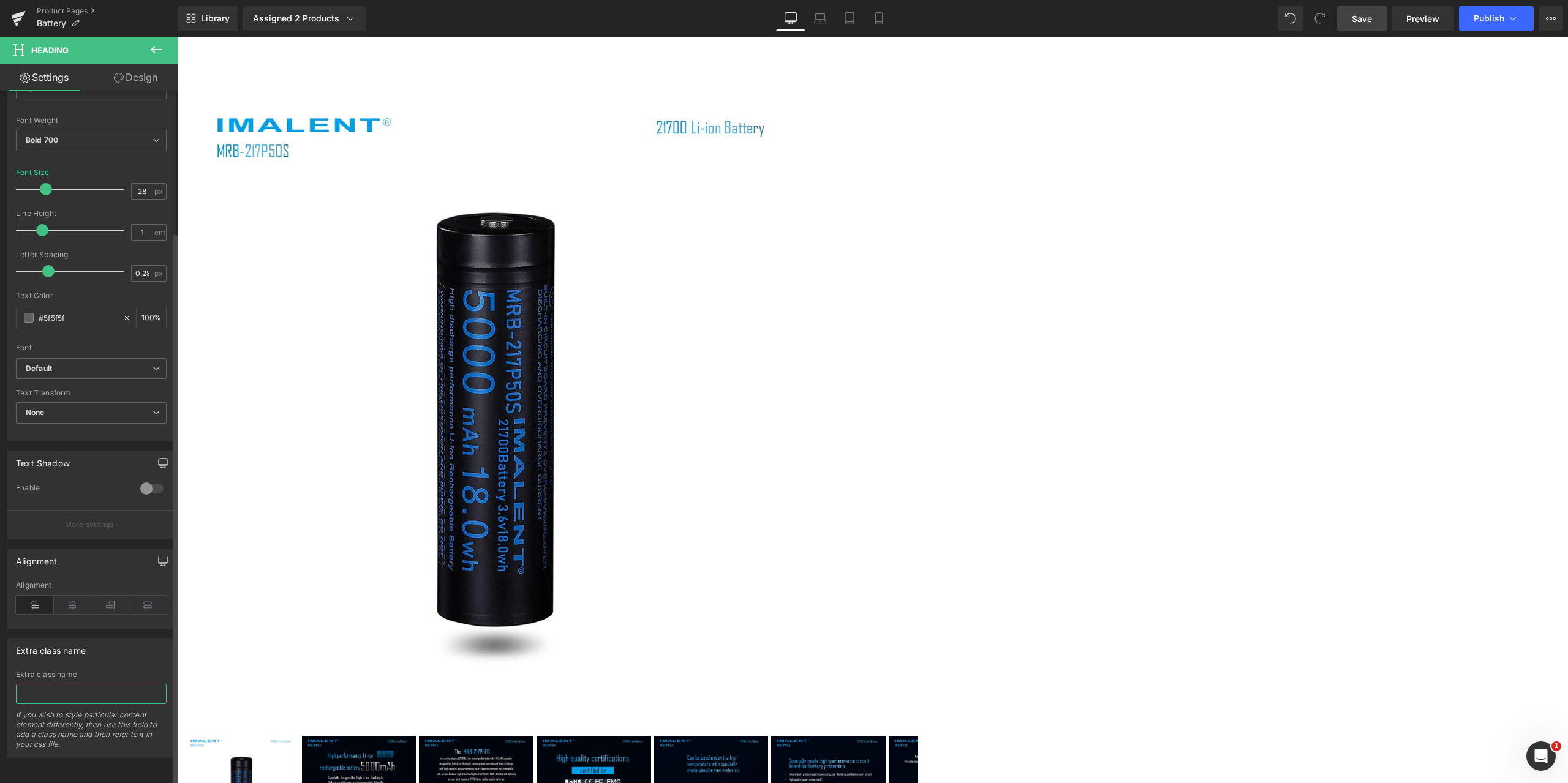
click at [64, 684] on input "text" at bounding box center [91, 694] width 150 height 20
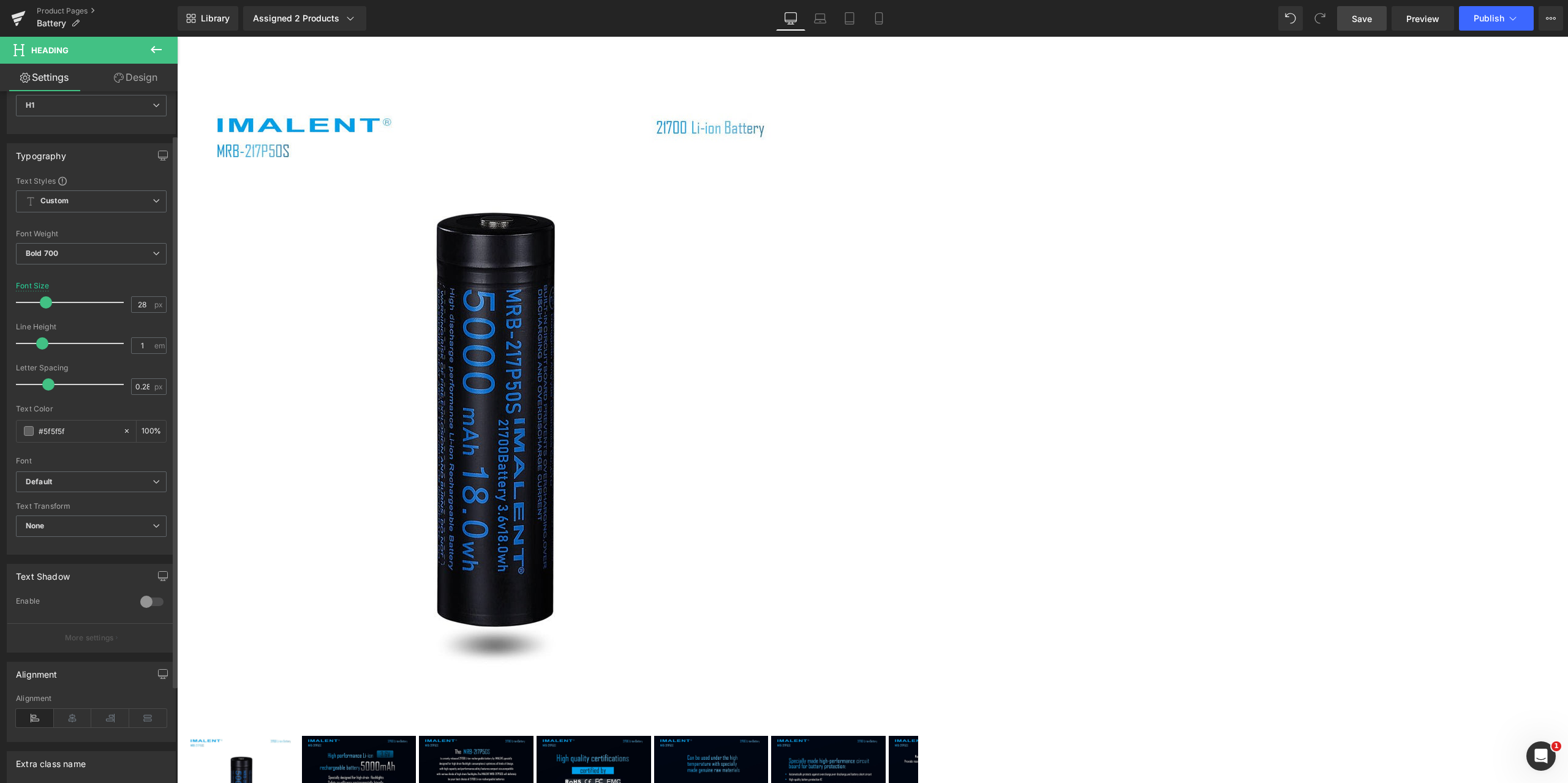
scroll to position [0, 0]
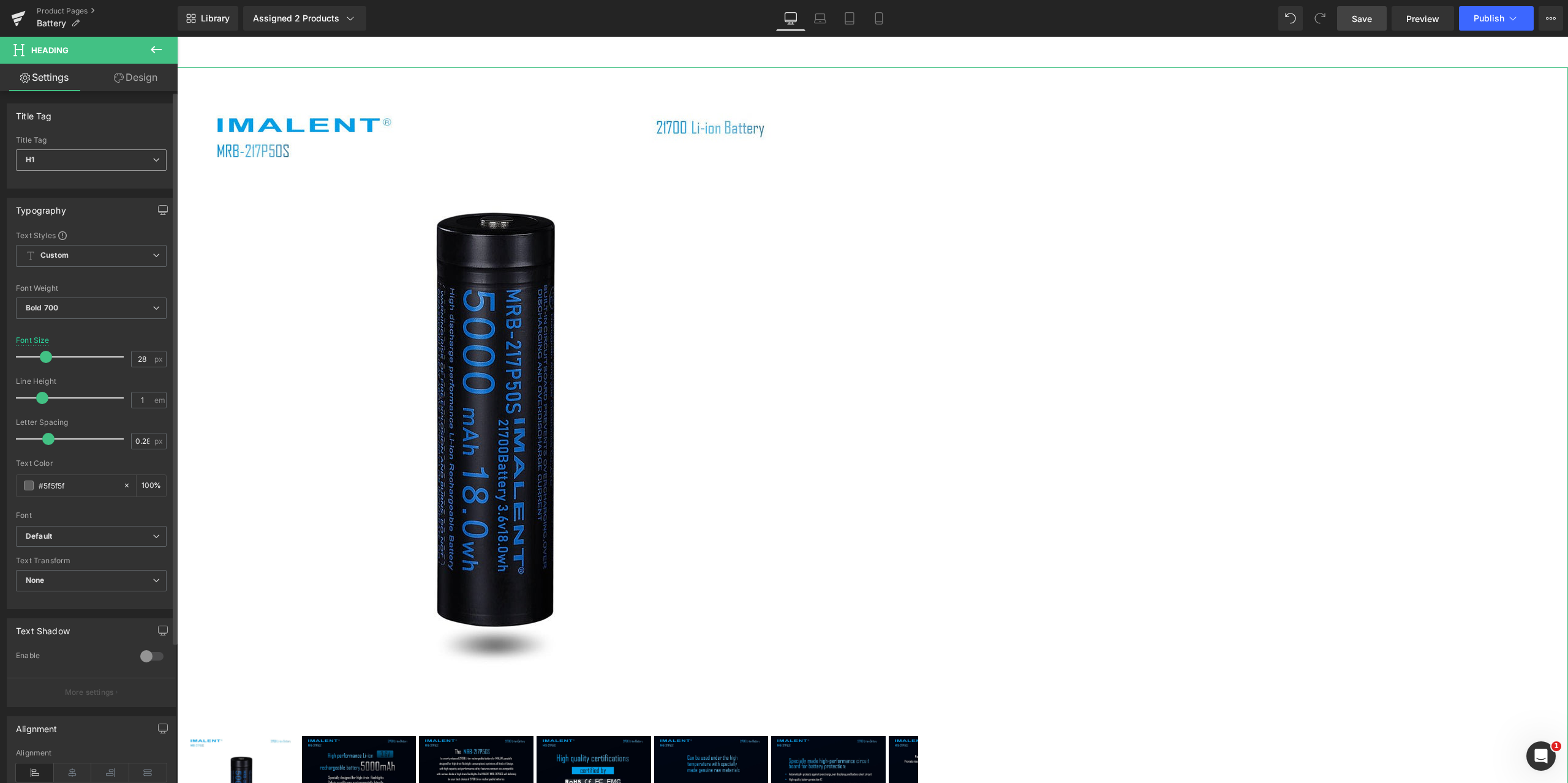
click at [153, 156] on icon at bounding box center [156, 160] width 8 height 8
click at [132, 113] on div "Title Tag" at bounding box center [92, 116] width 168 height 23
click at [362, 684] on span "Heading" at bounding box center [345, 691] width 33 height 15
click at [362, 683] on span "Heading" at bounding box center [345, 690] width 33 height 15
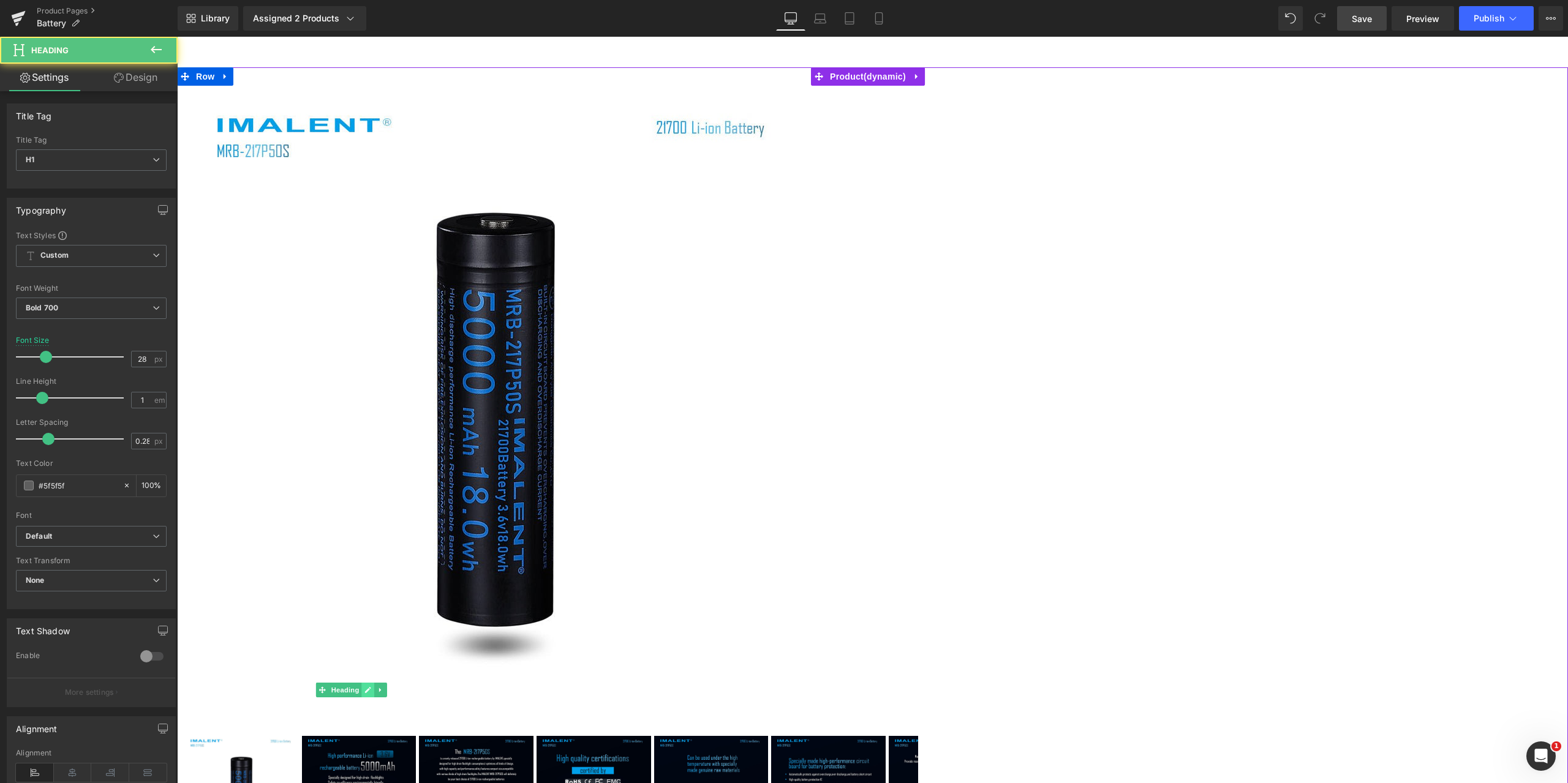
click at [372, 687] on icon at bounding box center [368, 691] width 7 height 8
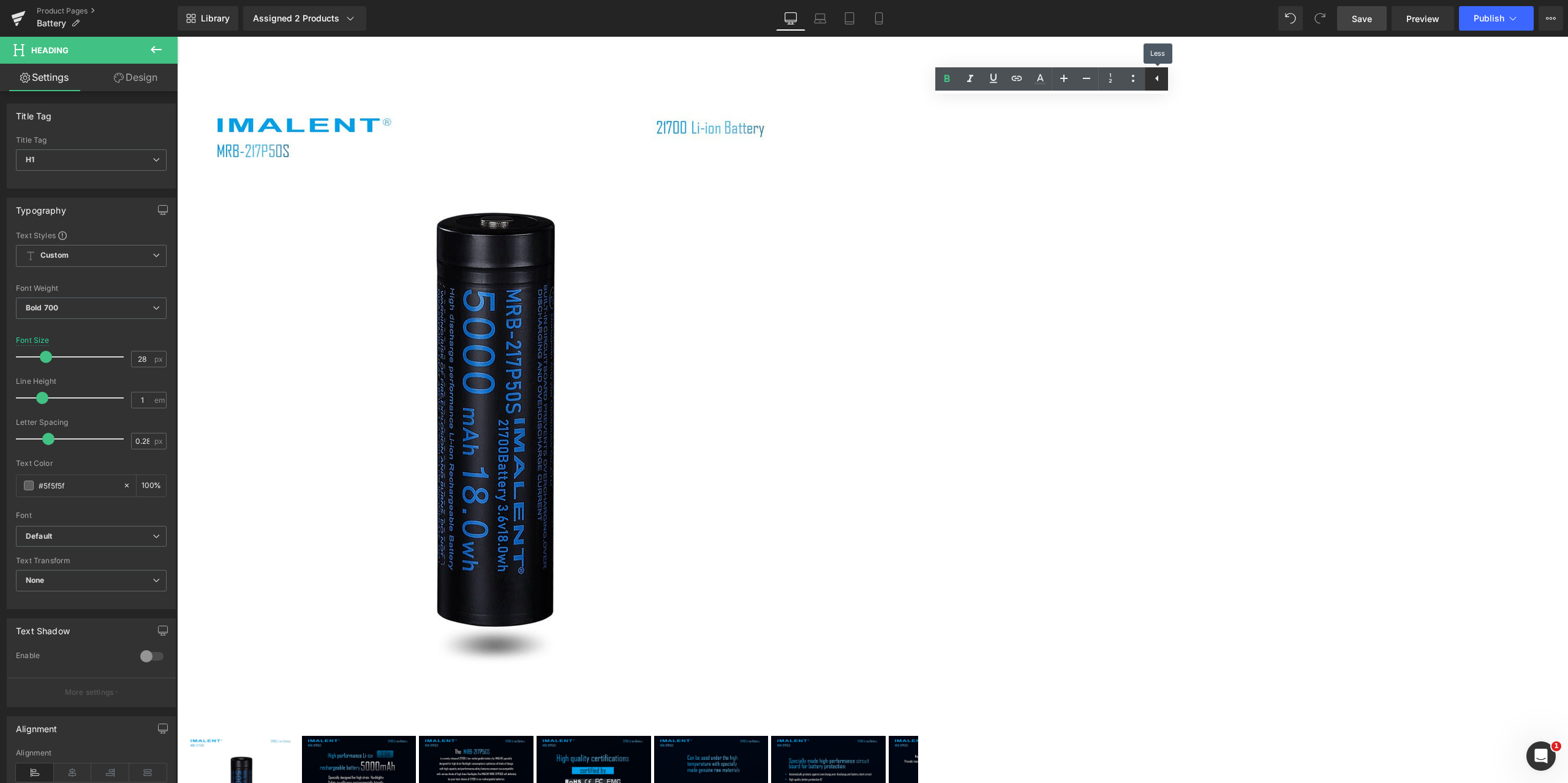
click at [1156, 79] on icon at bounding box center [1157, 78] width 15 height 15
click at [1132, 79] on icon at bounding box center [1133, 78] width 15 height 15
click at [152, 44] on icon at bounding box center [156, 49] width 15 height 15
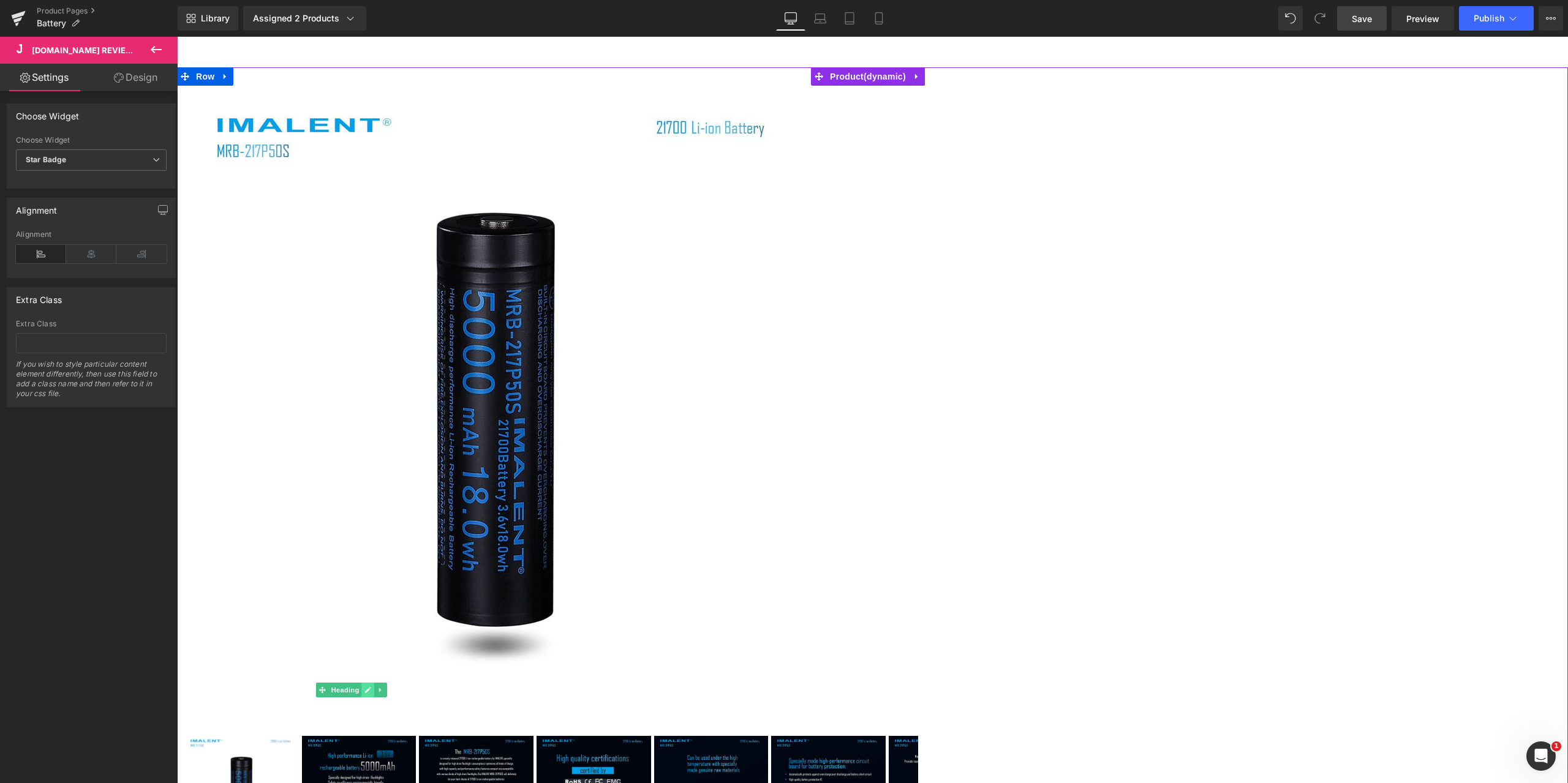
click at [372, 687] on icon at bounding box center [368, 691] width 6 height 6
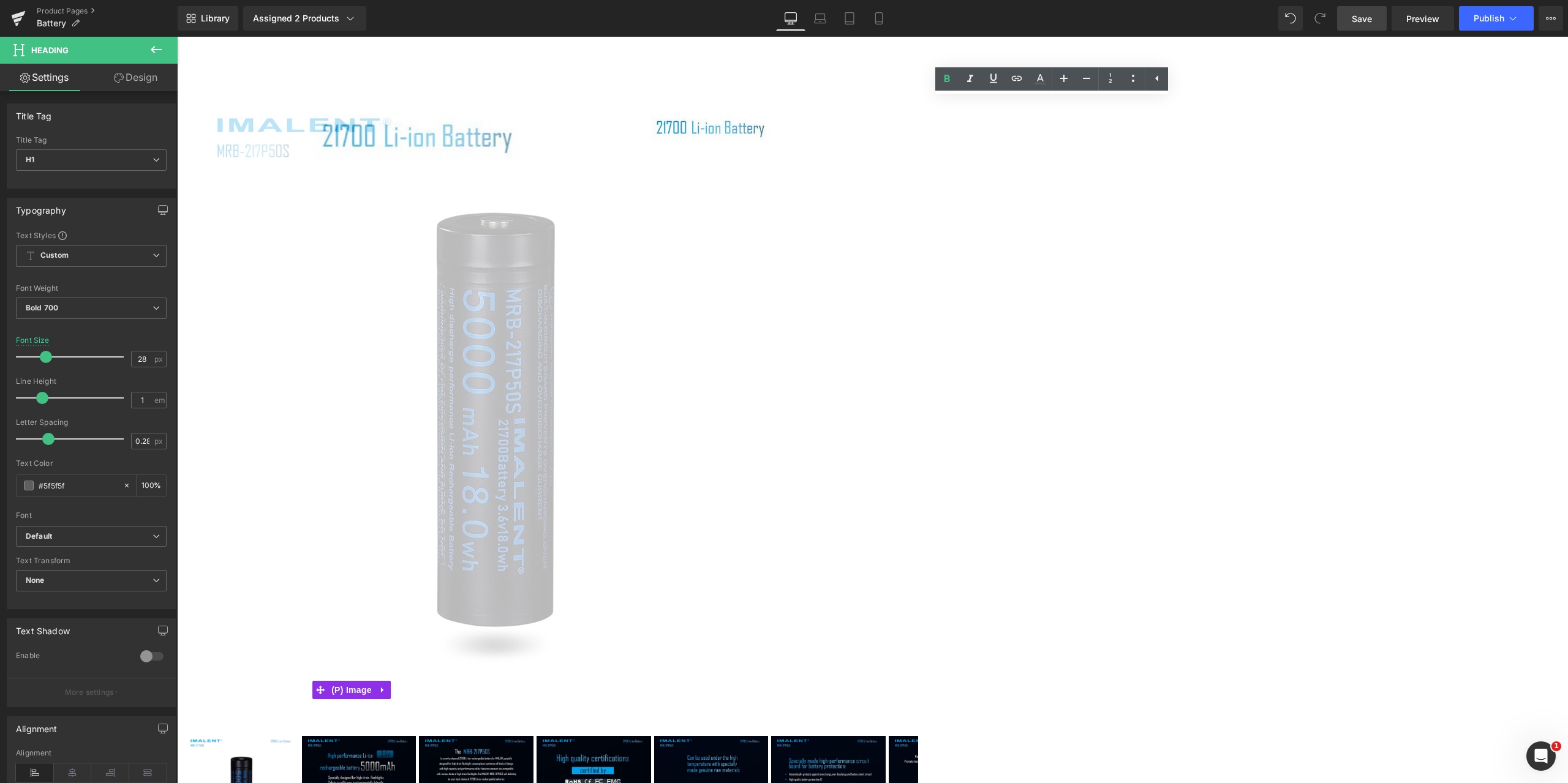
drag, startPoint x: 1045, startPoint y: 106, endPoint x: 831, endPoint y: 105, distance: 214.0
click at [831, 105] on div "25% Off (P) Image ‹" at bounding box center [551, 644] width 735 height 1117
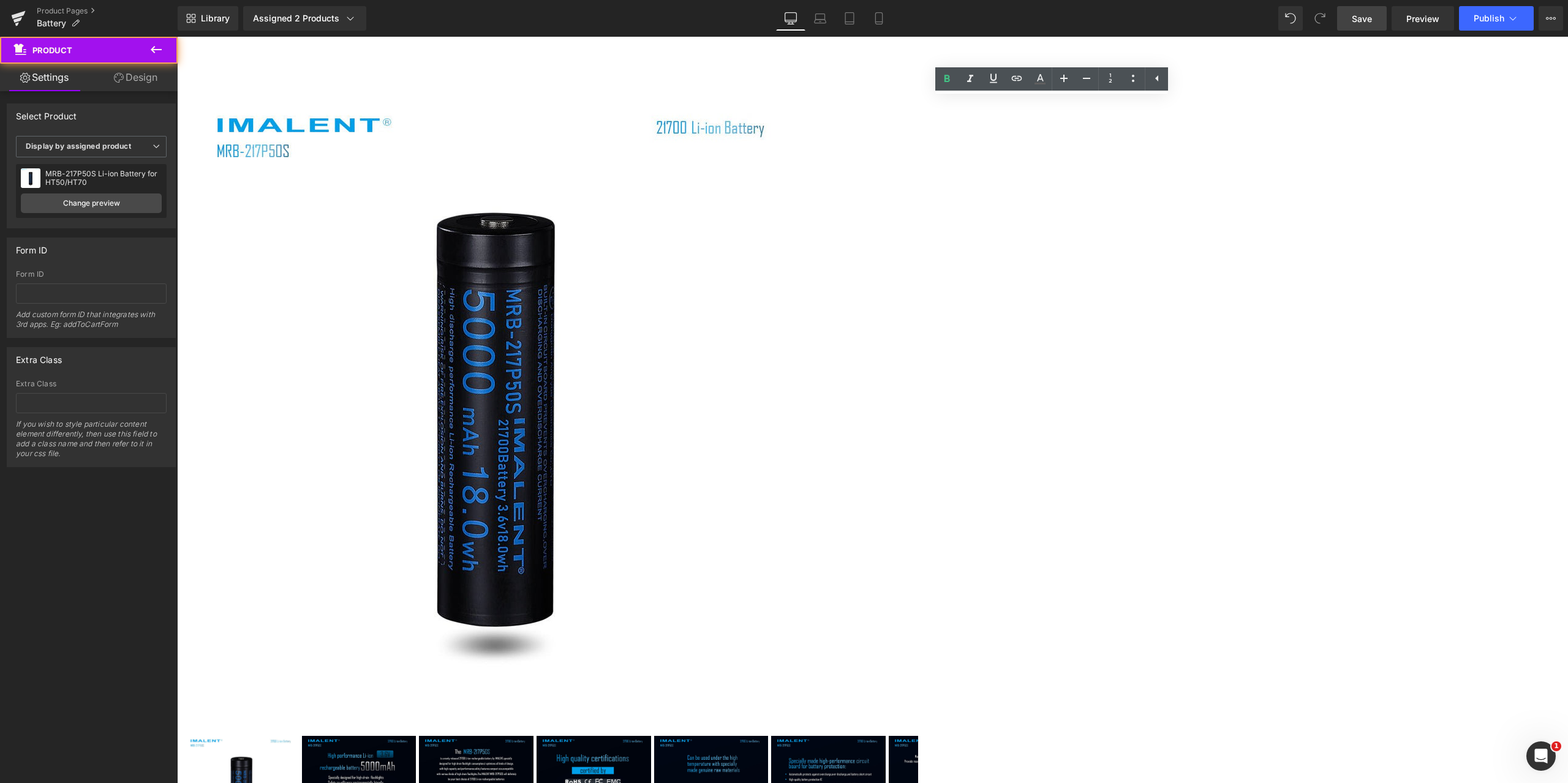
click at [1290, 170] on div "25% Off (P) Image" at bounding box center [873, 699] width 1379 height 1228
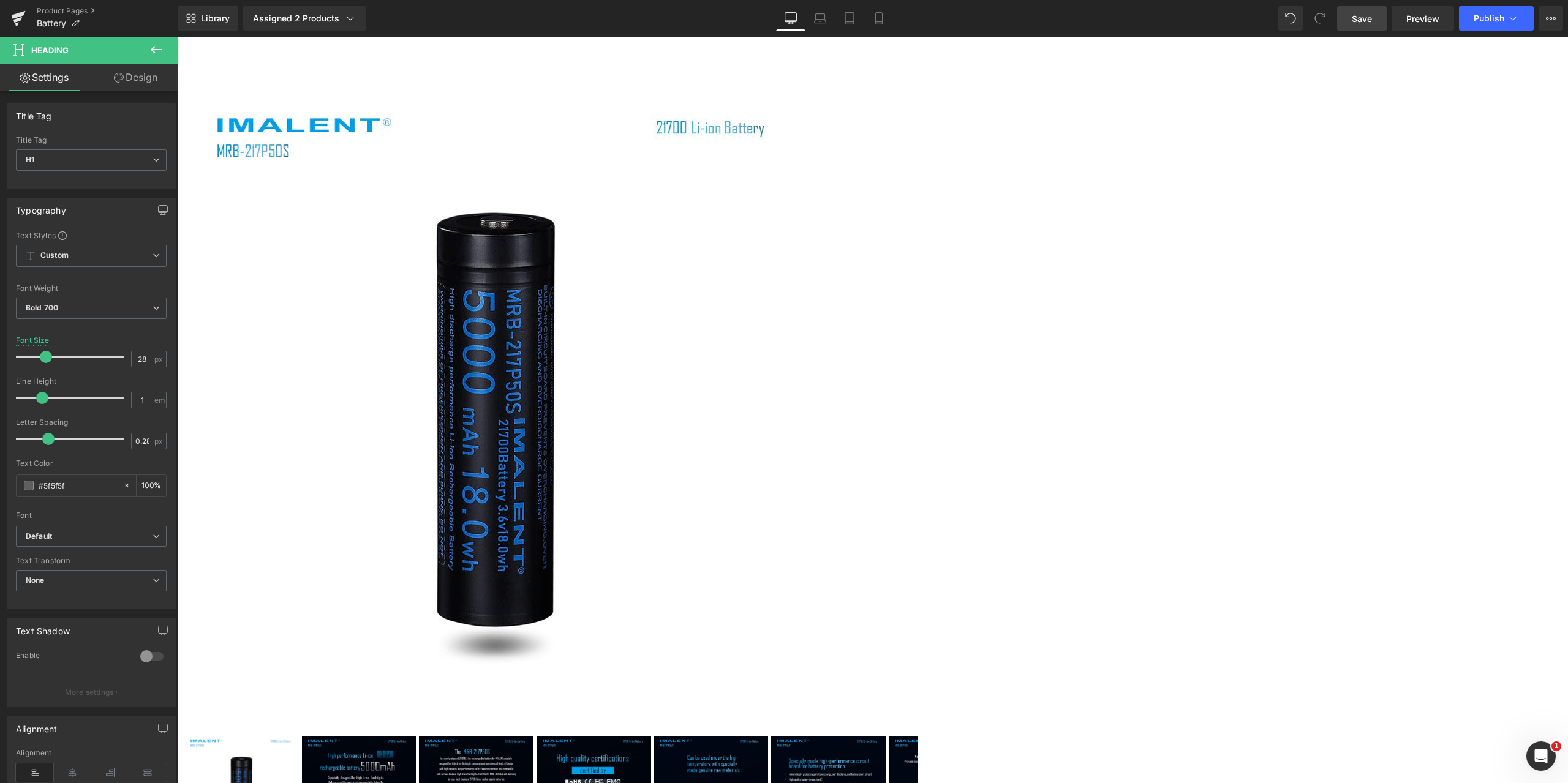
click at [159, 50] on icon at bounding box center [156, 50] width 11 height 8
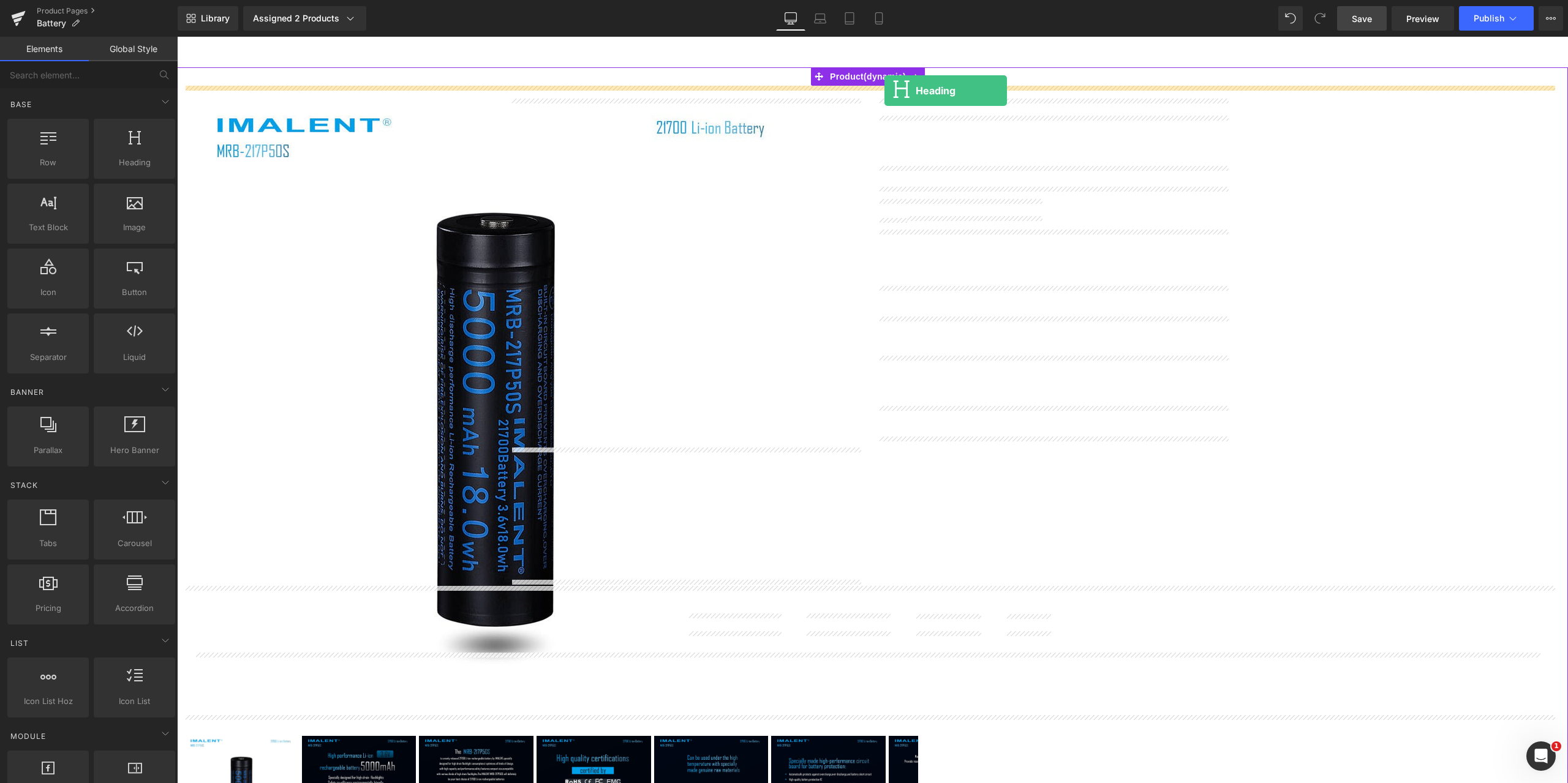
drag, startPoint x: 296, startPoint y: 195, endPoint x: 885, endPoint y: 91, distance: 598.1
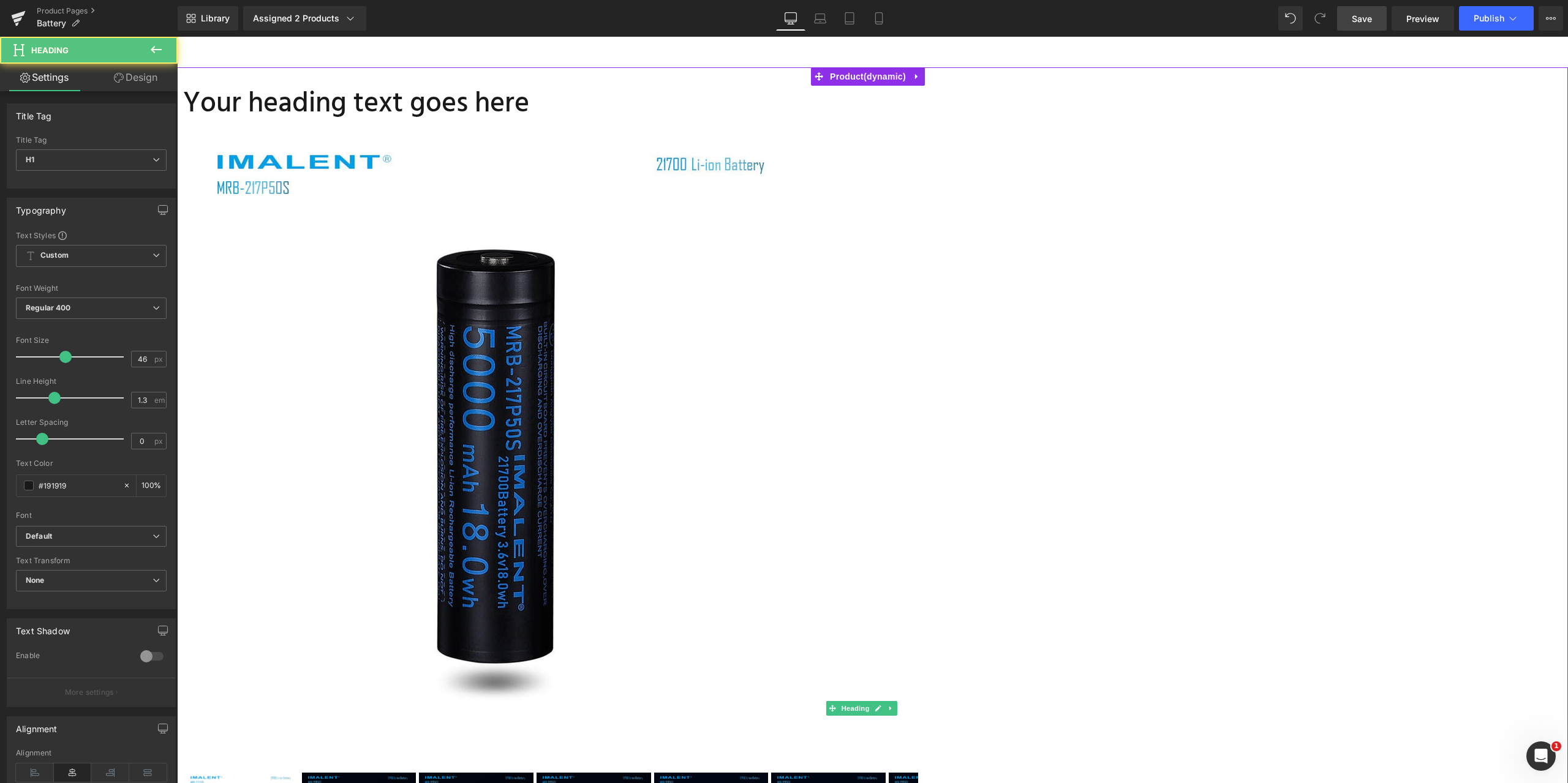
click at [752, 100] on h1 "Your heading text goes here" at bounding box center [873, 104] width 1379 height 37
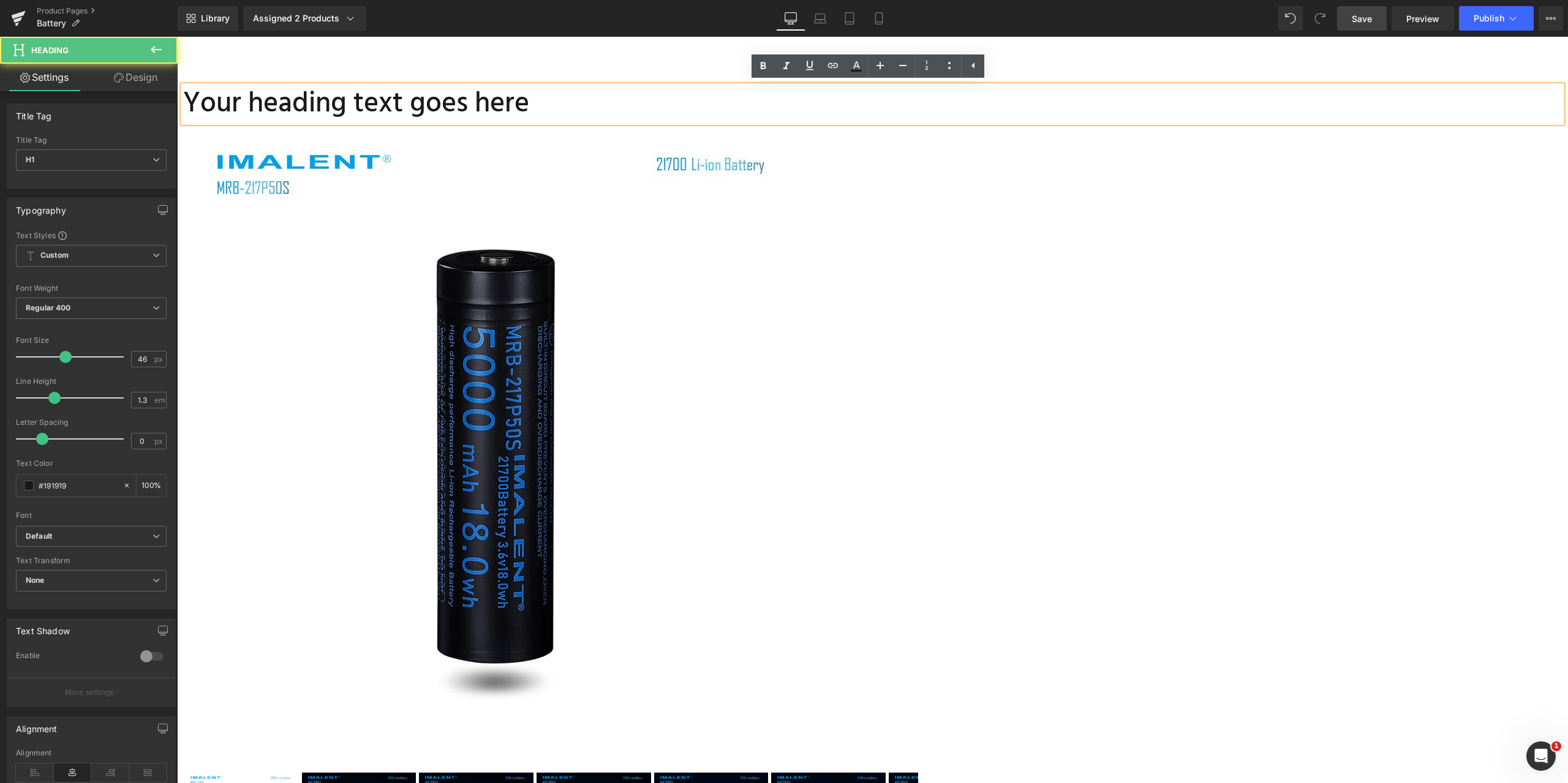
click at [906, 97] on h1 "Your heading text goes here" at bounding box center [873, 104] width 1379 height 37
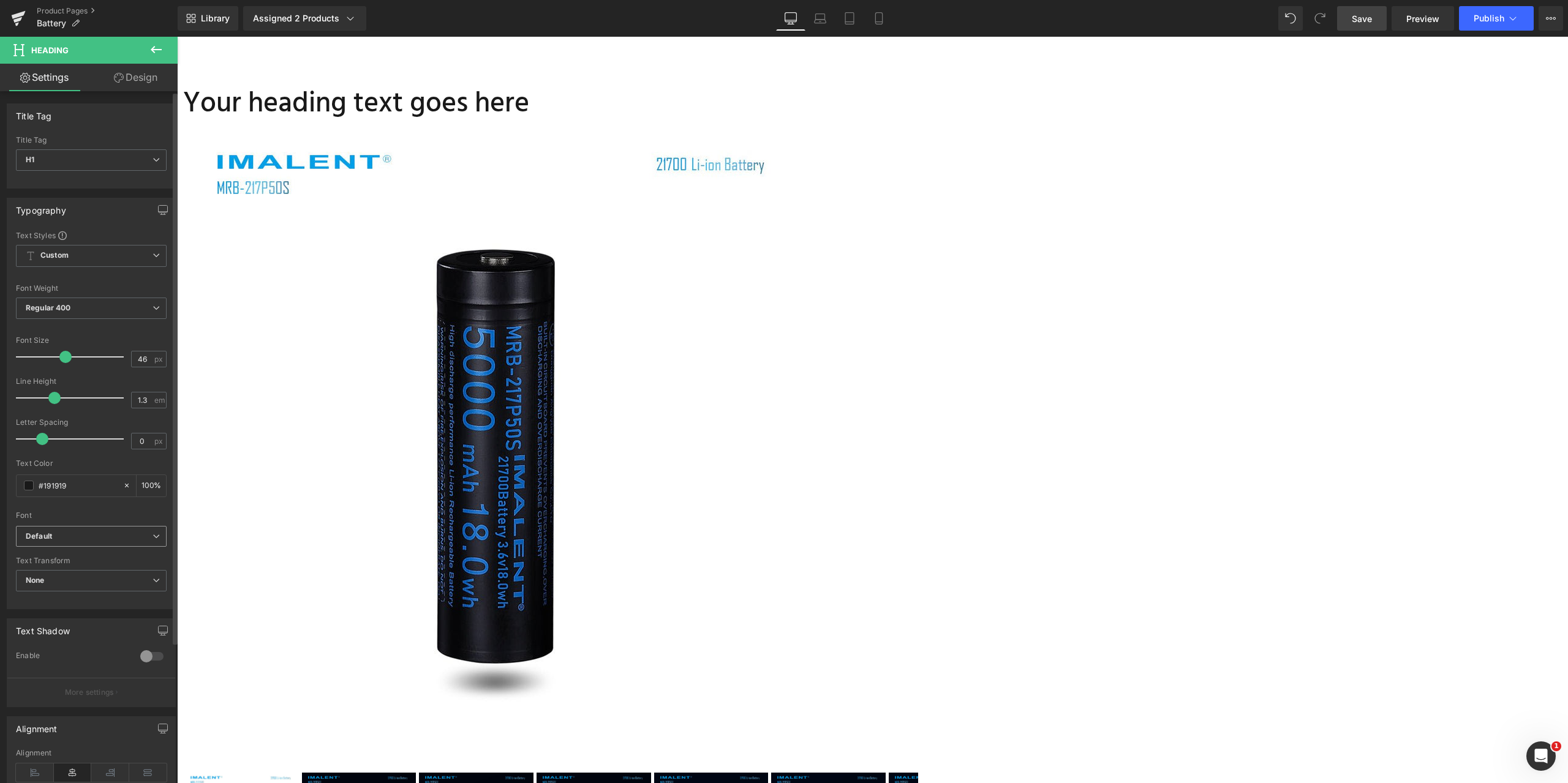
scroll to position [177, 0]
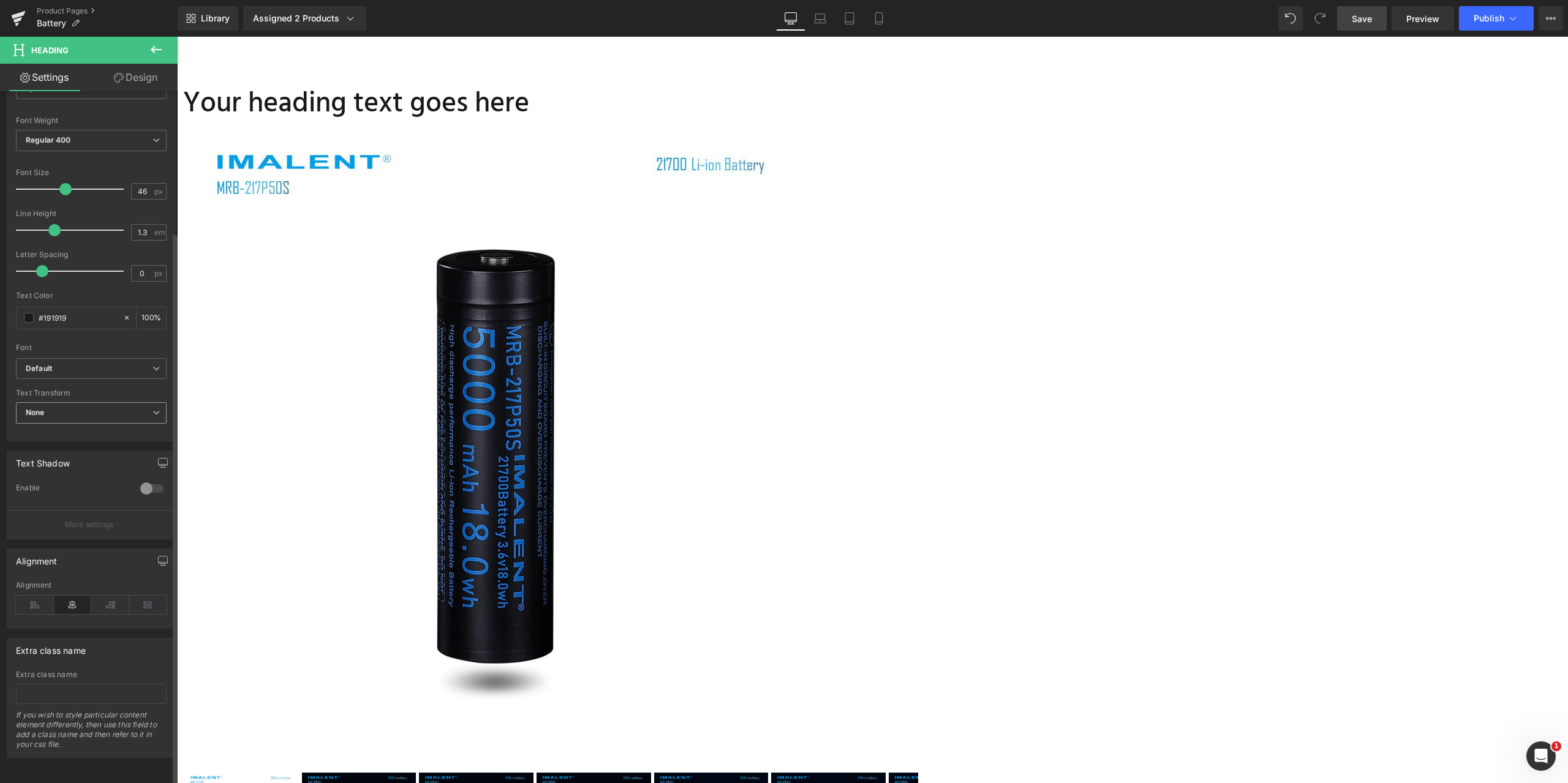
click at [153, 409] on icon at bounding box center [156, 413] width 8 height 8
click at [0, 476] on div "Text Shadow 0 Enable #333333 Shadow Color #333333 100 % More settings" at bounding box center [89, 490] width 178 height 98
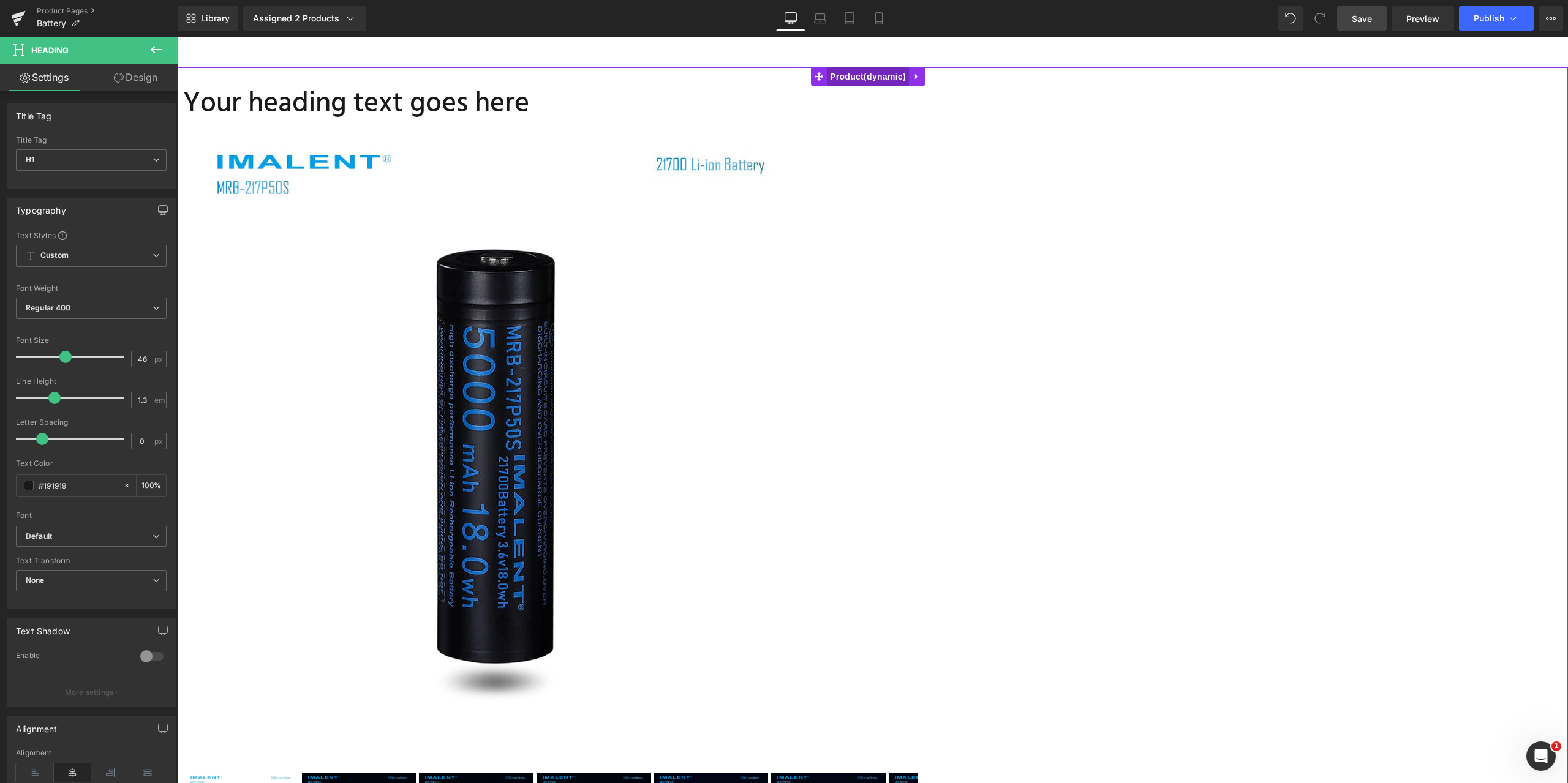
click at [908, 76] on span "Product" at bounding box center [868, 76] width 82 height 18
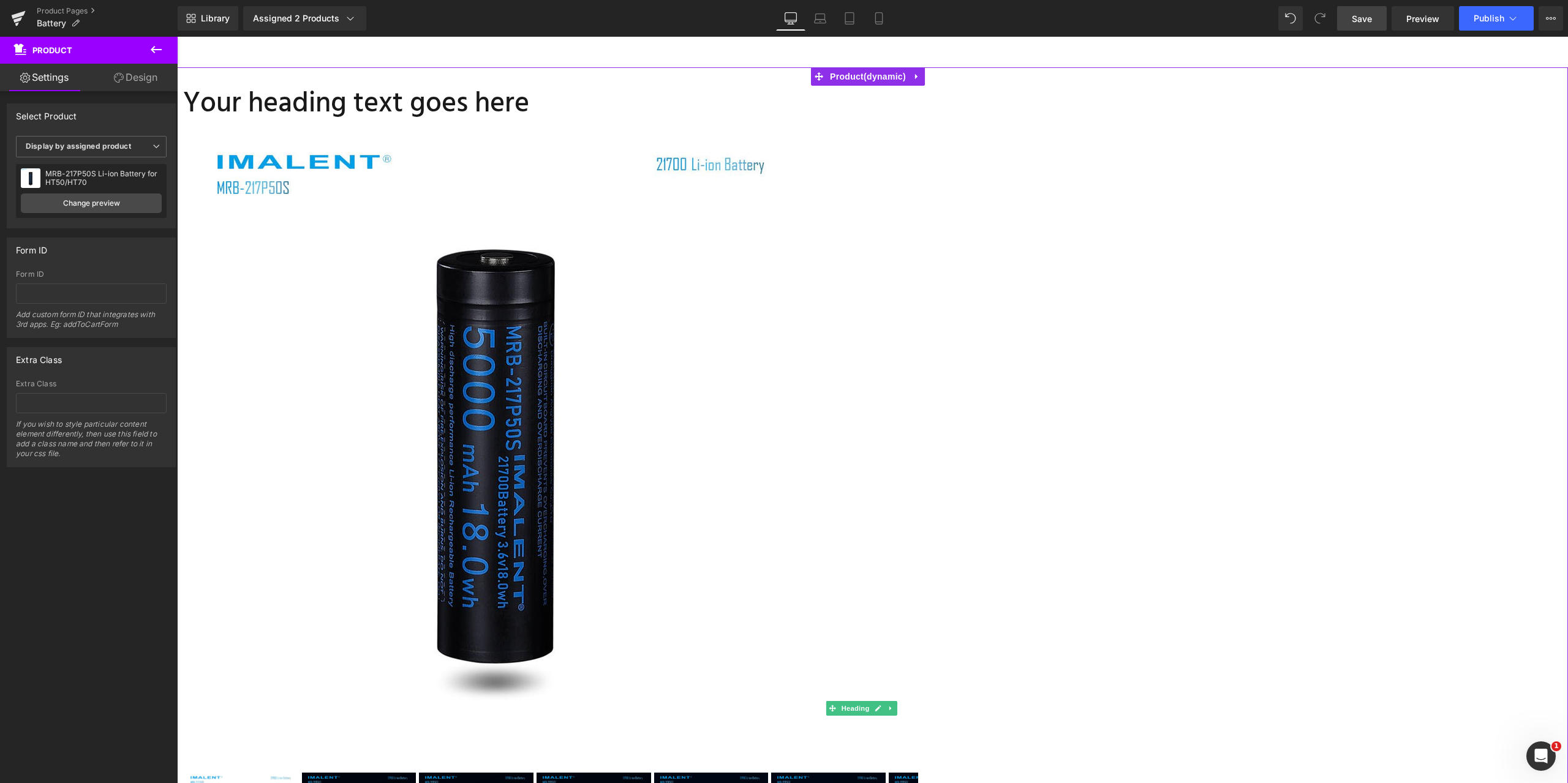
click at [1016, 106] on h1 "Your heading text goes here" at bounding box center [873, 104] width 1379 height 37
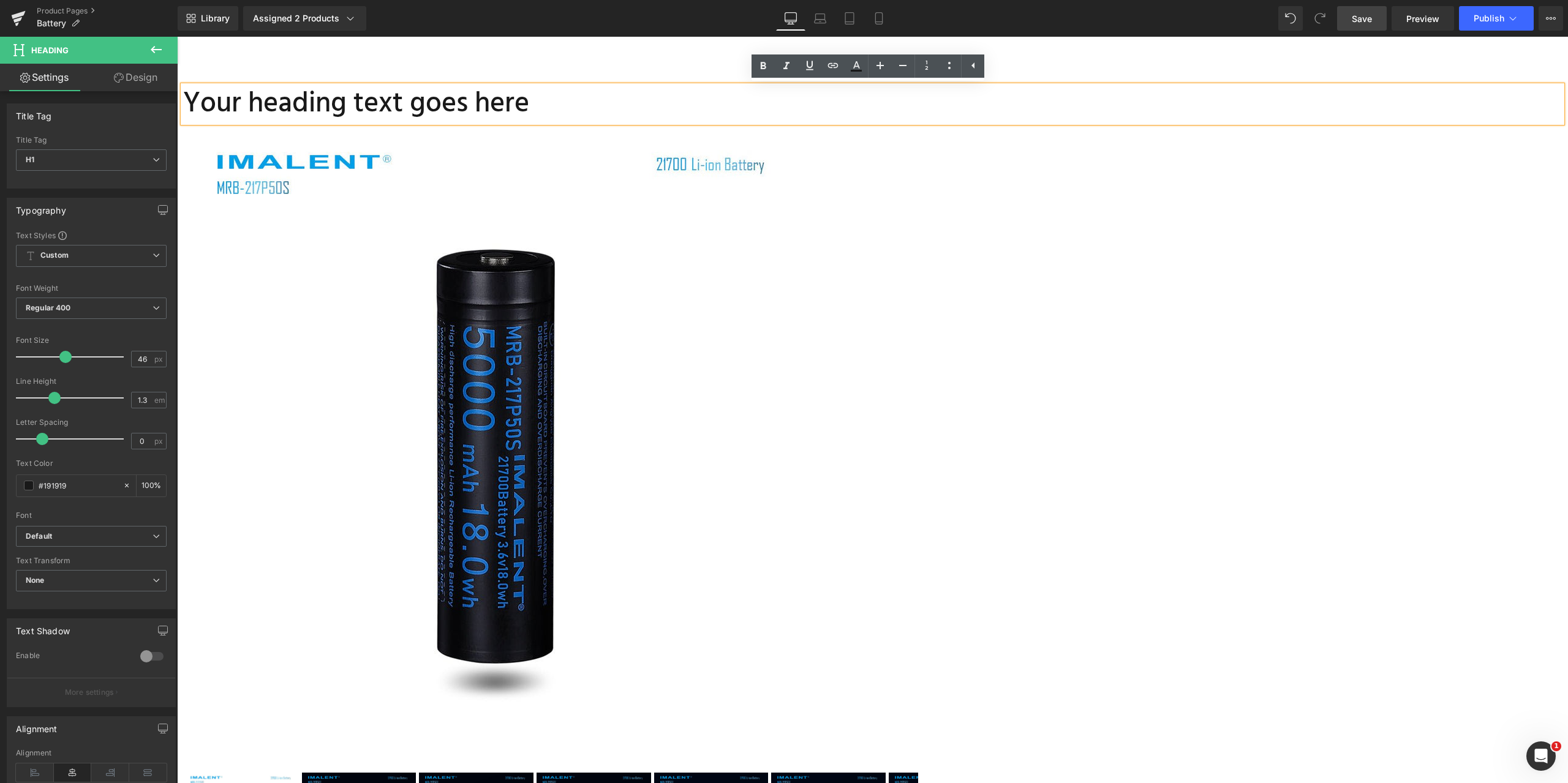
drag, startPoint x: 1351, startPoint y: 245, endPoint x: 1274, endPoint y: 220, distance: 81.0
click at [1348, 245] on div "Your heading text goes here Heading 25% Off (P) Image ‹" at bounding box center [873, 717] width 1379 height 1265
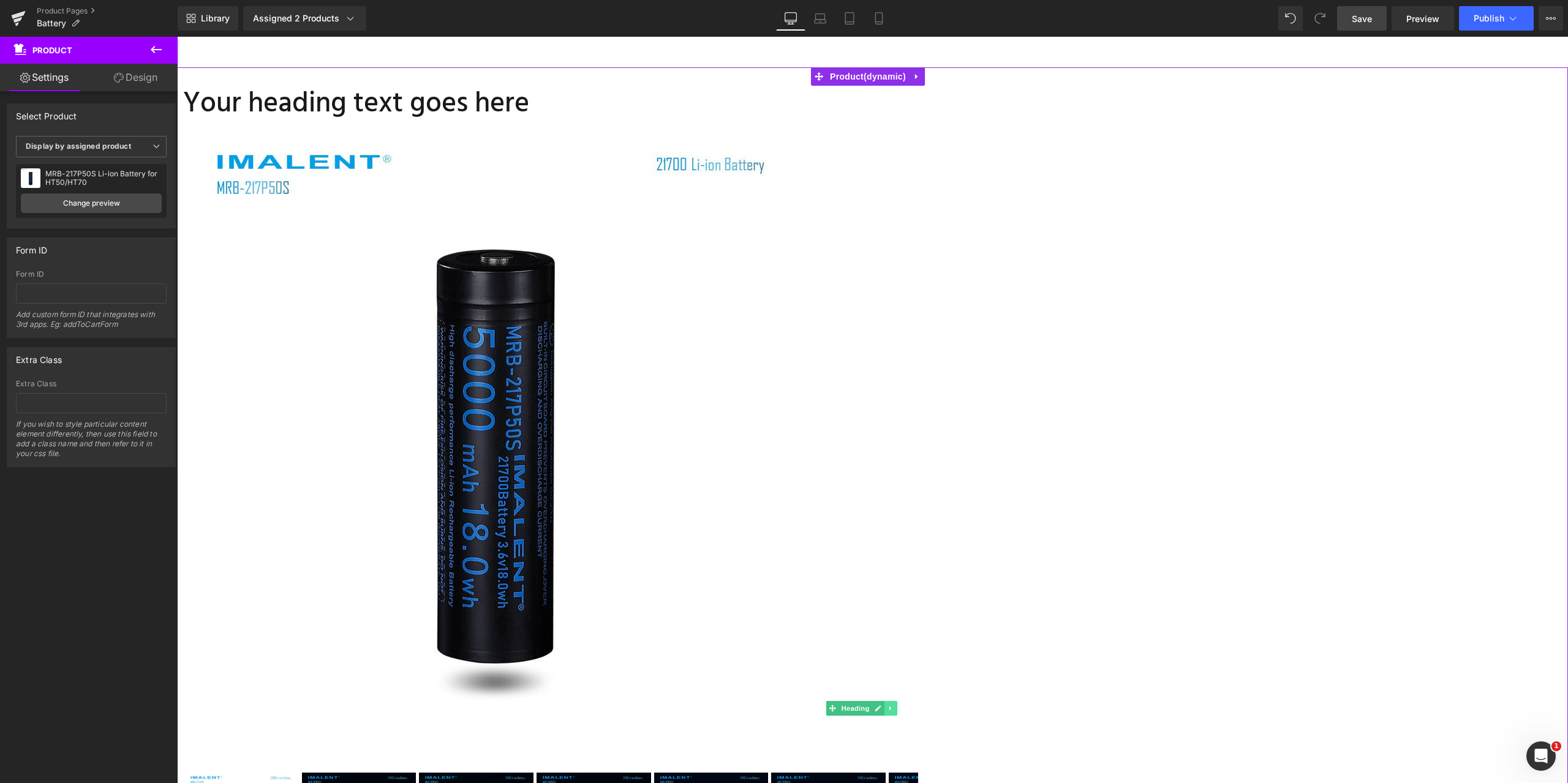
click at [894, 705] on icon at bounding box center [891, 709] width 7 height 8
click at [901, 705] on icon at bounding box center [897, 708] width 7 height 7
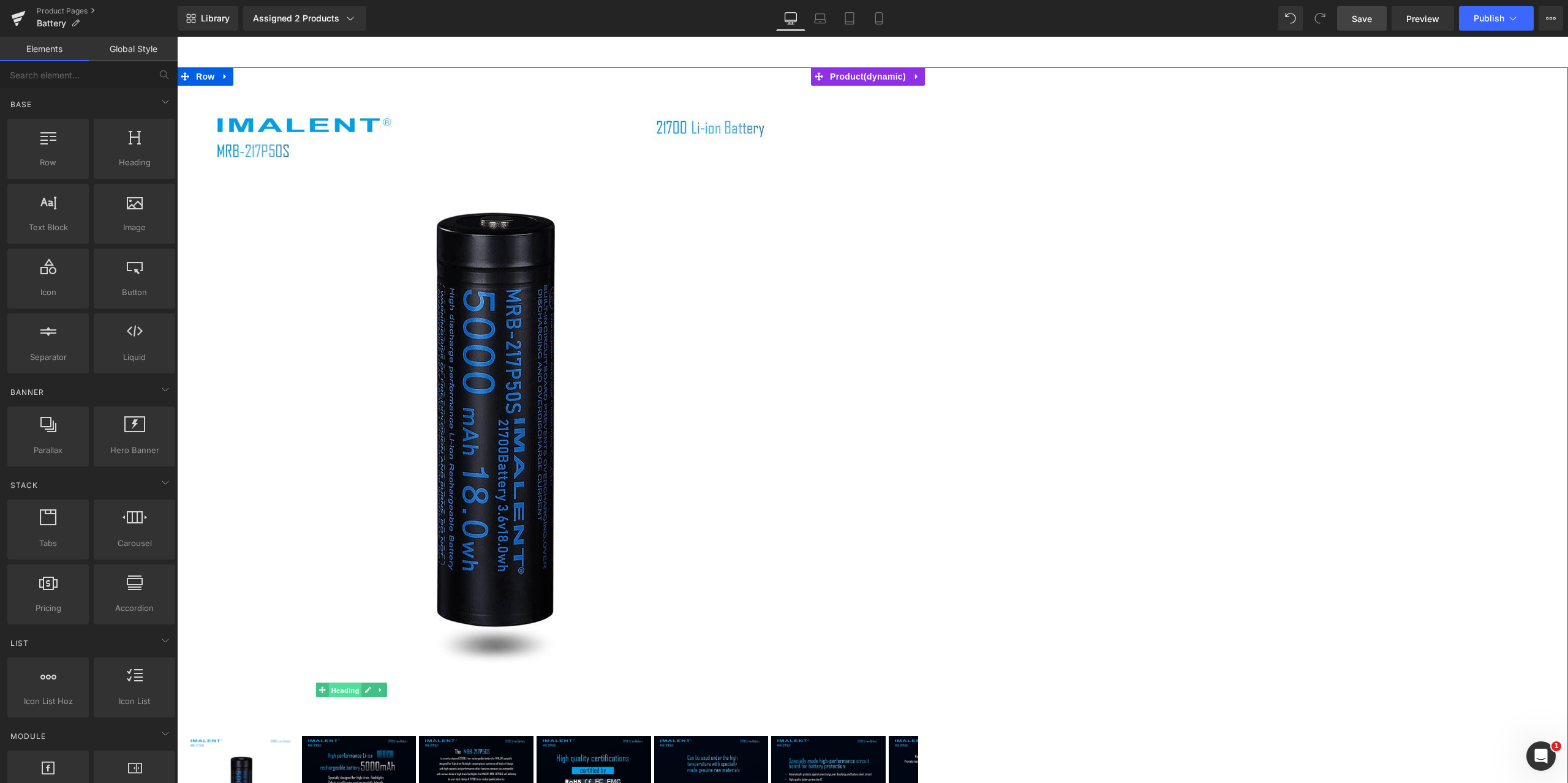
click at [362, 684] on span "Heading" at bounding box center [345, 691] width 33 height 15
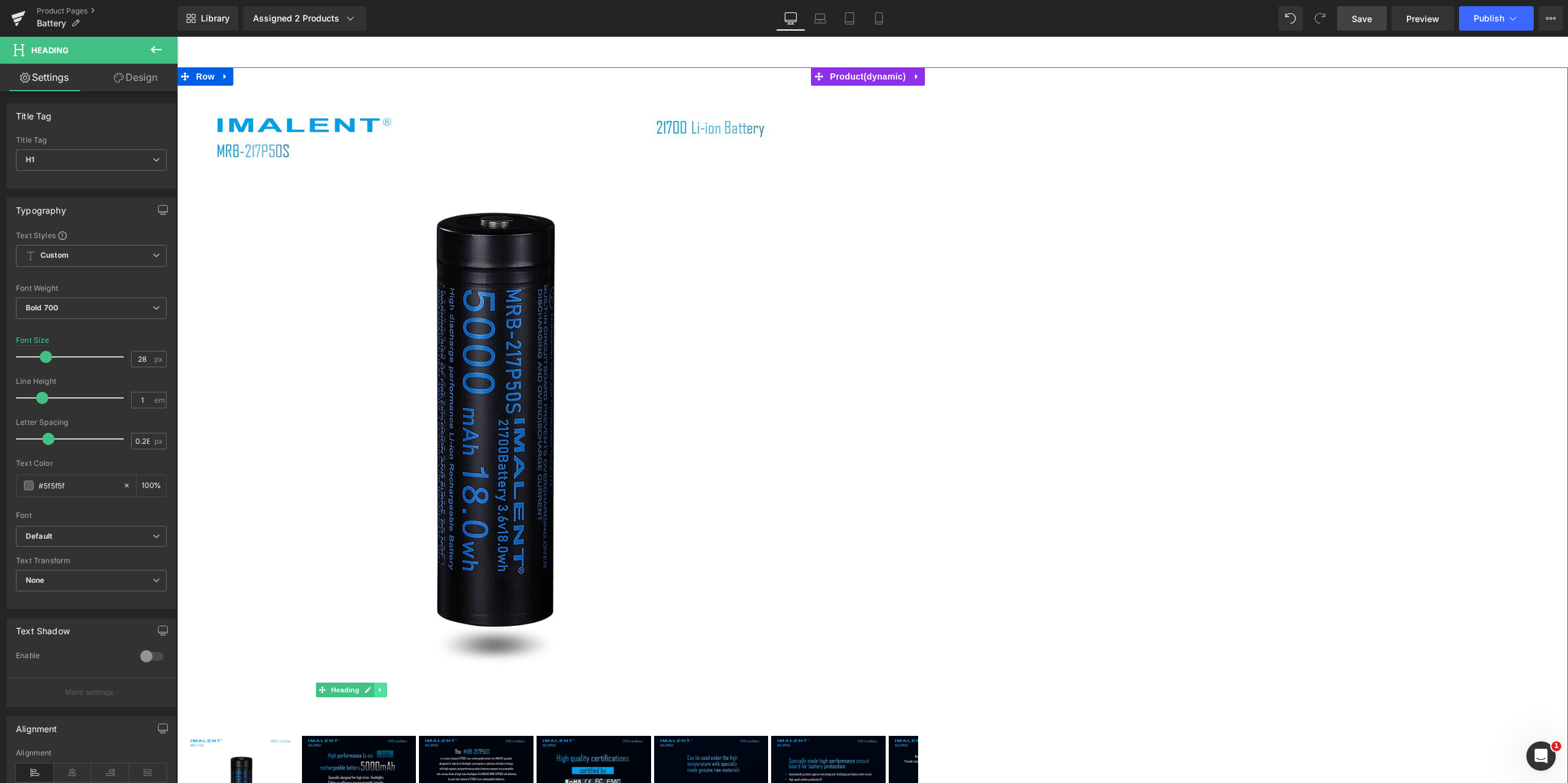
click at [384, 687] on icon at bounding box center [381, 691] width 7 height 8
click at [394, 683] on link at bounding box center [387, 690] width 13 height 15
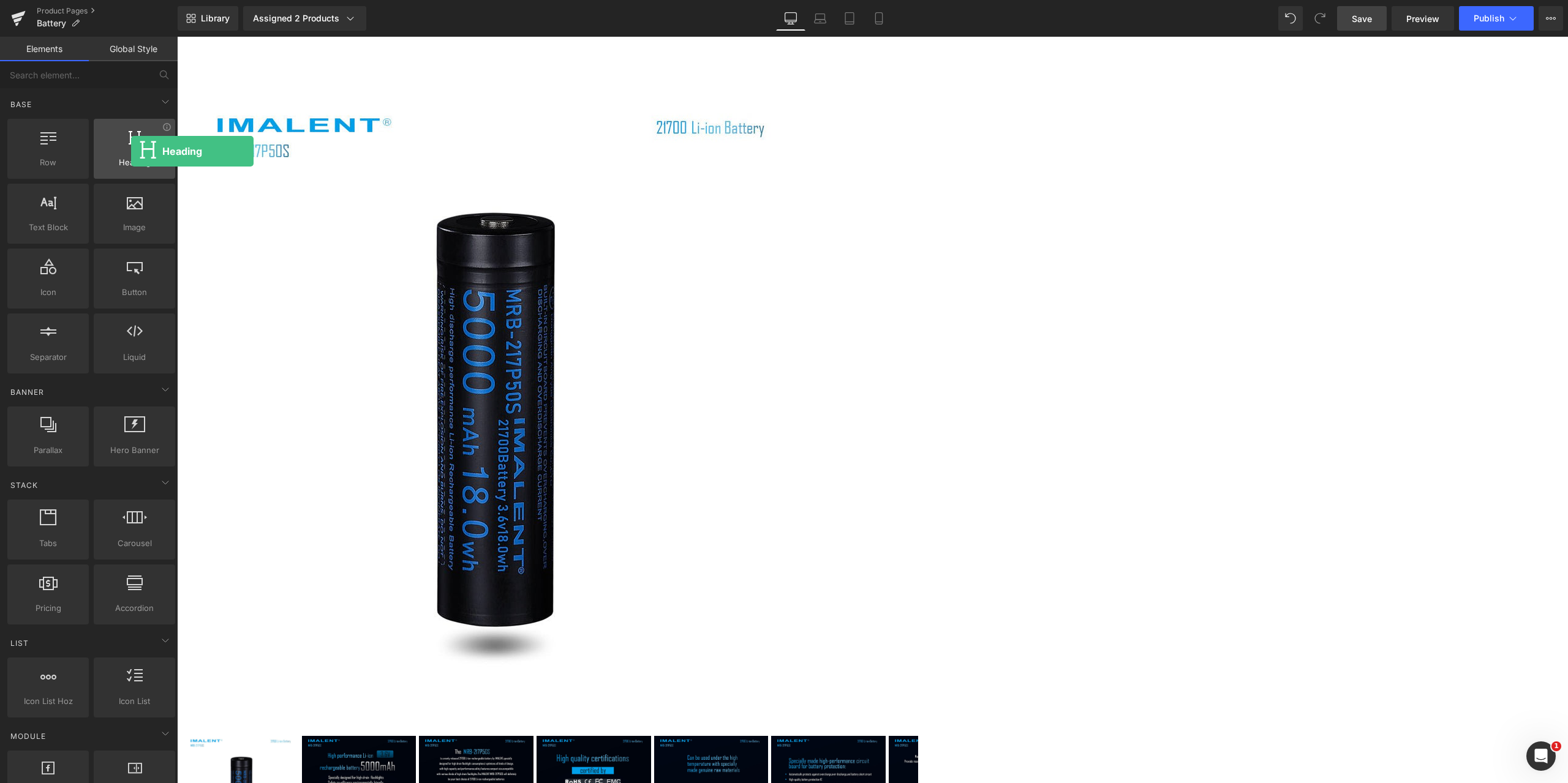
click at [131, 151] on div at bounding box center [134, 143] width 74 height 28
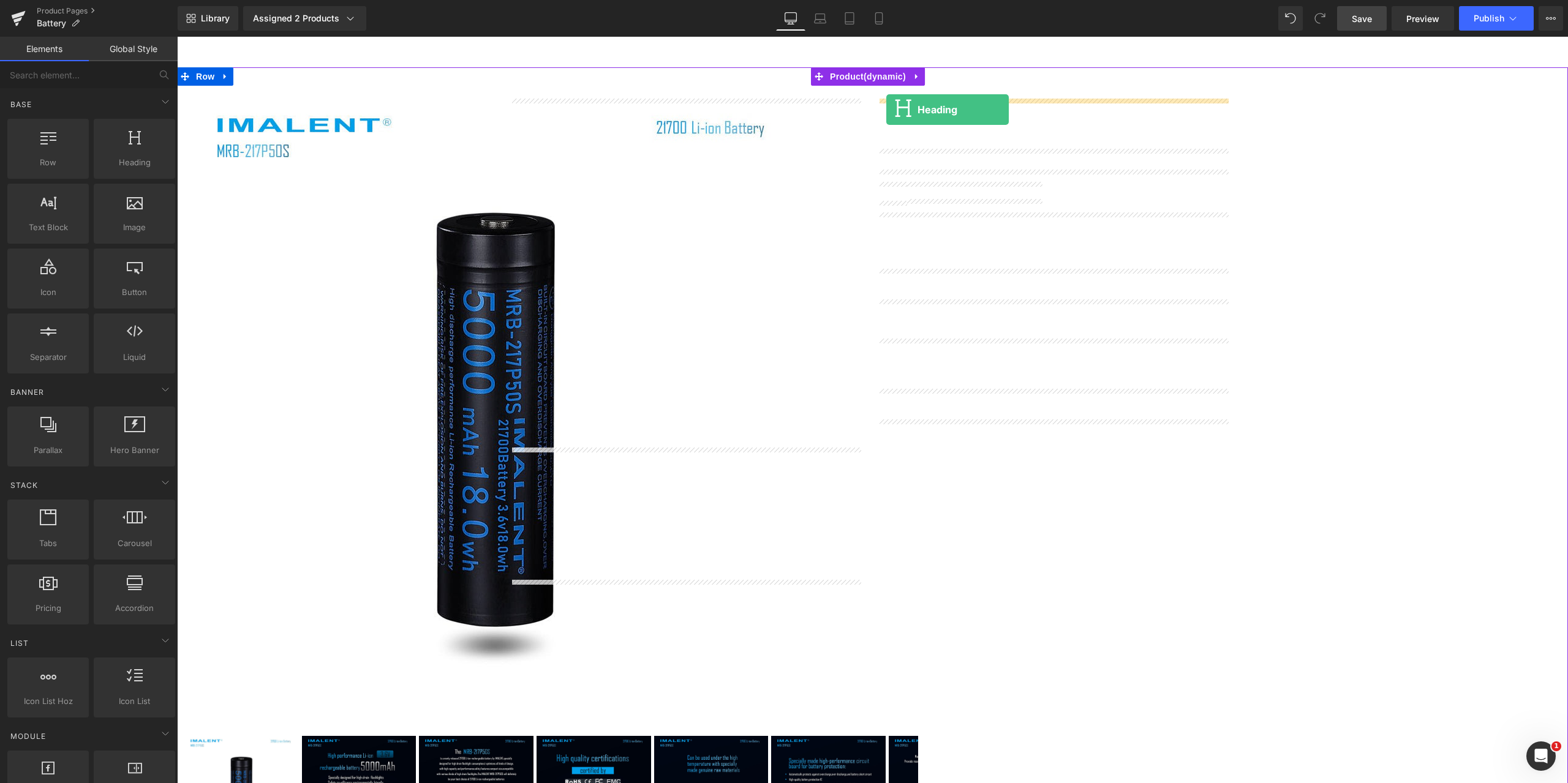
drag, startPoint x: 308, startPoint y: 188, endPoint x: 887, endPoint y: 109, distance: 584.4
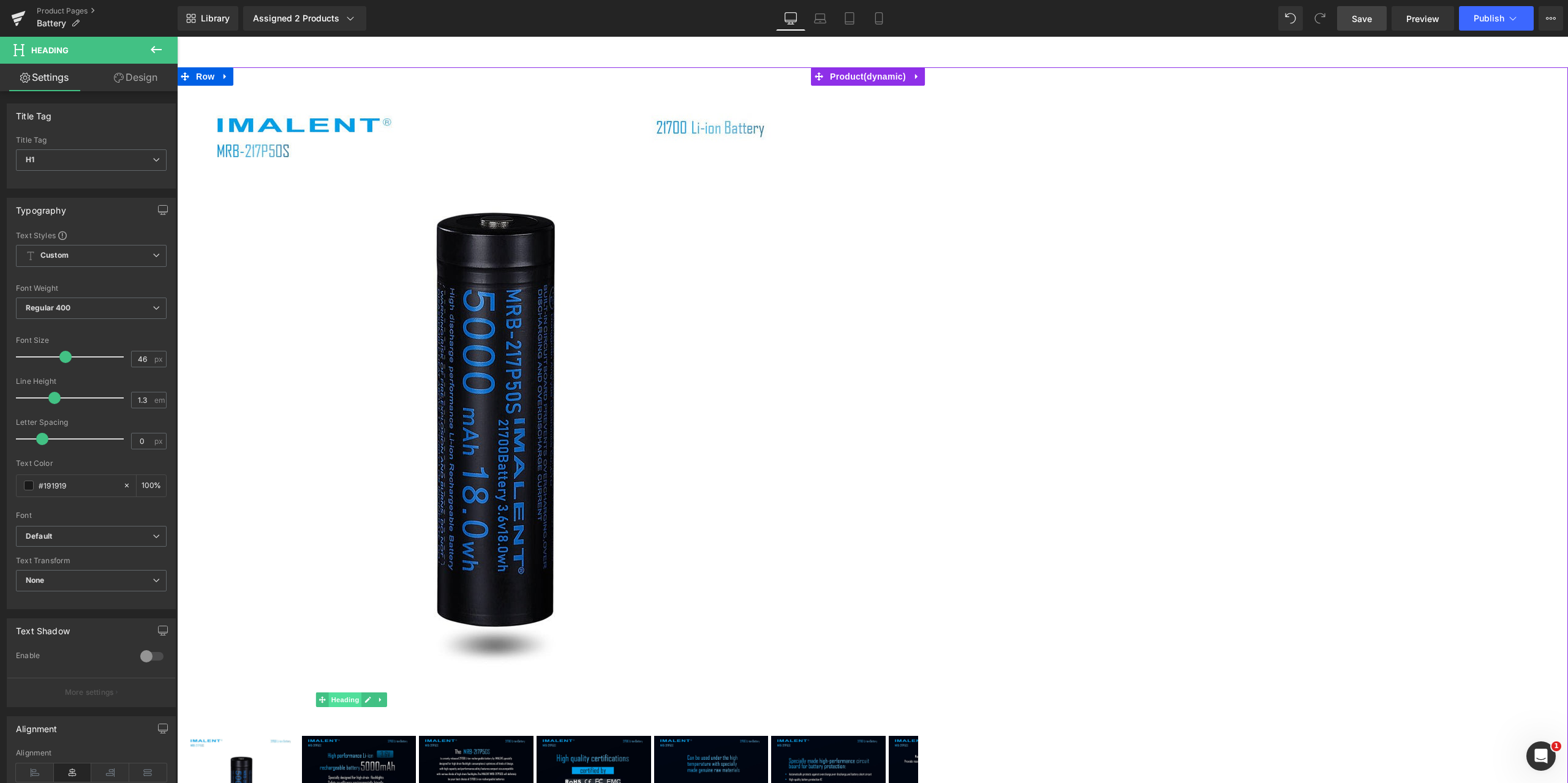
click at [362, 693] on span "Heading" at bounding box center [345, 700] width 33 height 15
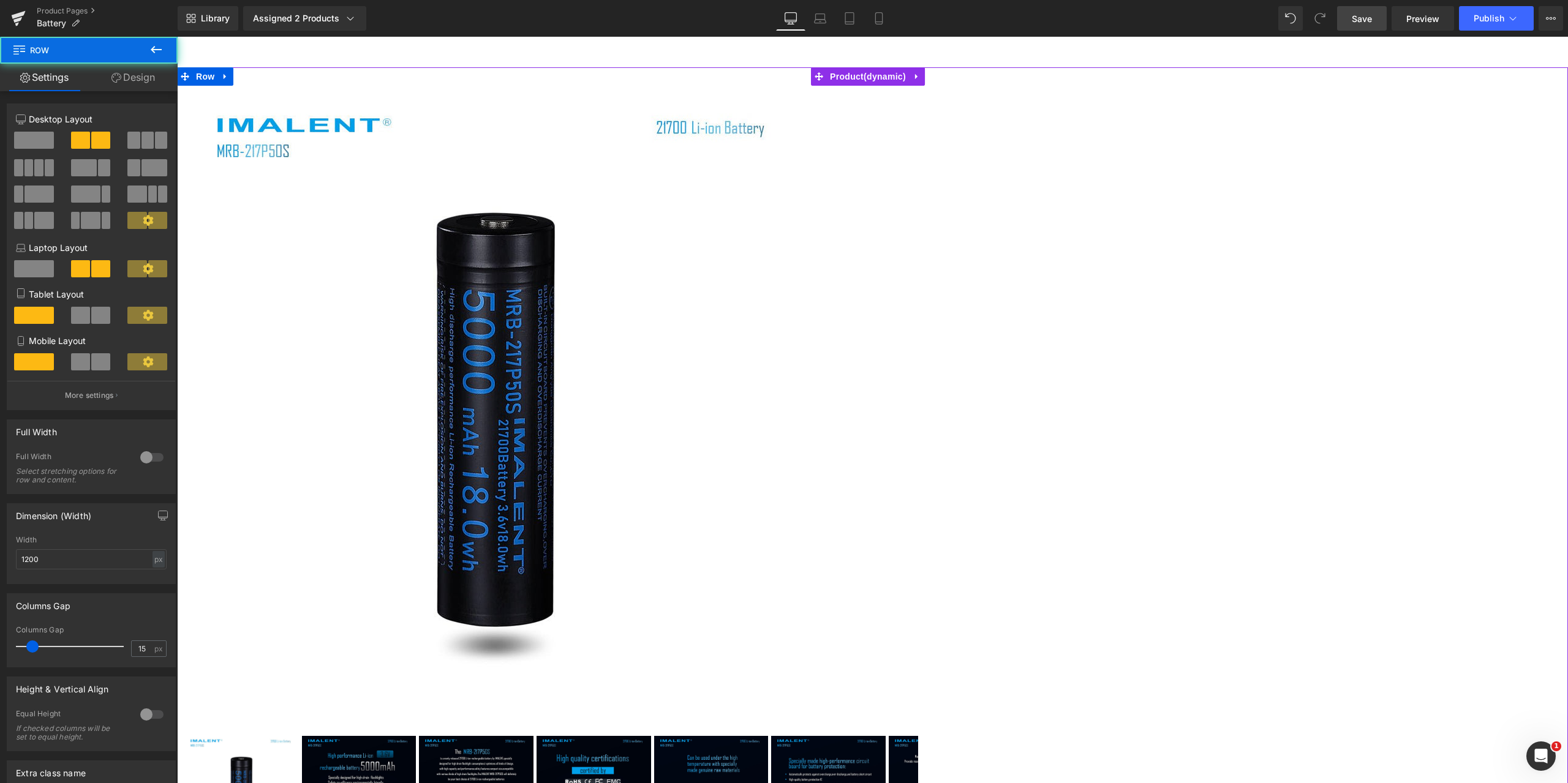
click at [1323, 258] on div "25% Off (P) Image" at bounding box center [873, 709] width 1379 height 1248
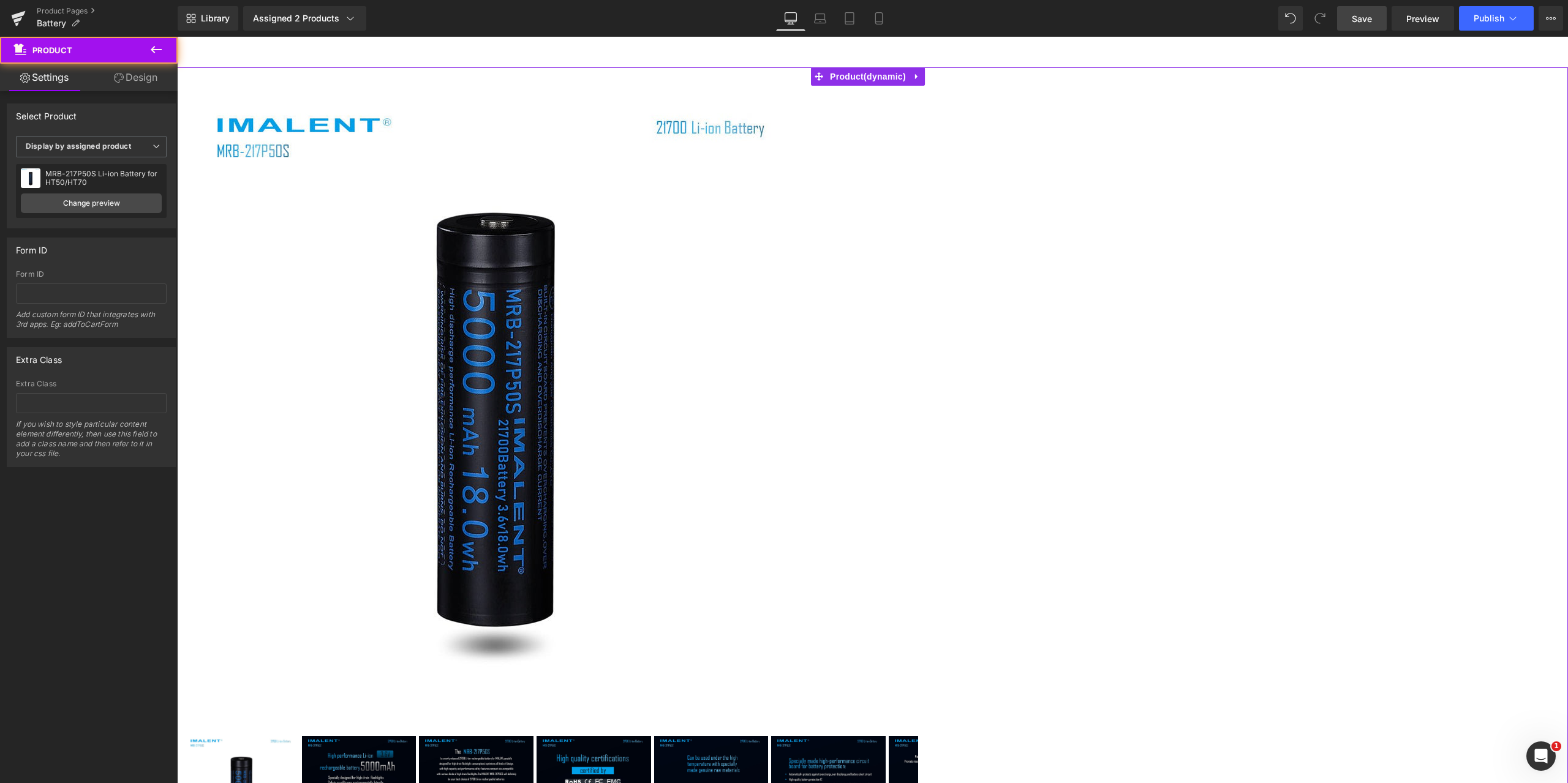
click at [1335, 466] on div "25% Off (P) Image" at bounding box center [873, 709] width 1379 height 1248
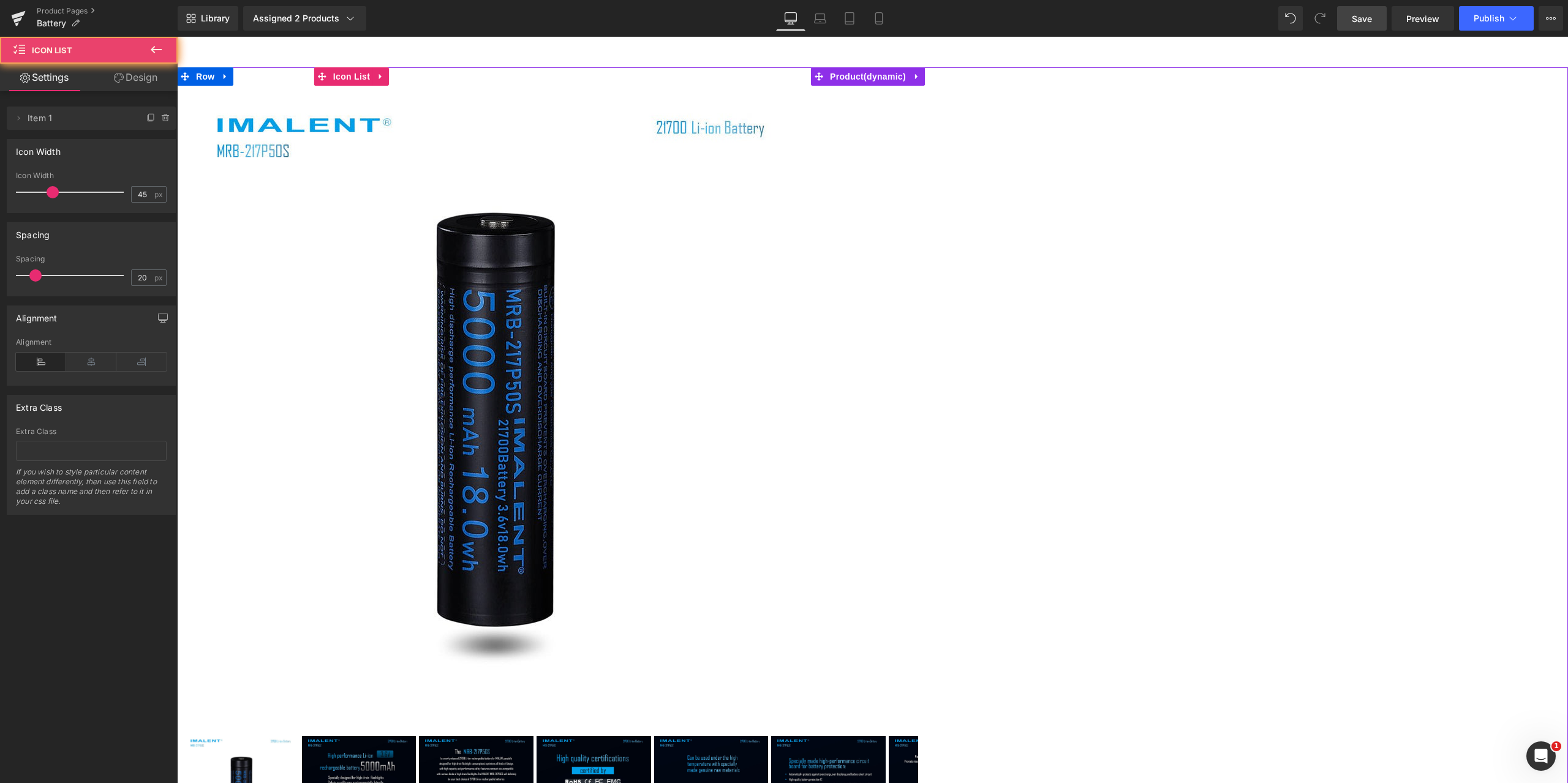
click at [362, 693] on span "Heading" at bounding box center [345, 700] width 33 height 15
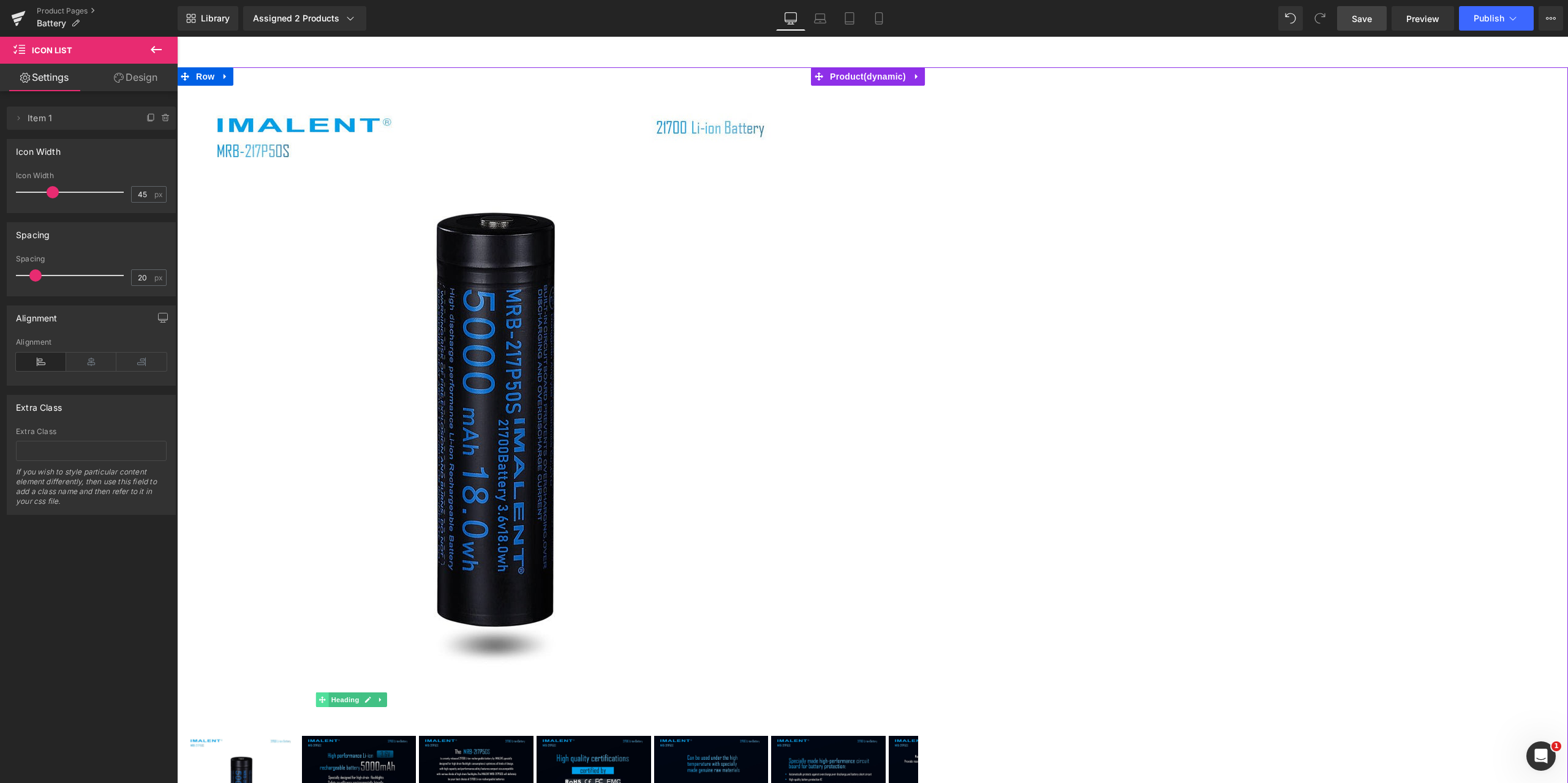
click at [326, 697] on icon at bounding box center [322, 701] width 7 height 8
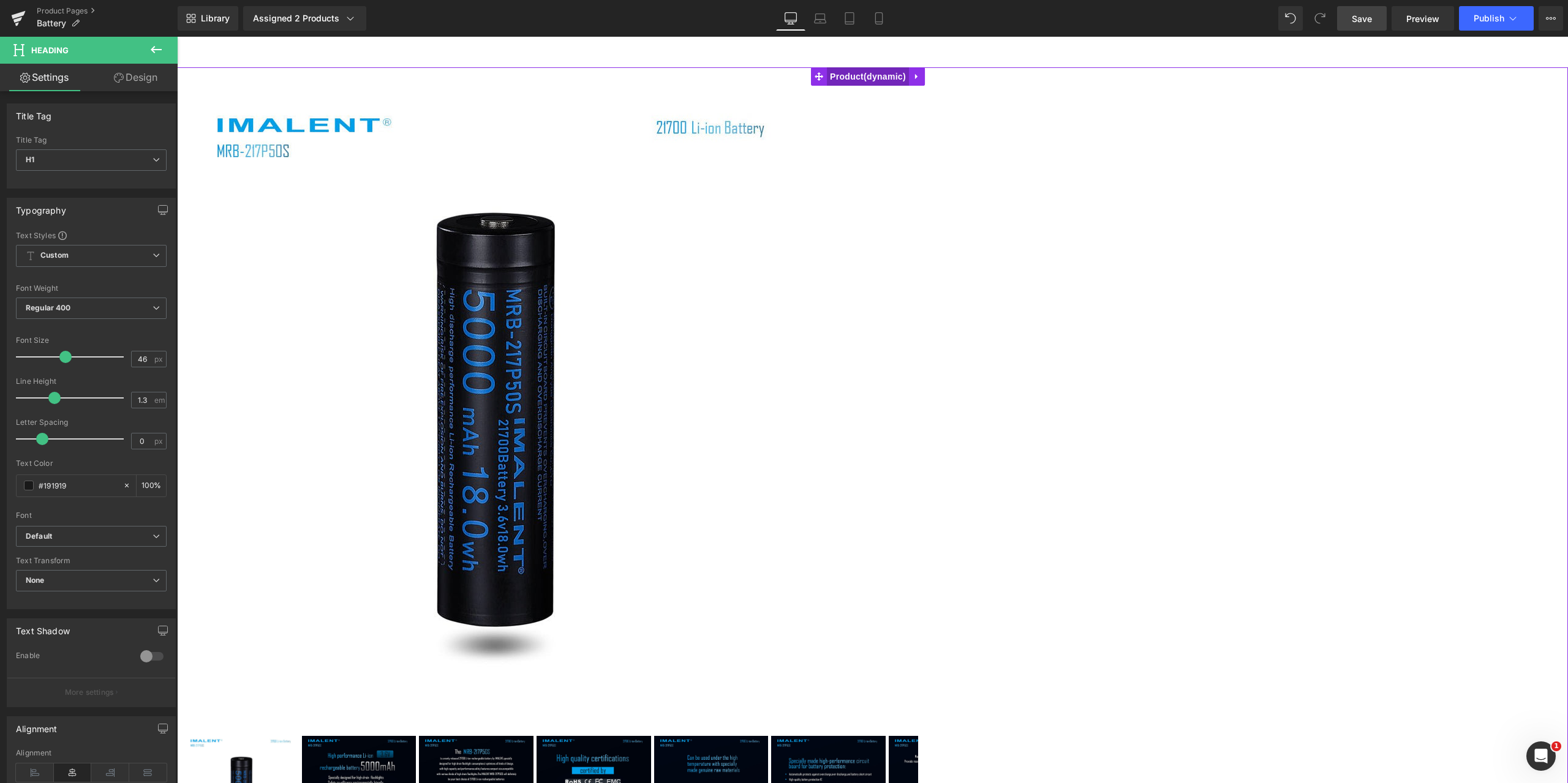
click at [894, 76] on span "Product" at bounding box center [868, 76] width 82 height 18
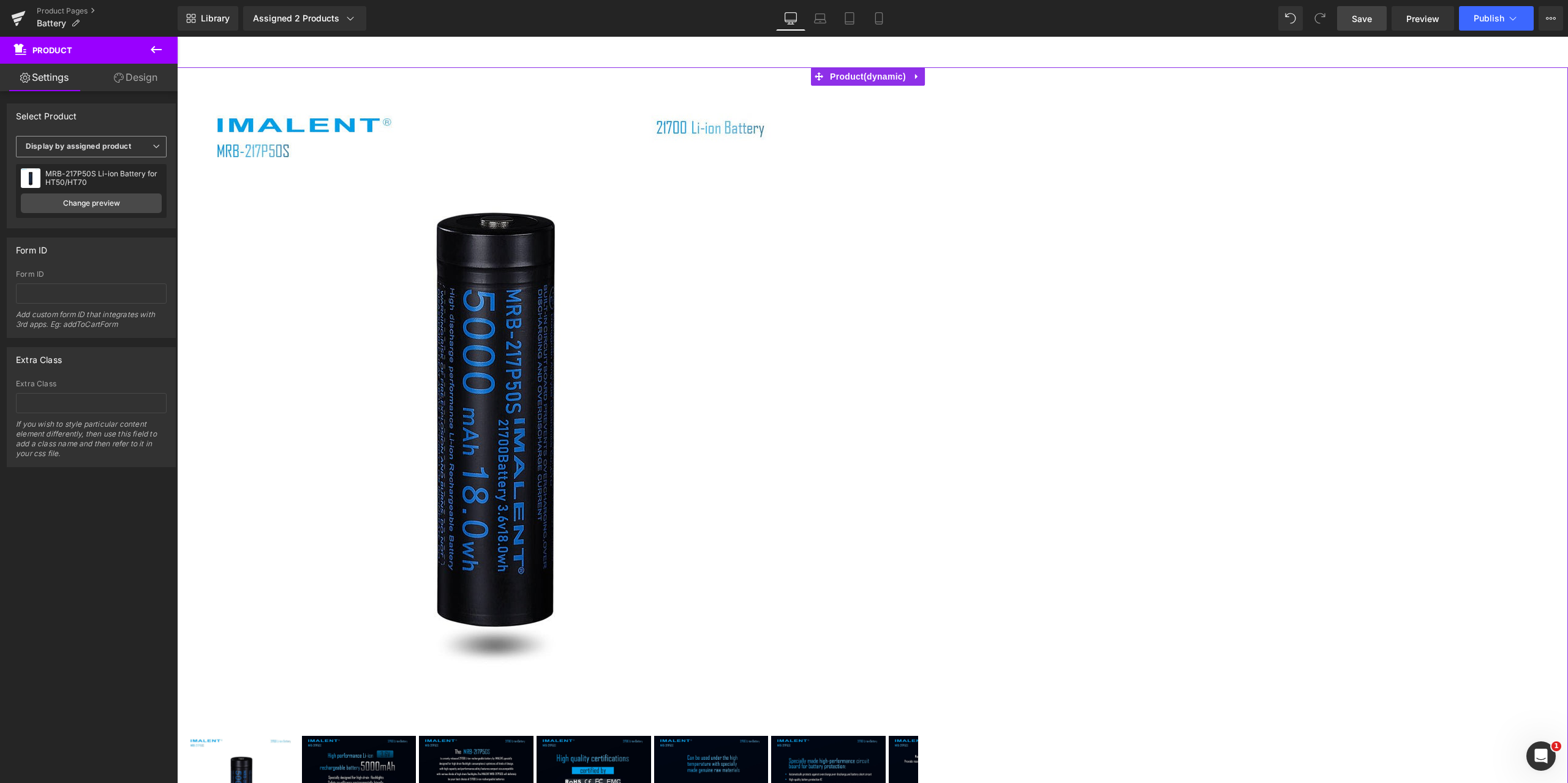
click at [153, 142] on span "Display by assigned product" at bounding box center [91, 146] width 150 height 22
click at [108, 166] on div "Display by assigned product" at bounding box center [85, 166] width 100 height 8
click at [1367, 19] on span "Save" at bounding box center [1362, 18] width 20 height 13
click at [1424, 14] on span "Preview" at bounding box center [1423, 18] width 33 height 13
click at [91, 174] on div "MRB-217P50S Li-ion Battery for HT50/HT70" at bounding box center [103, 178] width 116 height 17
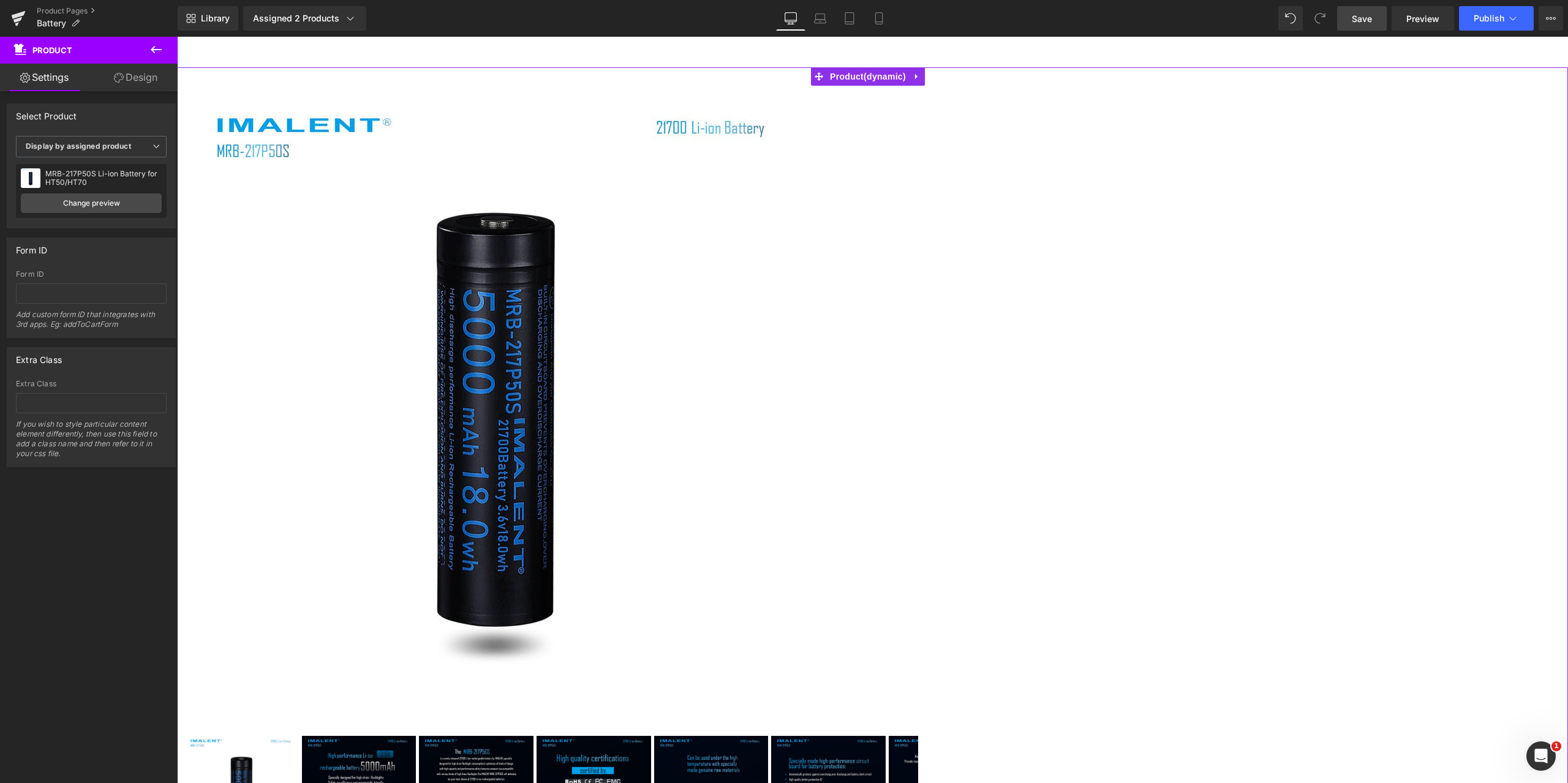
click at [72, 180] on div "MRB-217P50S Li-ion Battery for HT50/HT70" at bounding box center [103, 178] width 116 height 17
click at [153, 148] on icon at bounding box center [156, 146] width 8 height 8
click at [92, 247] on div "Form ID" at bounding box center [92, 250] width 168 height 23
click at [86, 201] on link "Change preview" at bounding box center [91, 203] width 141 height 19
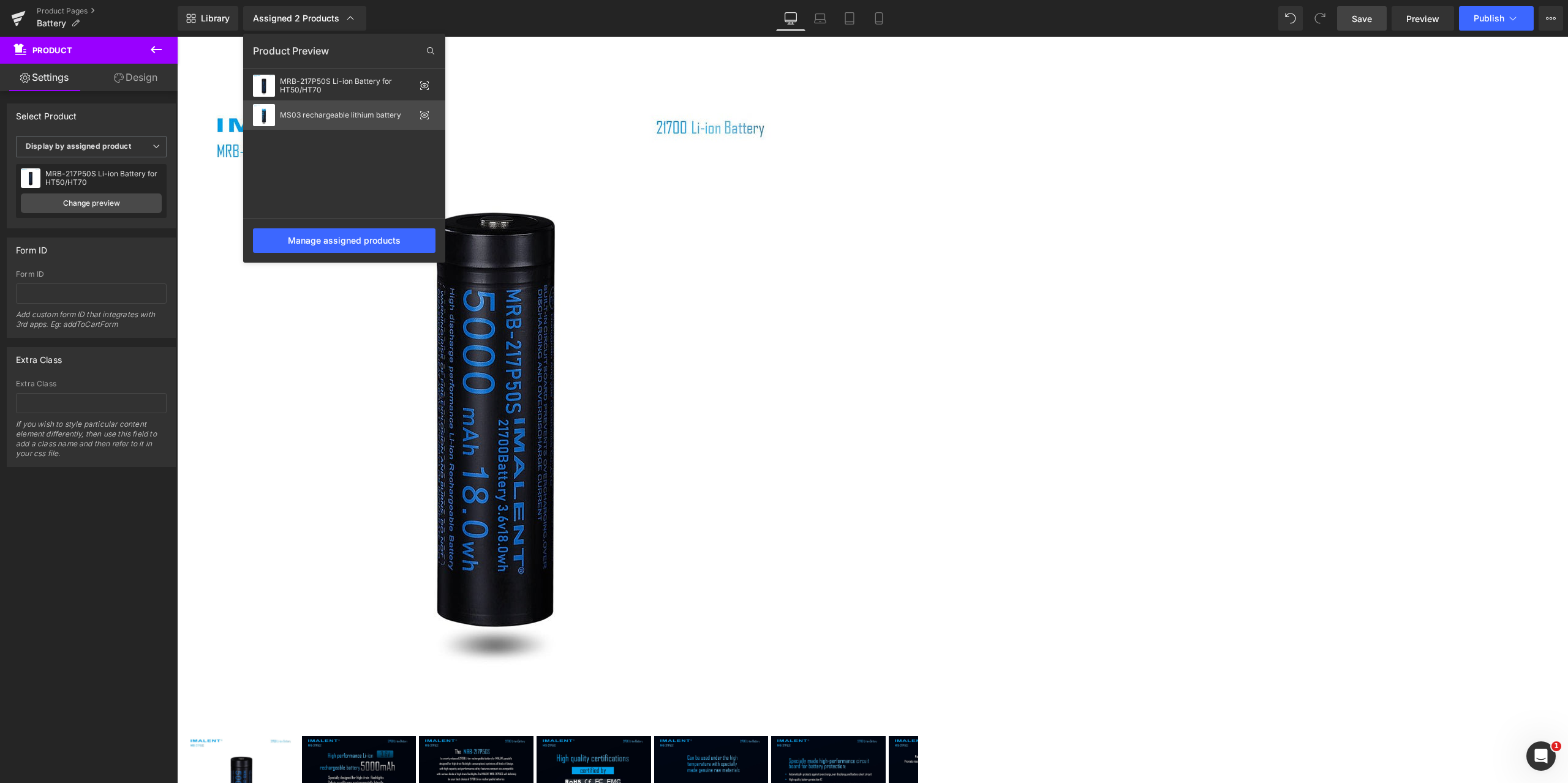
click at [362, 120] on div "MS03 rechargeable lithium battery" at bounding box center [344, 115] width 202 height 29
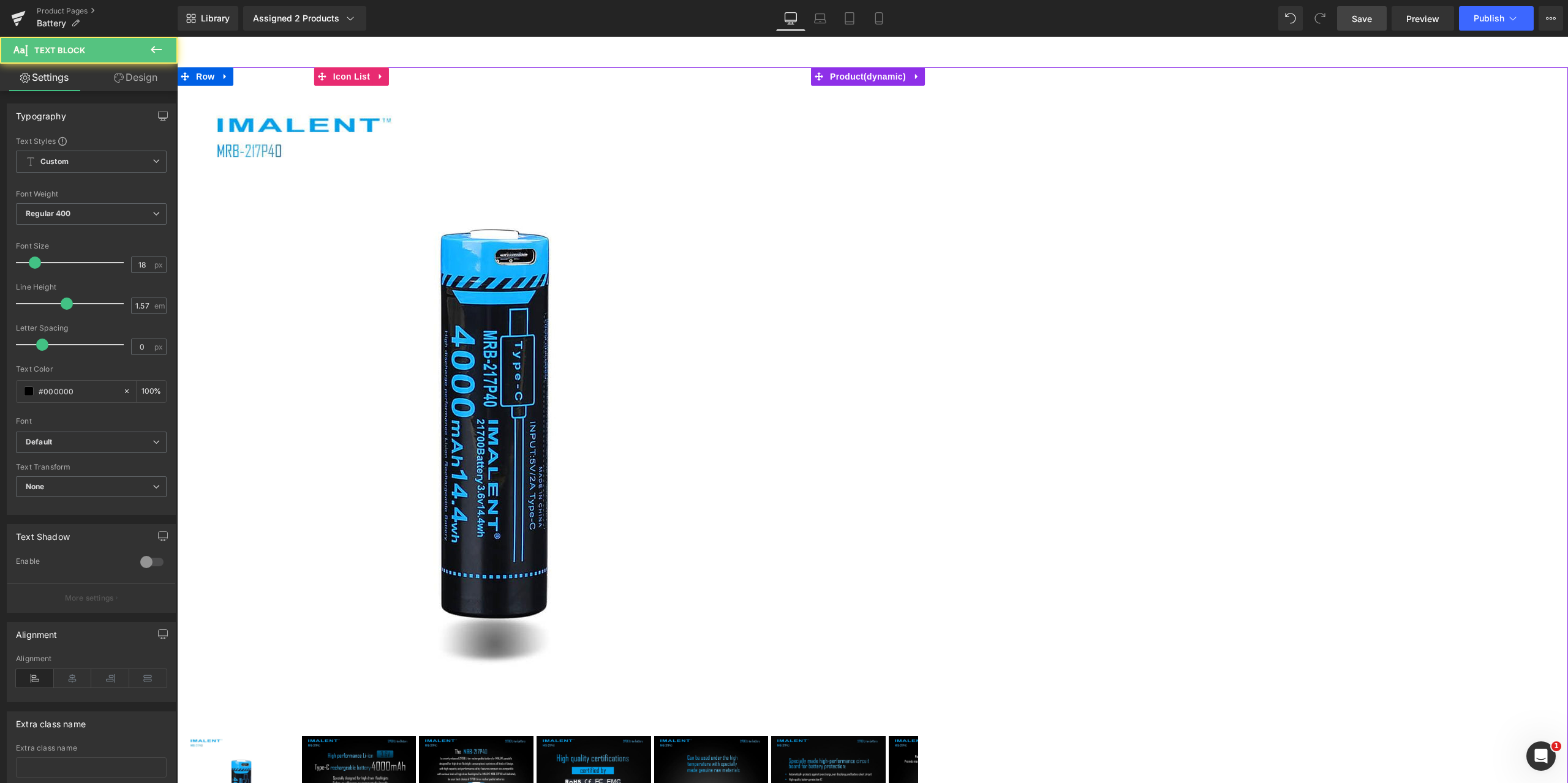
click at [326, 697] on icon at bounding box center [322, 700] width 7 height 7
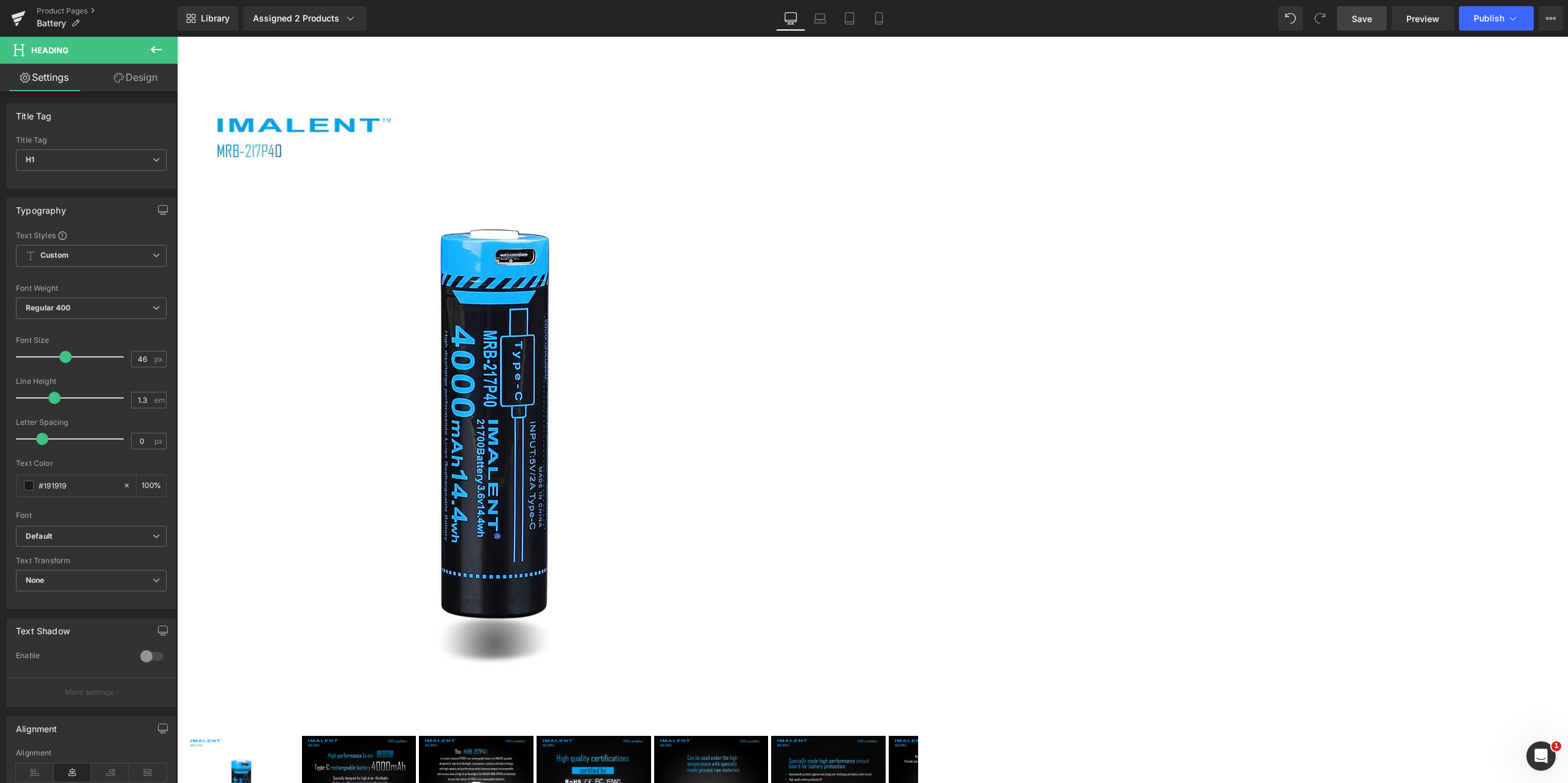
click at [138, 74] on link "Design" at bounding box center [135, 78] width 89 height 28
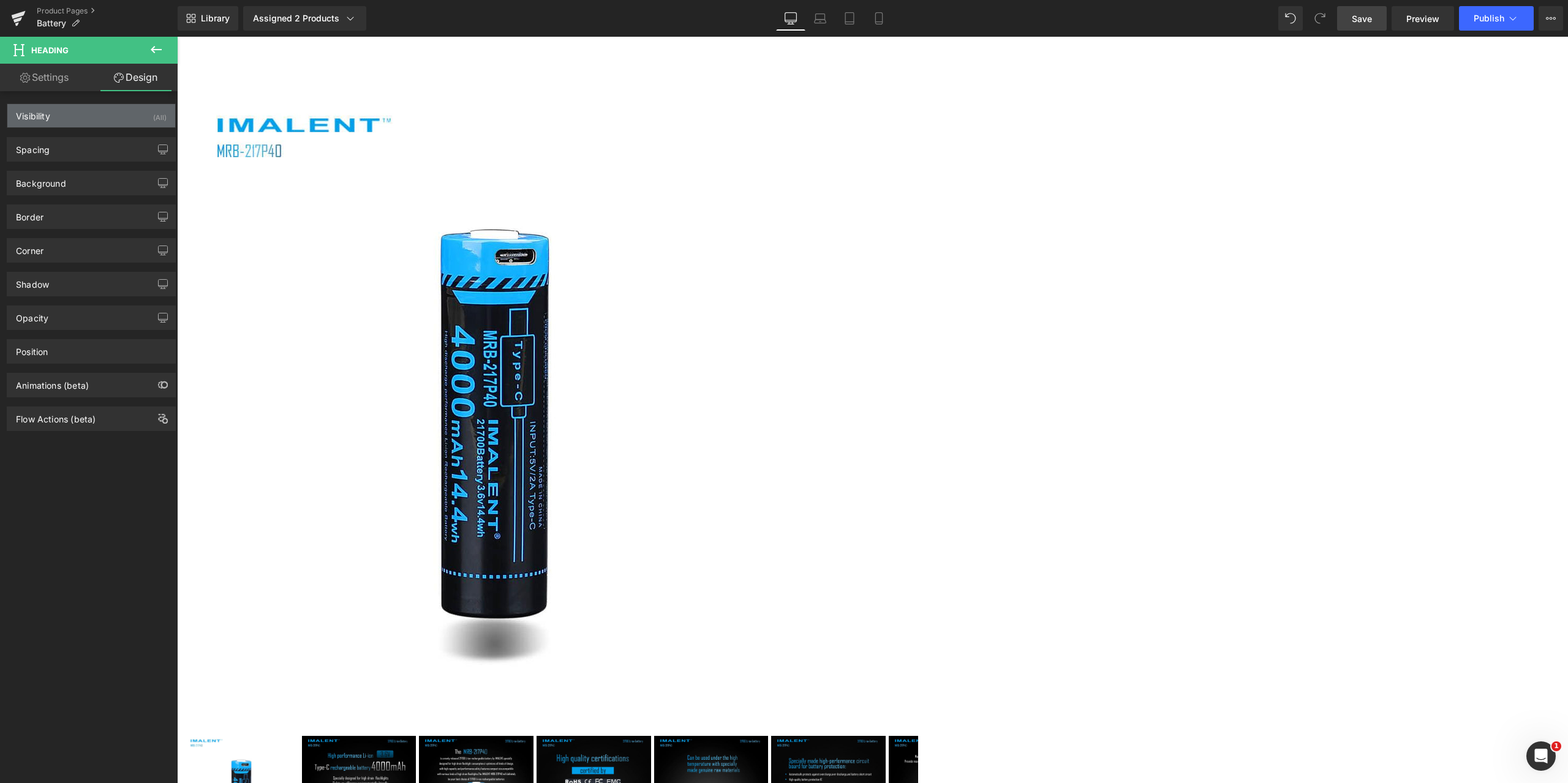
click at [68, 122] on div "Visibility (All)" at bounding box center [92, 116] width 168 height 23
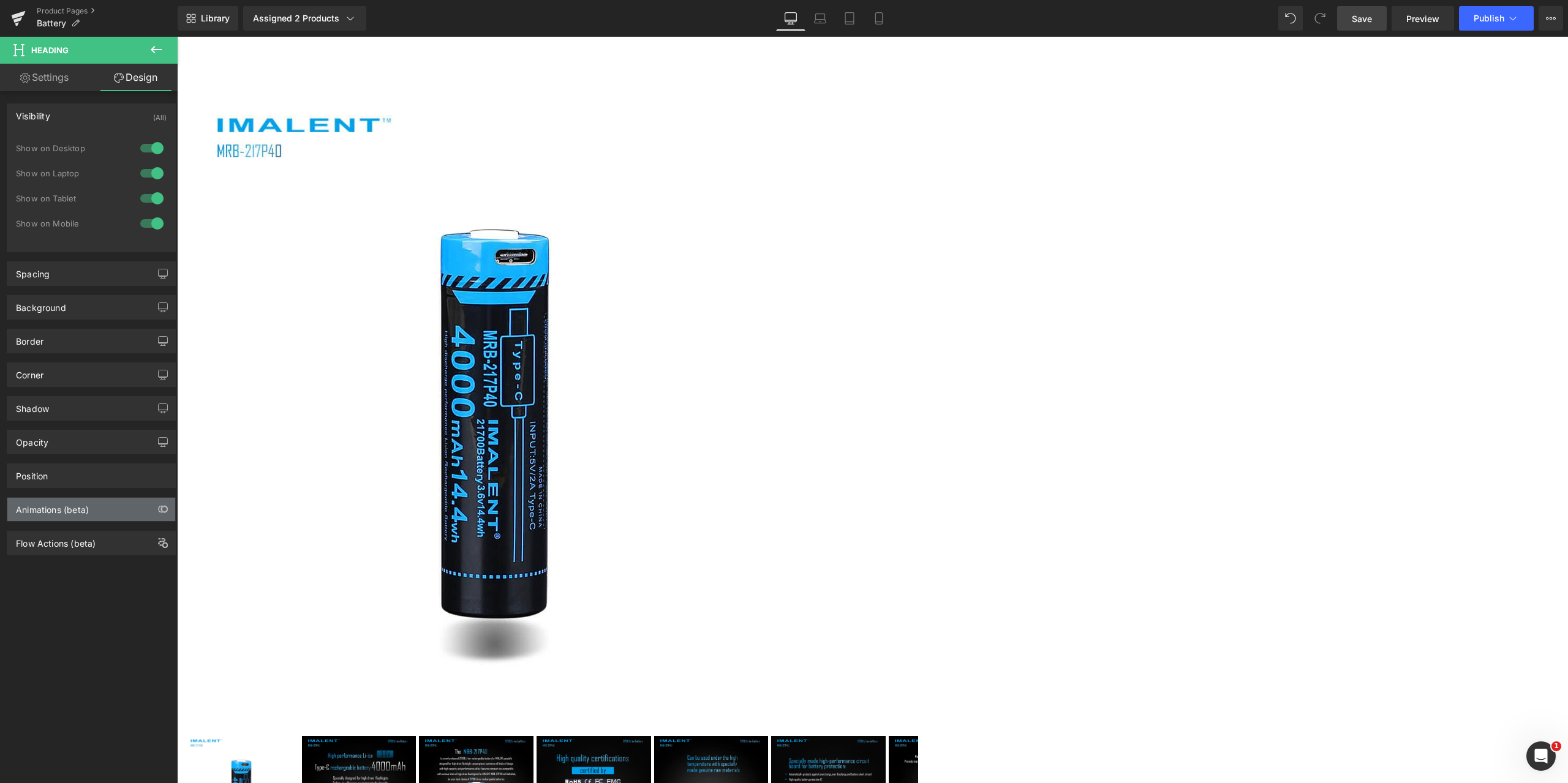
click at [59, 502] on div "Animations (beta)" at bounding box center [52, 506] width 73 height 17
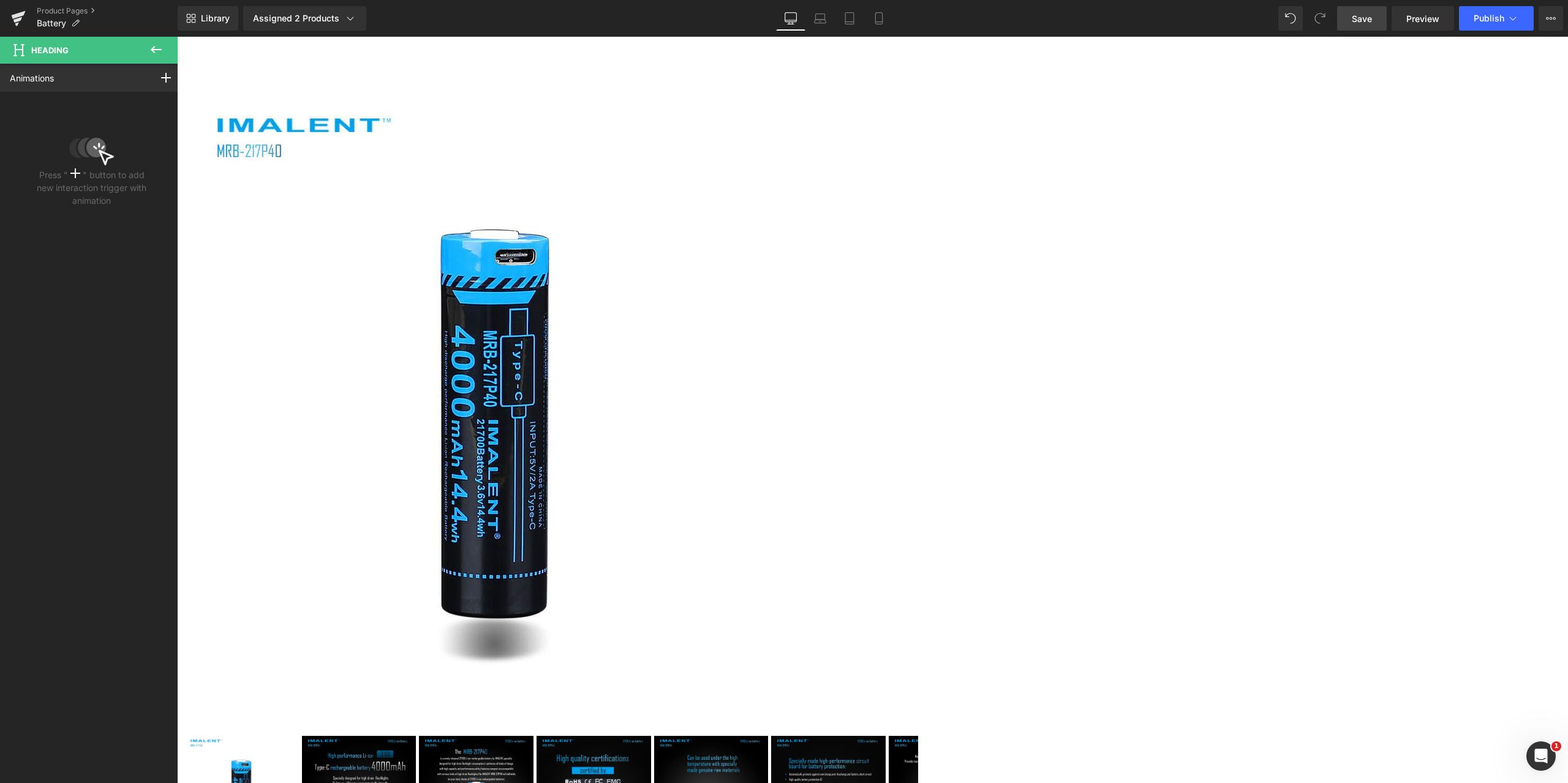
click at [150, 50] on icon at bounding box center [156, 49] width 15 height 15
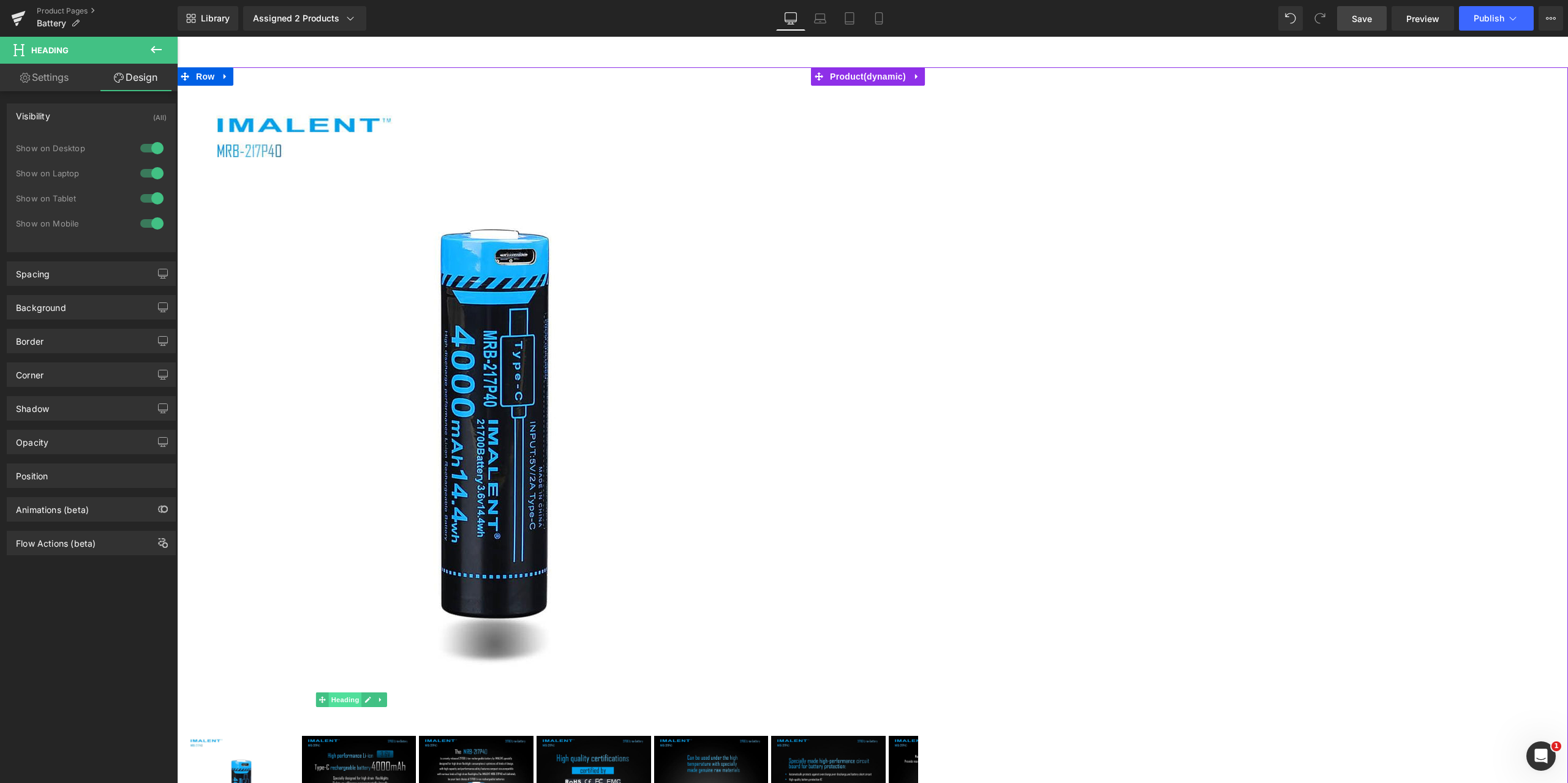
click at [362, 693] on span "Heading" at bounding box center [345, 700] width 33 height 15
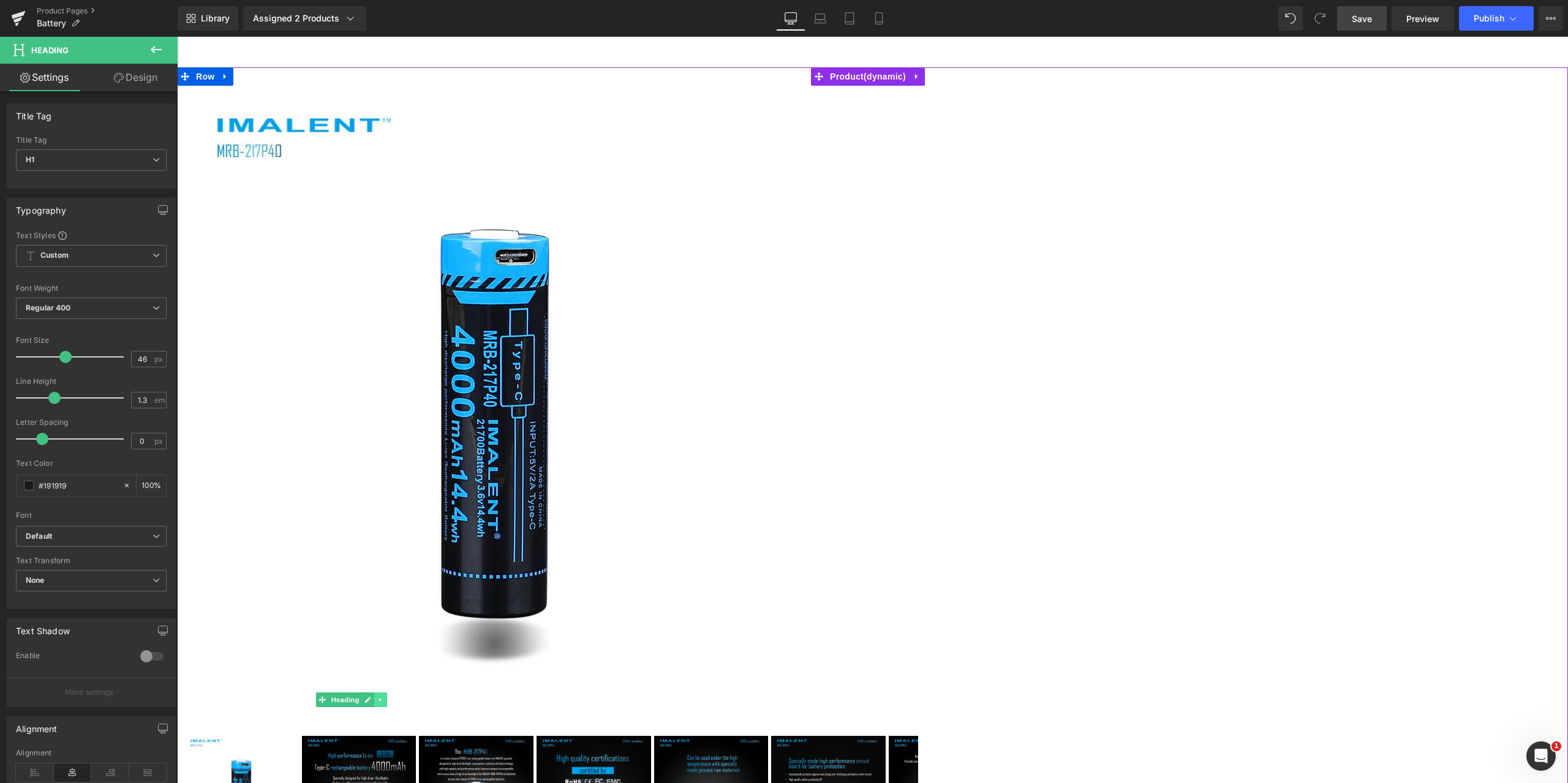
click at [384, 697] on icon at bounding box center [381, 701] width 7 height 8
click at [73, 8] on link "Product Pages" at bounding box center [107, 11] width 141 height 10
